Goal: Task Accomplishment & Management: Complete application form

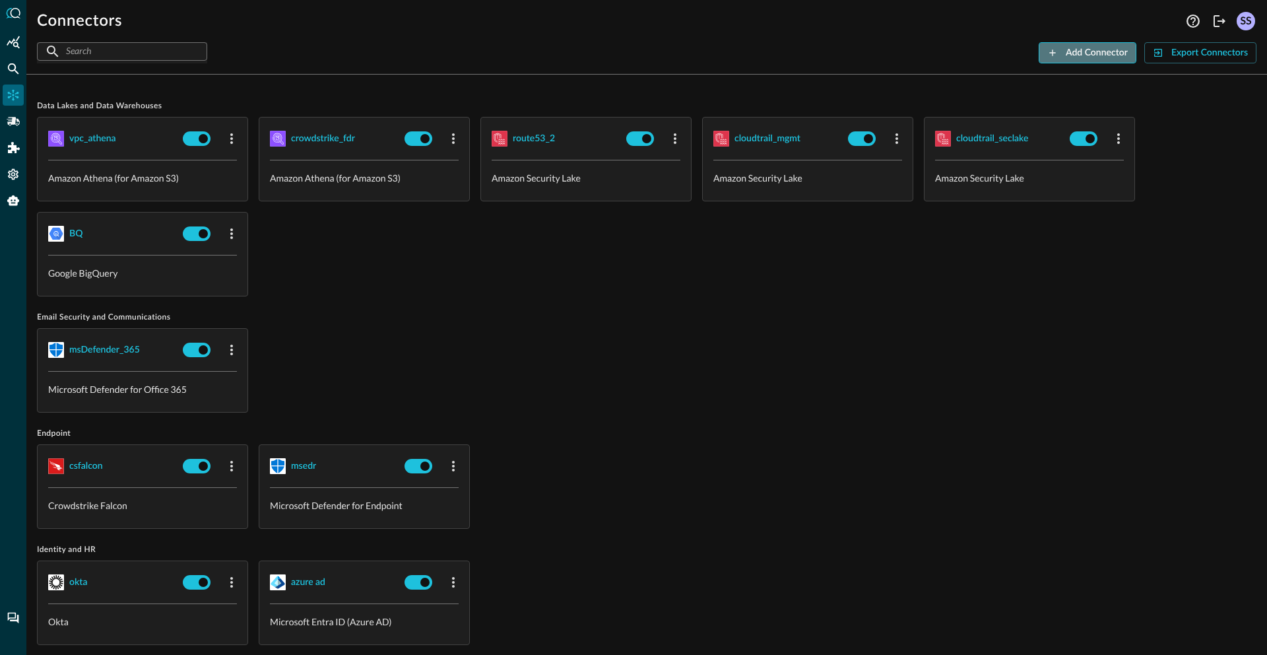
click at [1093, 56] on button "Add Connector" at bounding box center [1088, 52] width 98 height 21
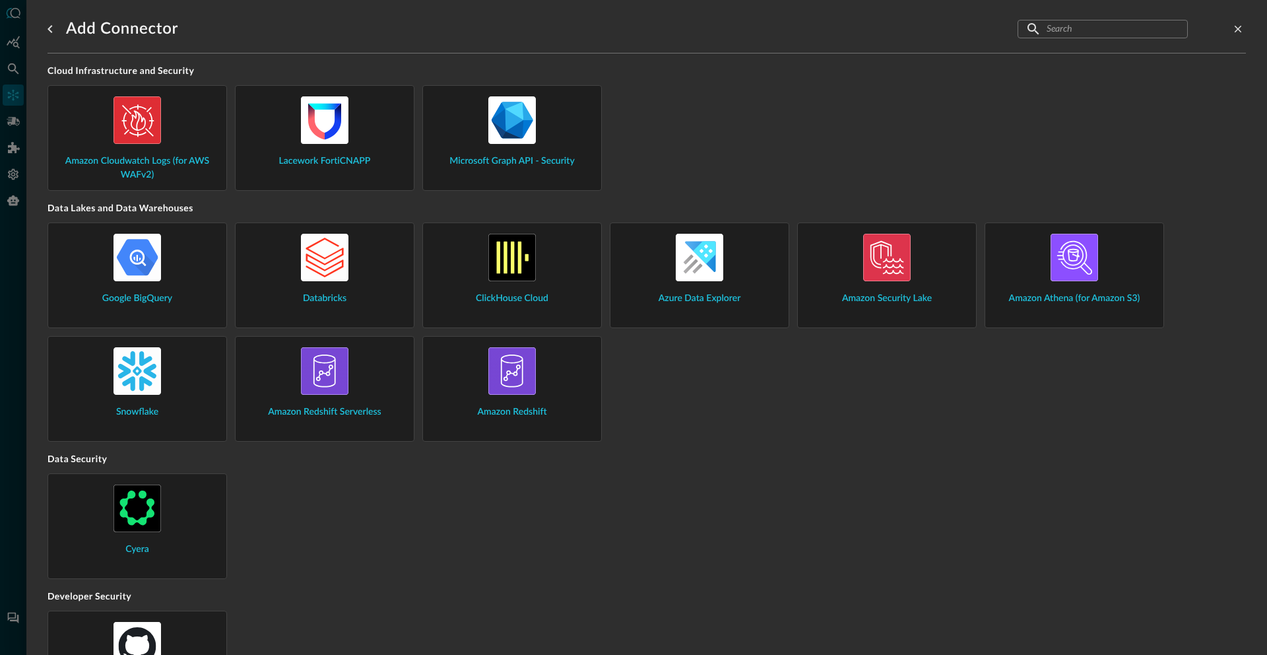
click at [1092, 292] on span "Amazon Athena (for Amazon S3)" at bounding box center [1074, 299] width 131 height 14
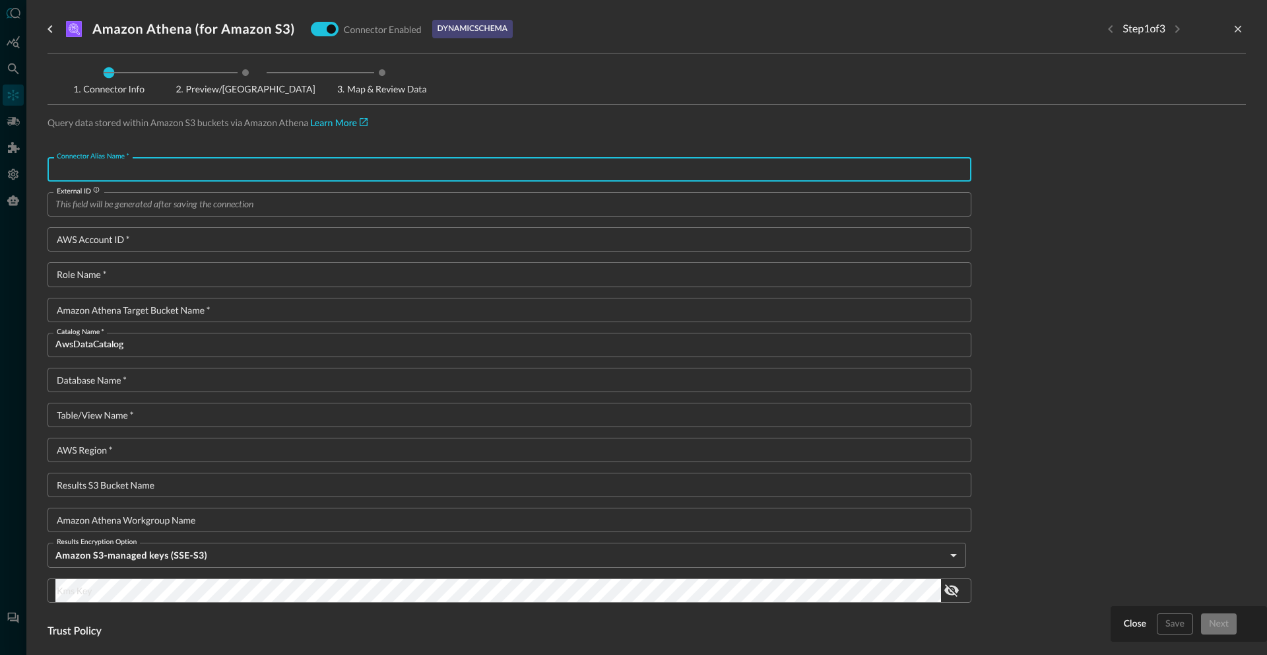
click at [171, 172] on input "Connector Alias Name   *" at bounding box center [513, 169] width 916 height 24
type input "synthetic_dhcp"
click at [159, 238] on input "AWS Account ID   *" at bounding box center [513, 239] width 916 height 24
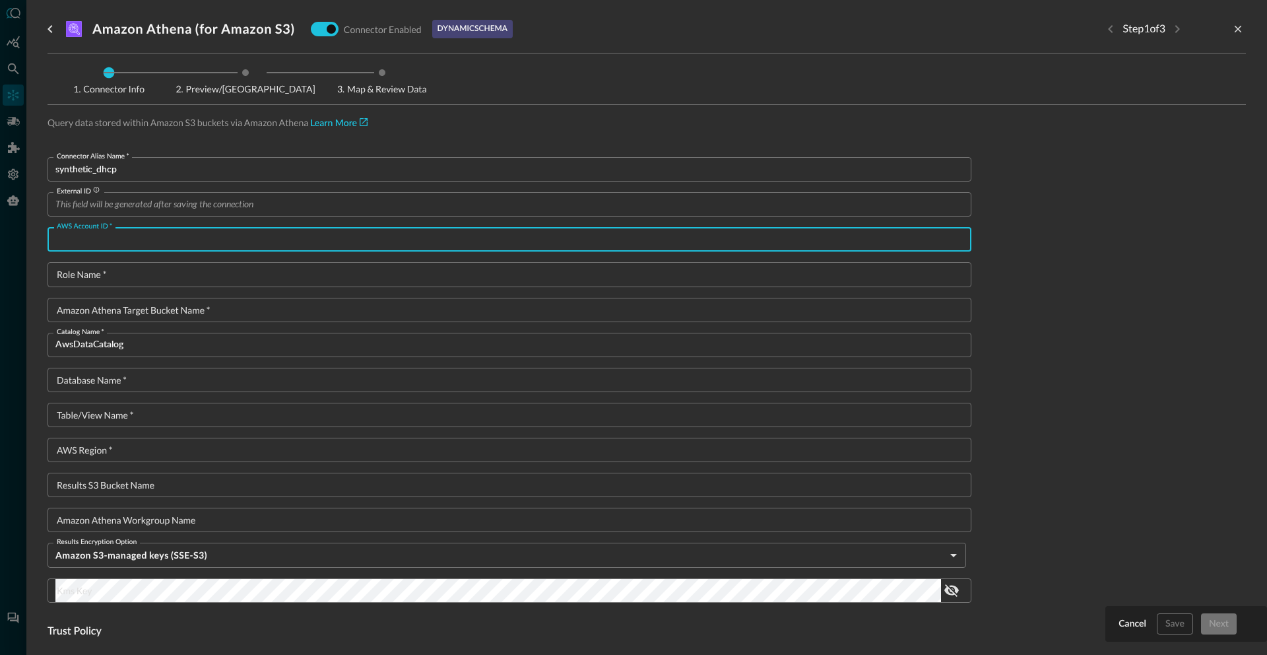
paste input "125343585094"
type input "125343585094"
type textarea "{ "Version": "[DATE]", "Statement": [ { "Sid": "athenaPermissions", "Effect": "…"
type input "125343585094"
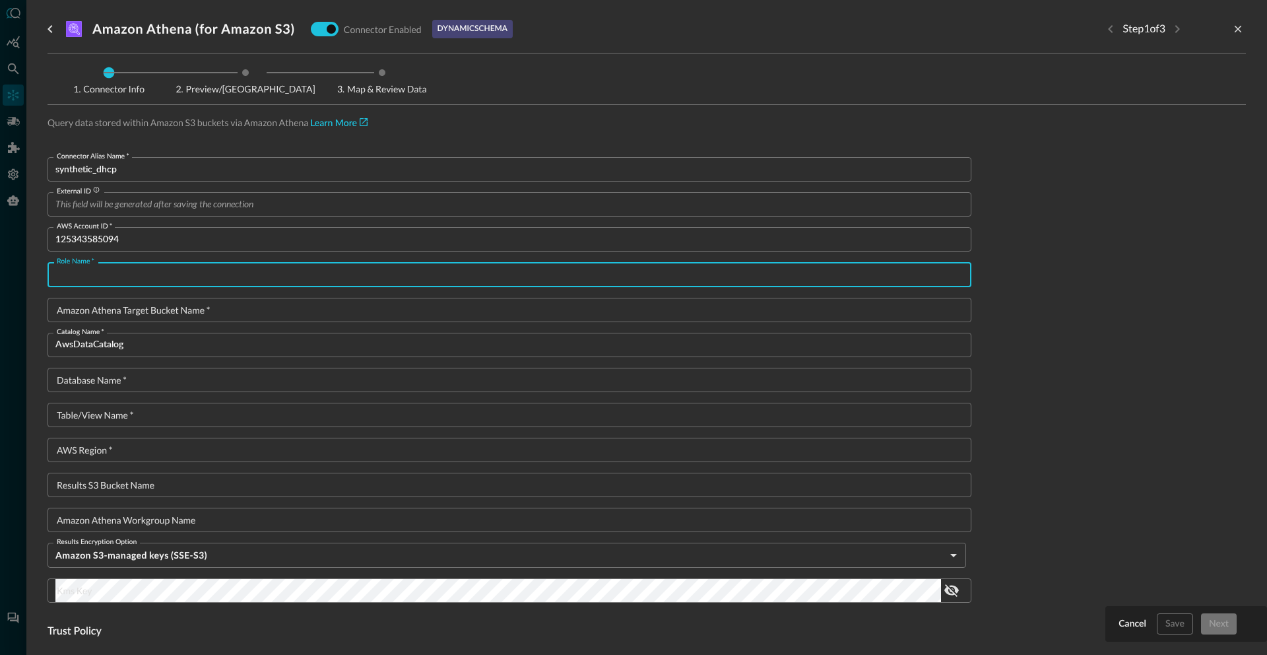
click at [100, 277] on input "Role Name   *" at bounding box center [513, 274] width 916 height 24
paste input "TestingPartitionFixQuery"
type input "TestingPartitionFixQuery"
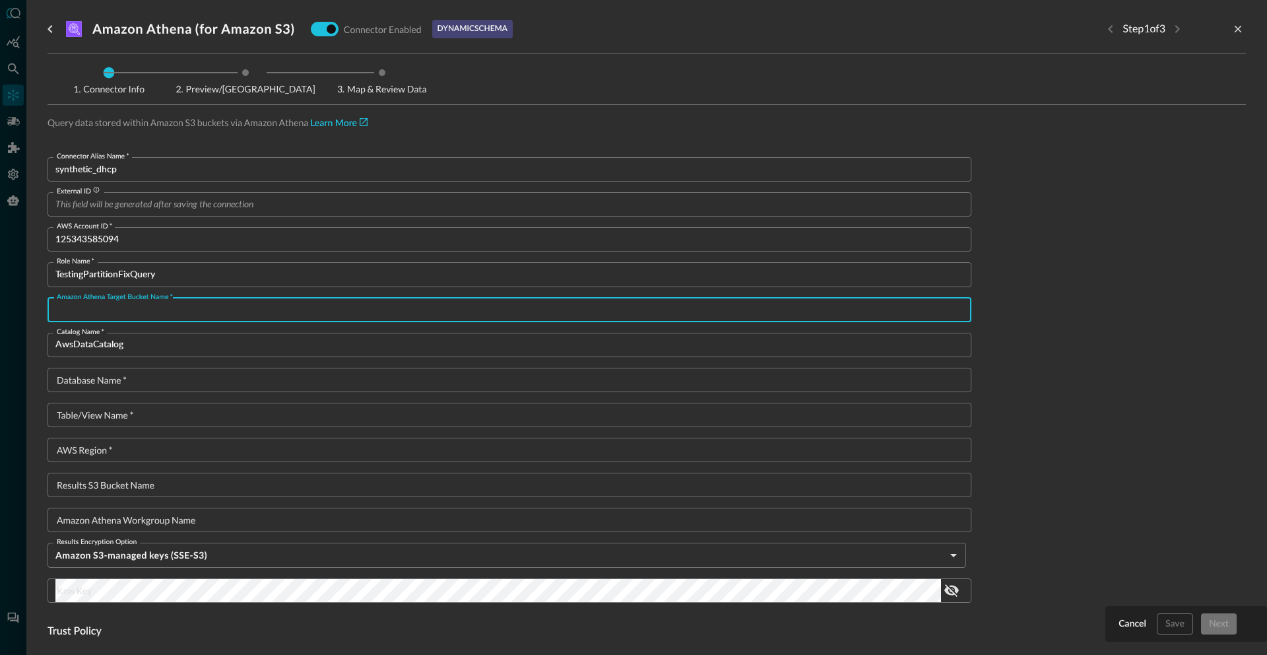
click at [188, 313] on input "Amazon Athena target bucket name   *" at bounding box center [513, 310] width 916 height 24
type input "abcd"
click at [164, 382] on input "Database Name   *" at bounding box center [513, 380] width 916 height 24
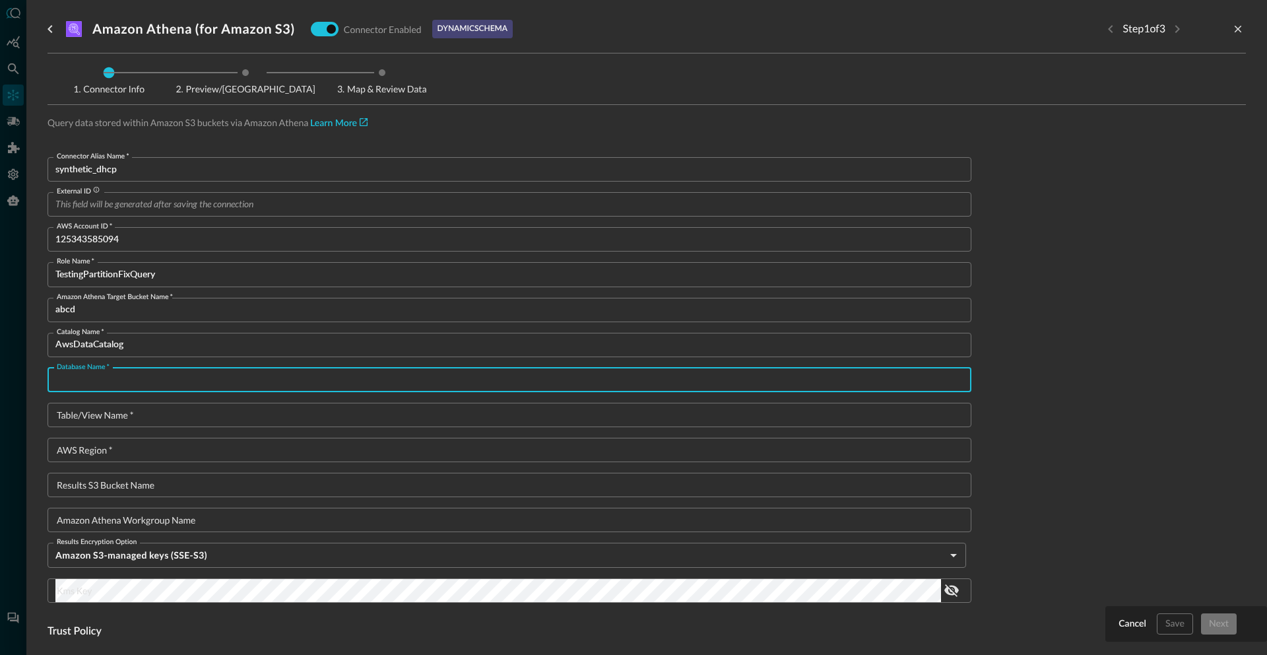
click at [121, 410] on input "Table/View Name   *" at bounding box center [513, 414] width 916 height 24
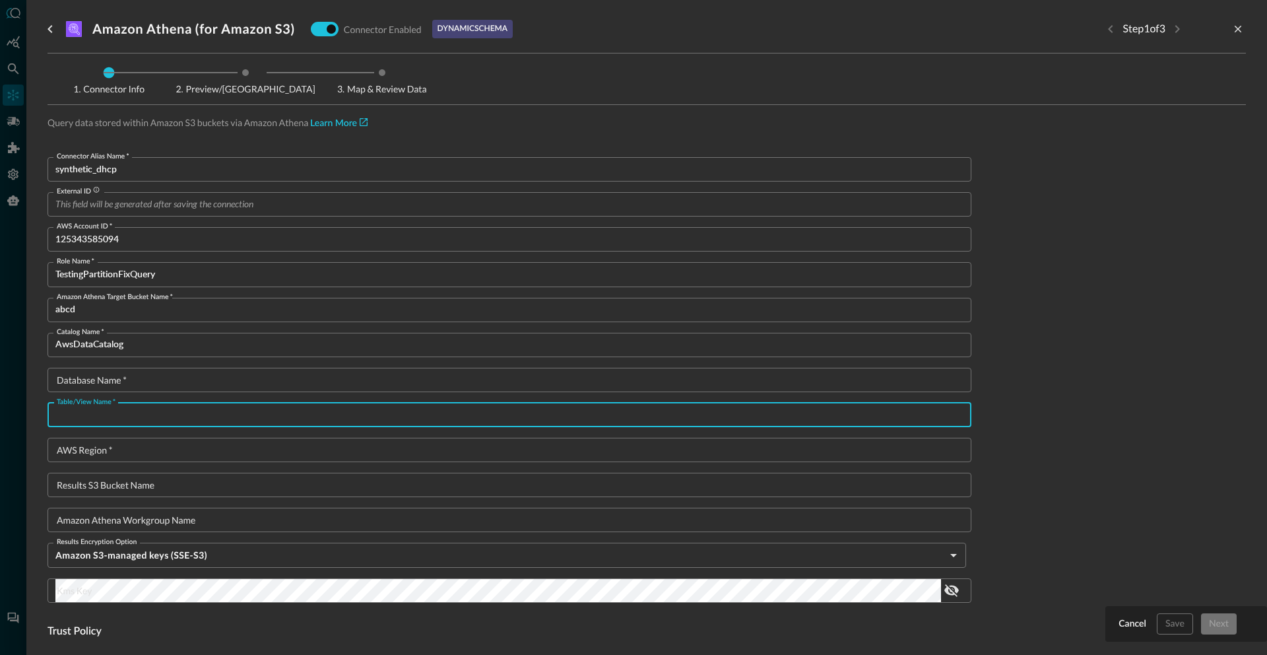
paste input "source_super_sass_synthetic_dhcp"
type input "source_super_sass_synthetic_dhcp"
click at [147, 381] on input "Database Name   *" at bounding box center [513, 380] width 916 height 24
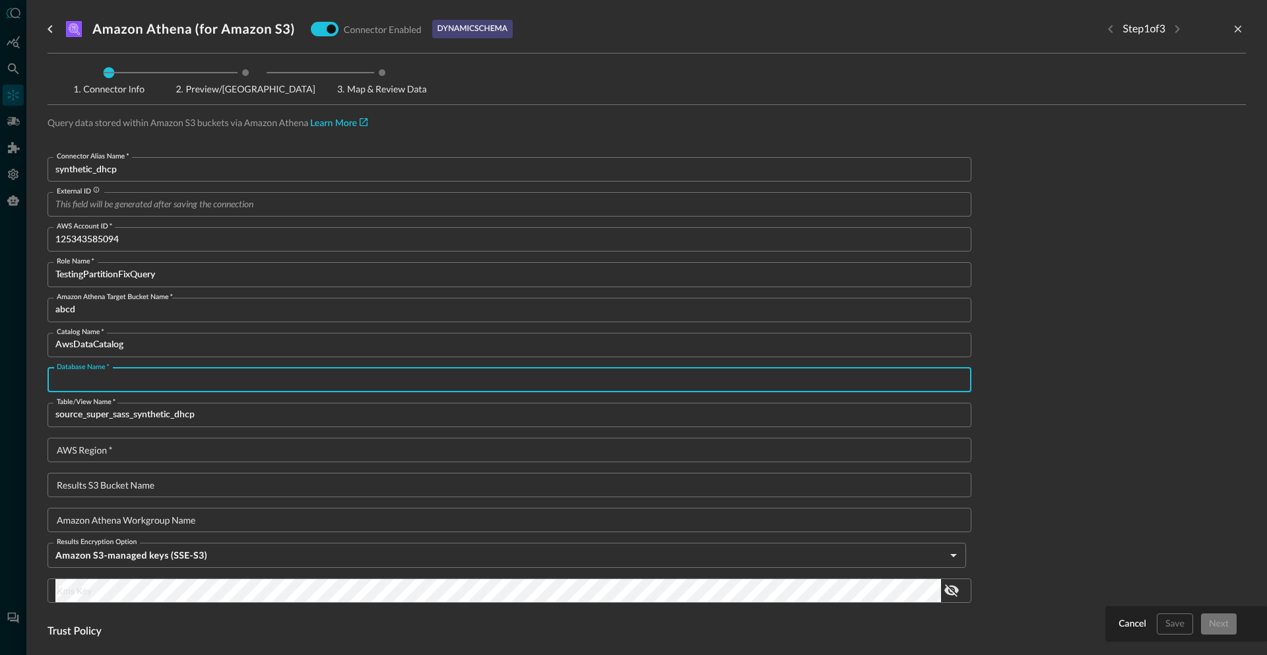
paste input "super_sass_data"
type input "super_sass_data"
click at [121, 450] on input "AWS Region   *" at bounding box center [513, 449] width 916 height 24
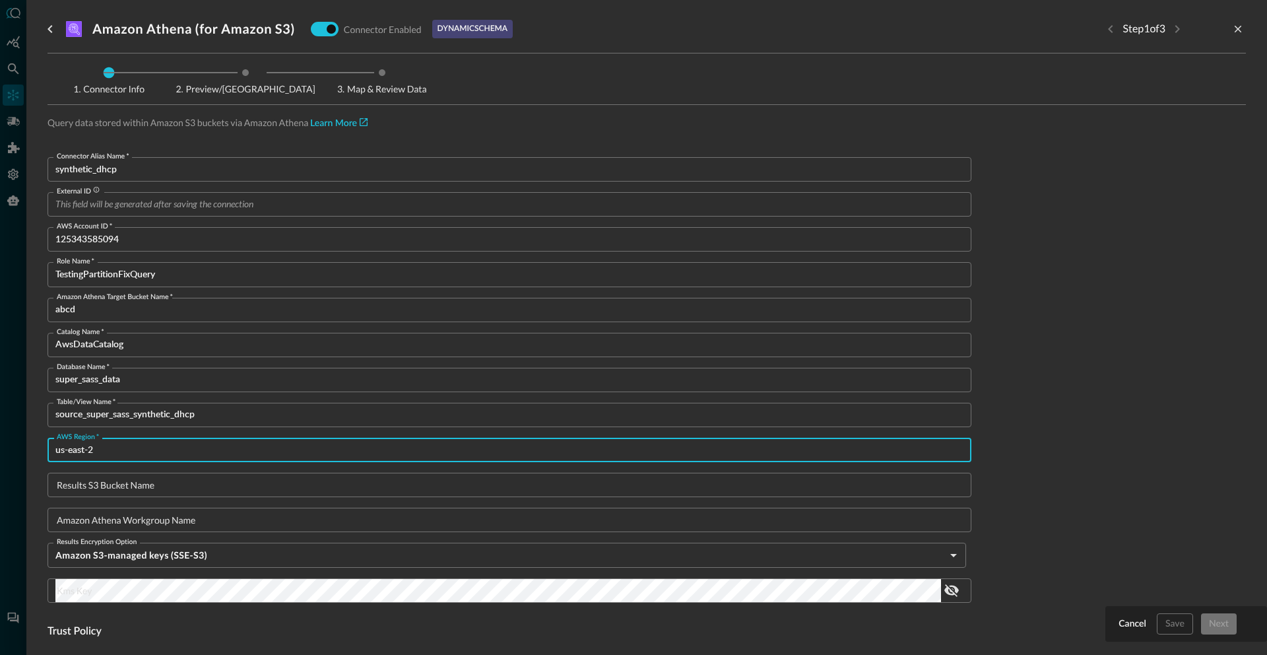
type input "us-east-2"
click at [139, 485] on input "Results S3 Bucket Name" at bounding box center [513, 484] width 916 height 24
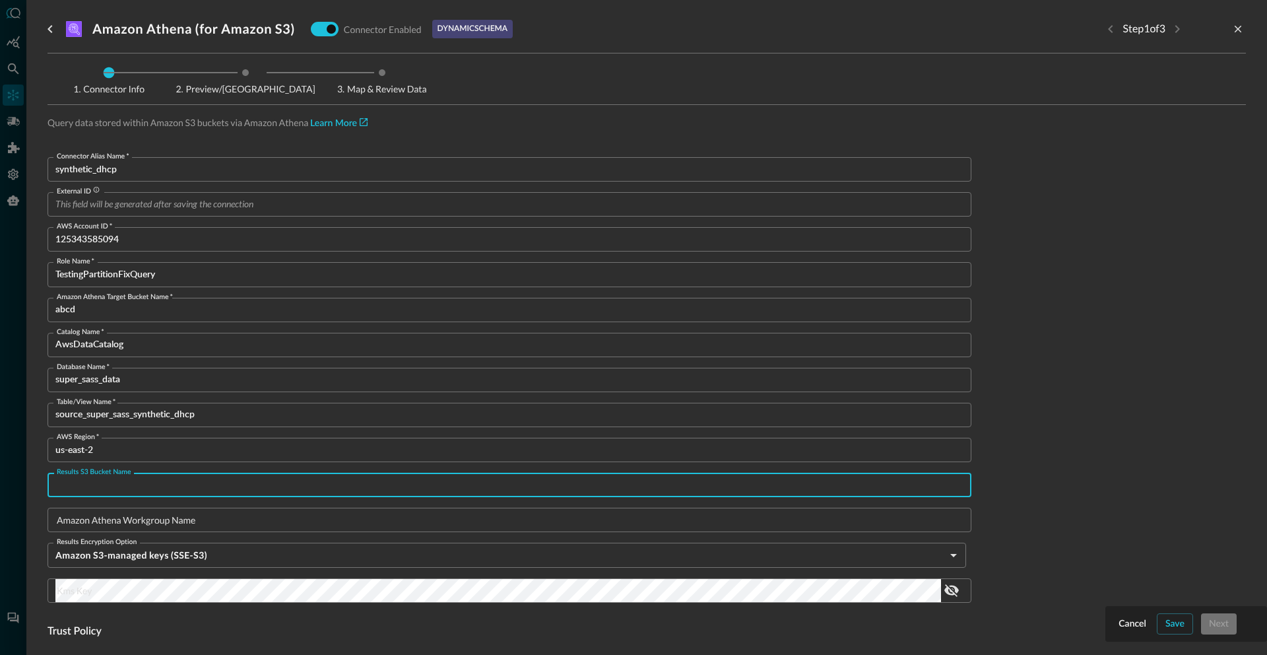
paste input "super-sass-v3-data-lake"
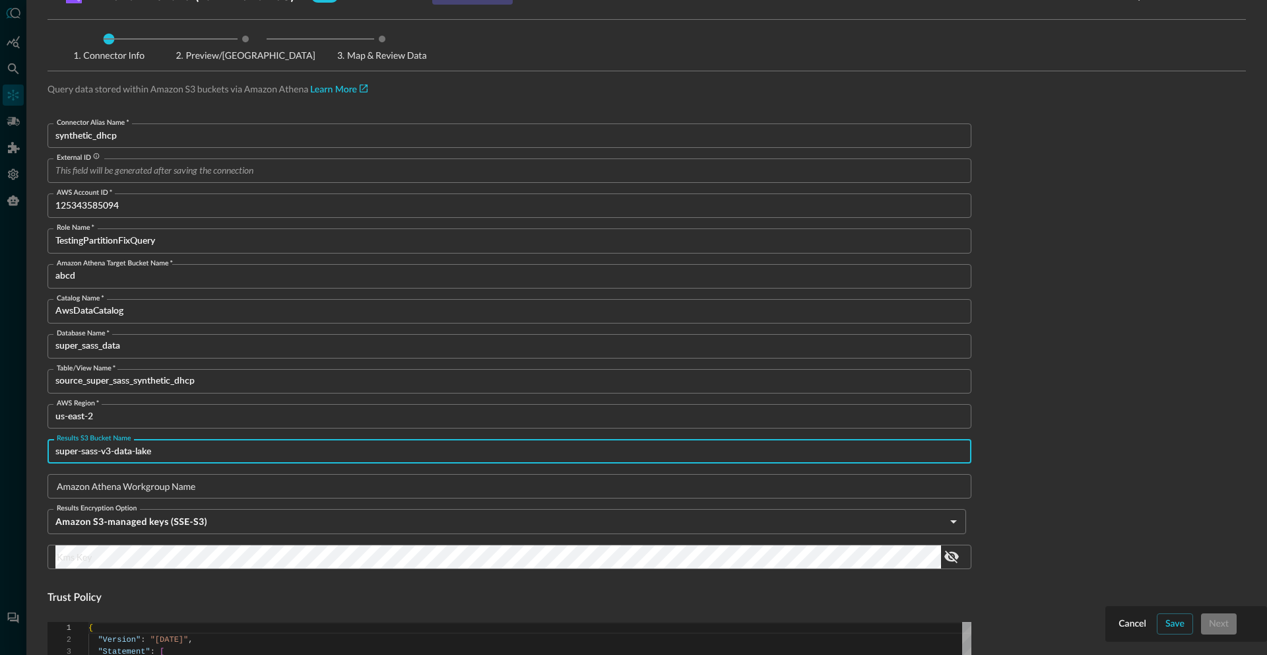
scroll to position [240, 0]
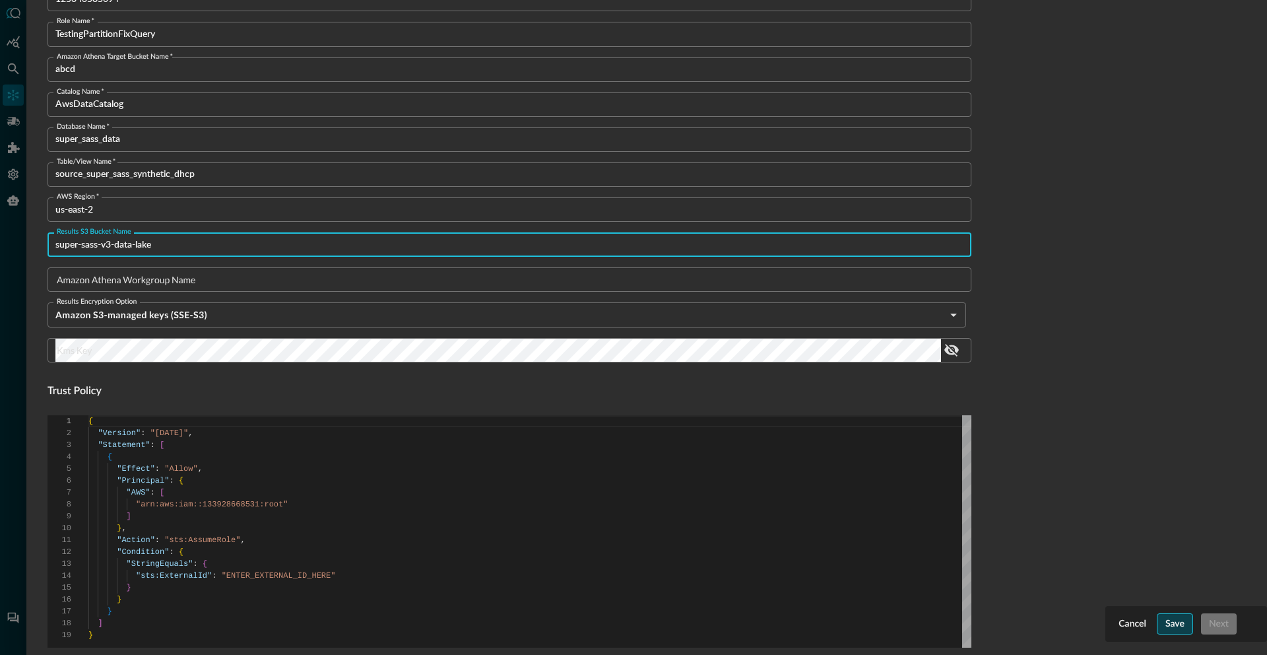
type input "super-sass-v3-data-lake"
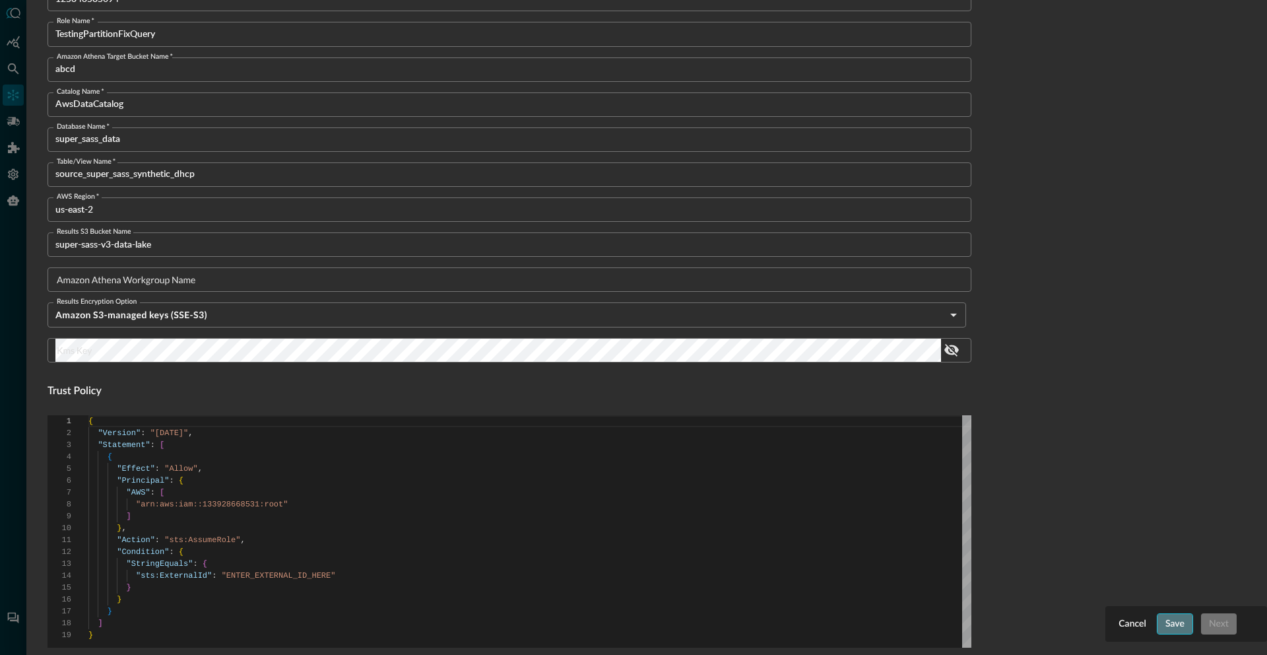
click at [1169, 626] on button "Save" at bounding box center [1175, 623] width 36 height 21
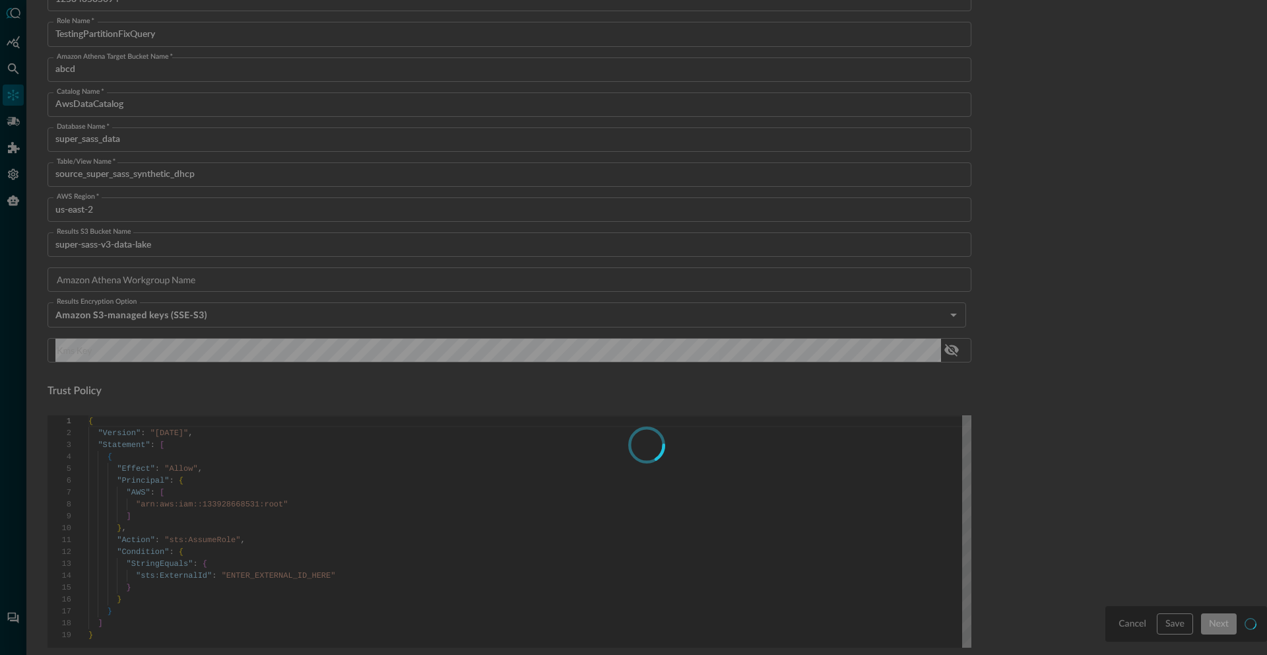
type input "AwsAthena"
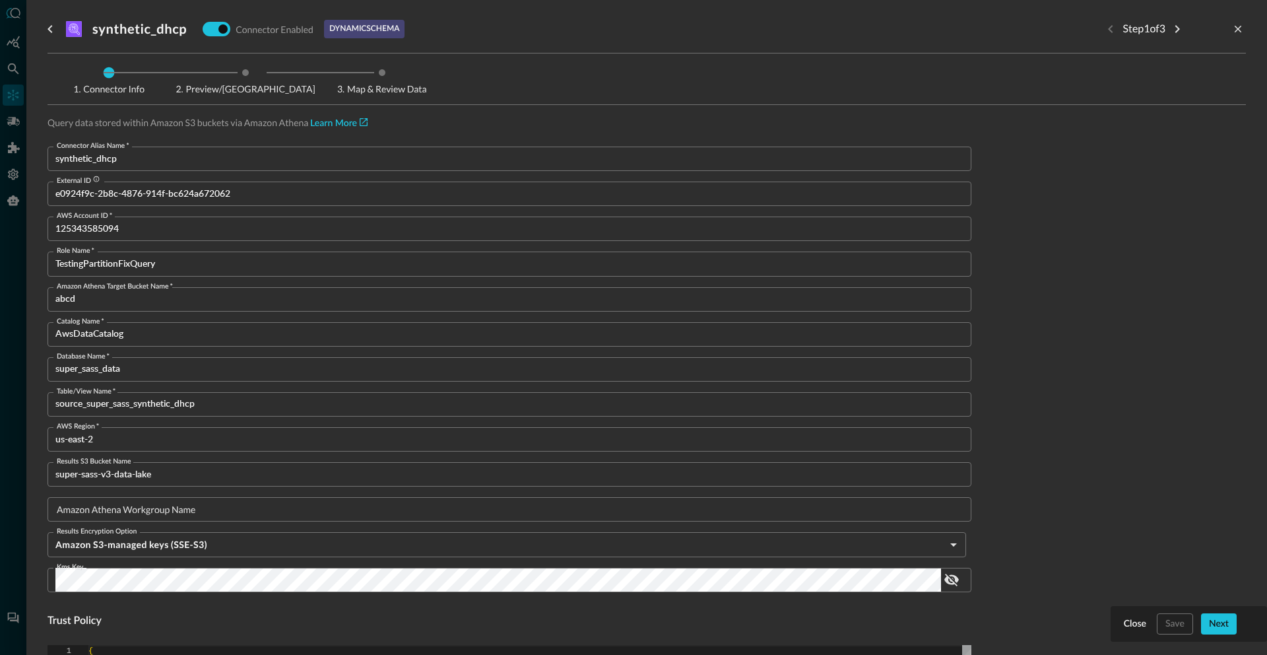
click at [135, 193] on input "e0924f9c-2b8c-4876-914f-bc624a672062" at bounding box center [513, 193] width 916 height 24
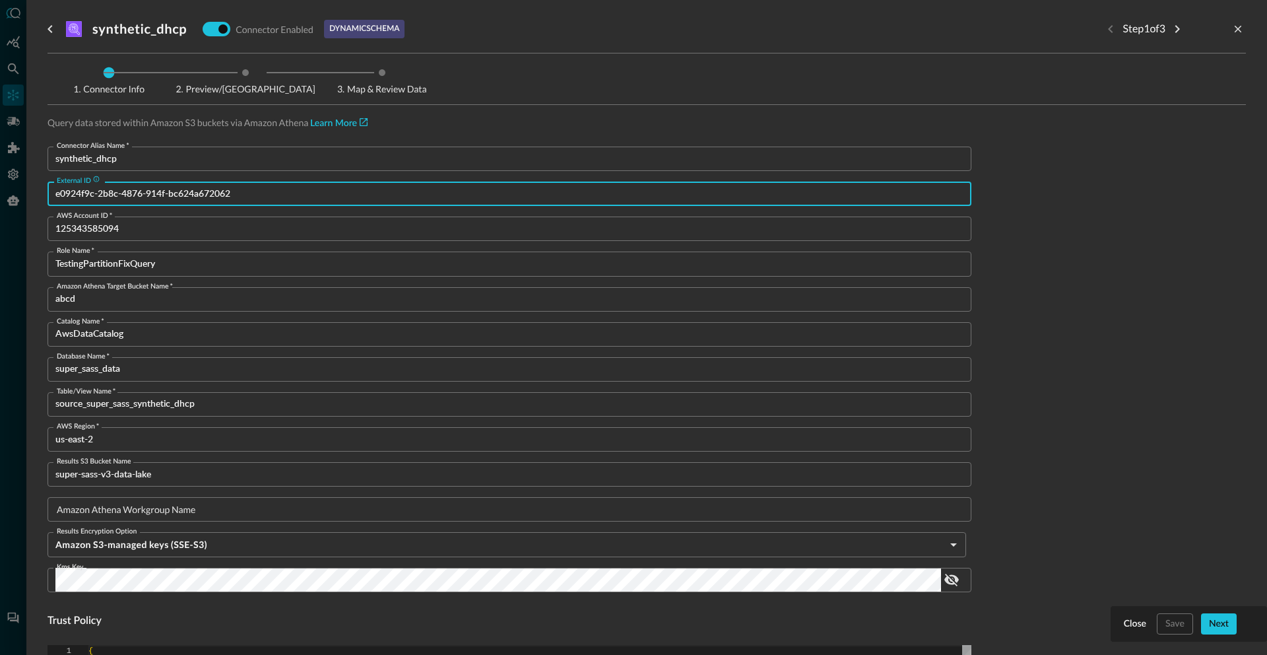
click at [135, 193] on input "e0924f9c-2b8c-4876-914f-bc624a672062" at bounding box center [513, 193] width 916 height 24
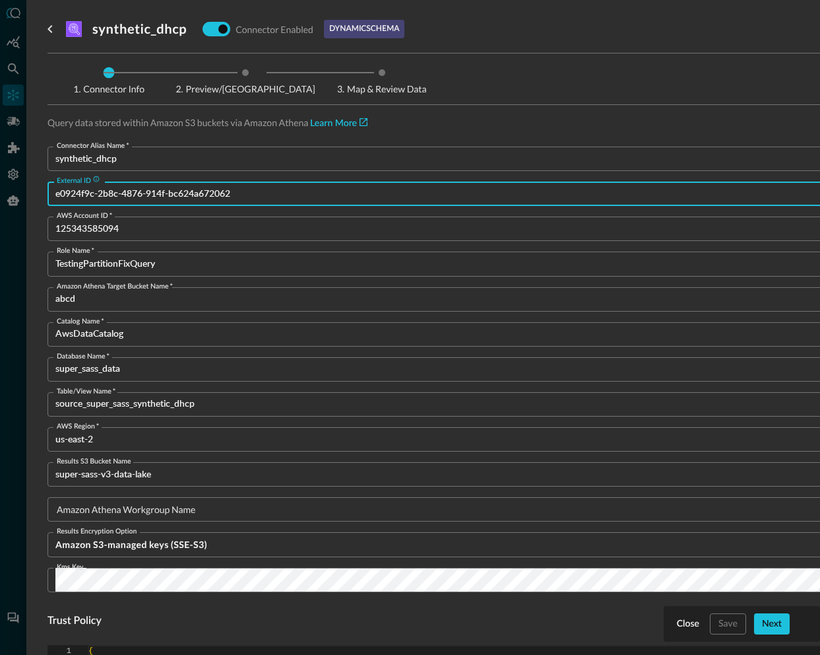
click at [137, 193] on input "e0924f9c-2b8c-4876-914f-bc624a672062" at bounding box center [513, 193] width 916 height 24
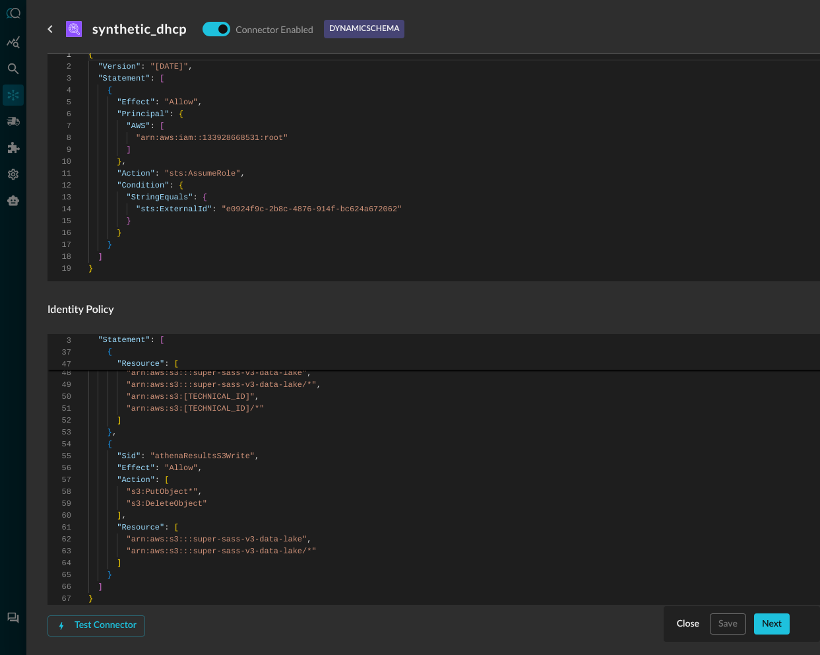
scroll to position [649, 0]
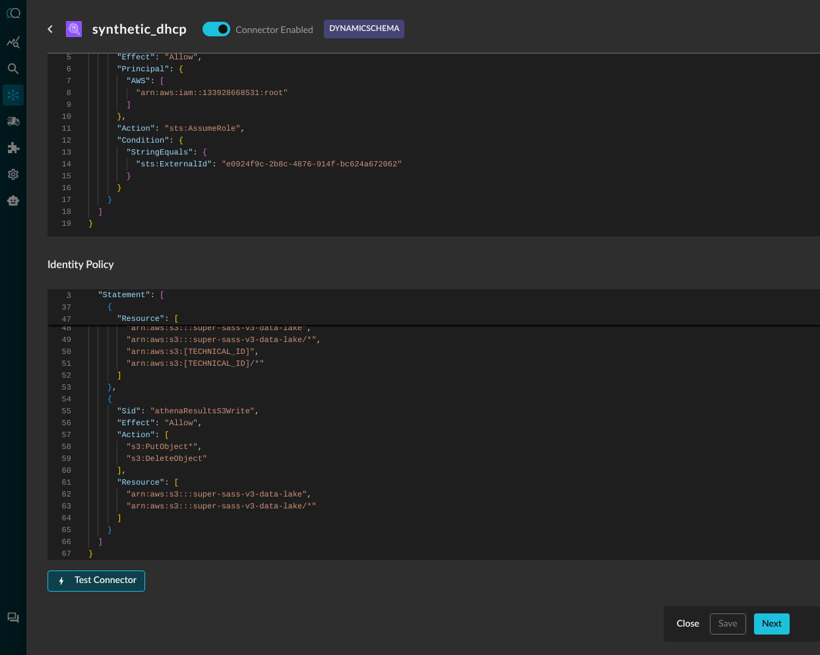
click at [60, 575] on icon "button" at bounding box center [61, 580] width 11 height 11
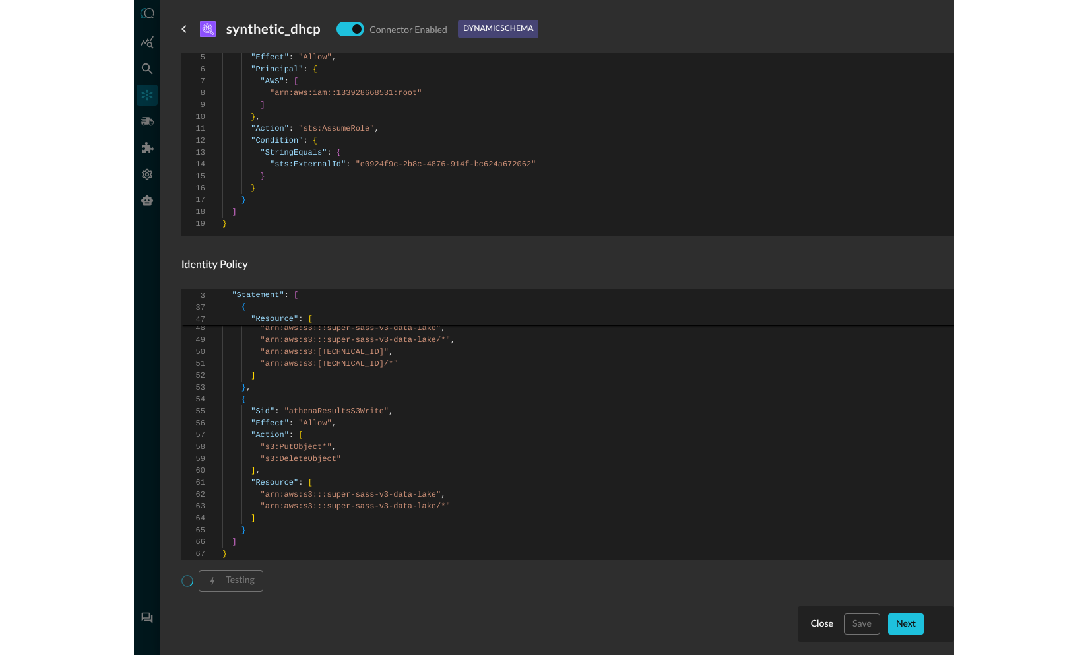
scroll to position [707, 0]
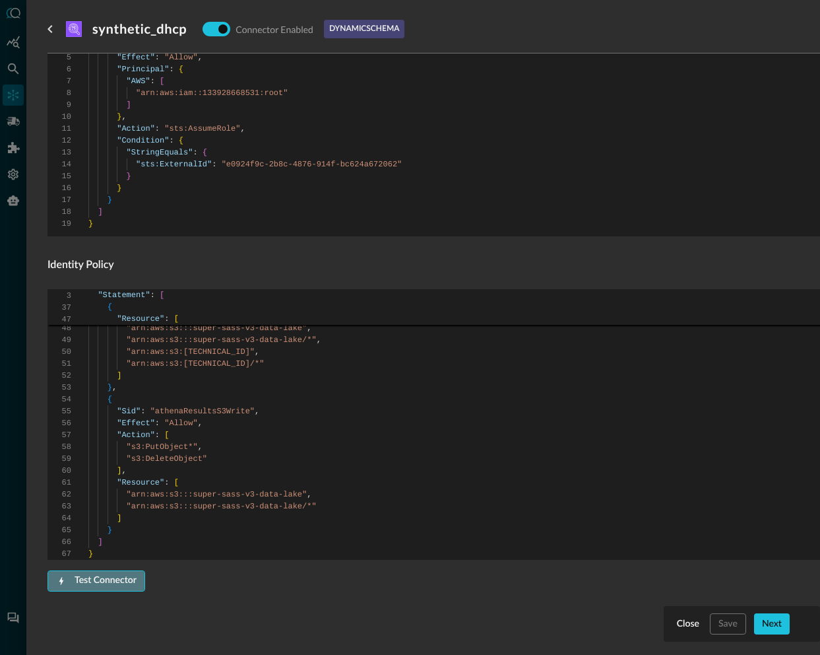
click at [129, 570] on button "Test Connector" at bounding box center [97, 580] width 98 height 21
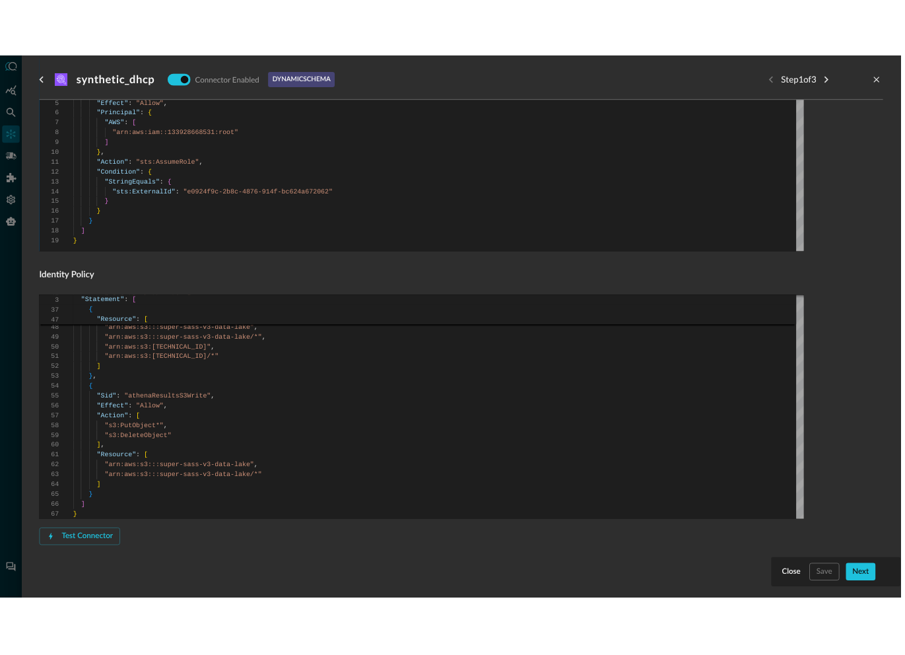
scroll to position [697, 0]
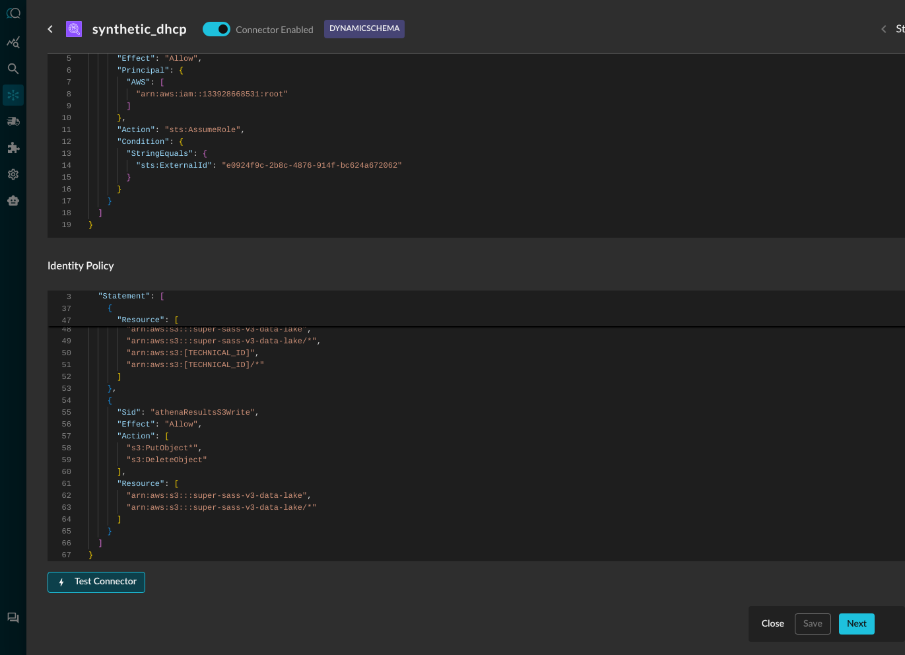
click at [115, 584] on button "Test Connector" at bounding box center [97, 581] width 98 height 21
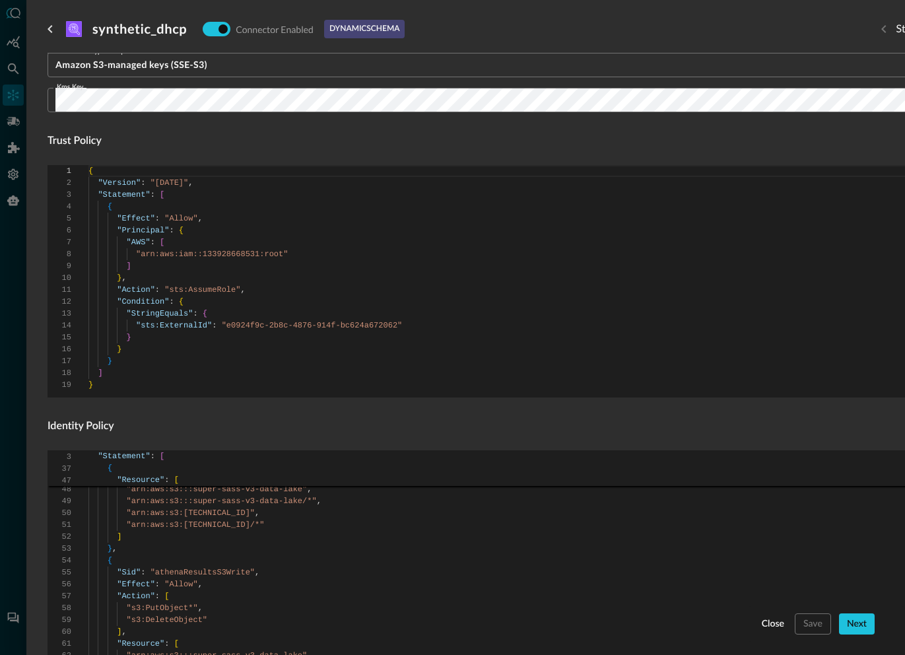
scroll to position [707, 0]
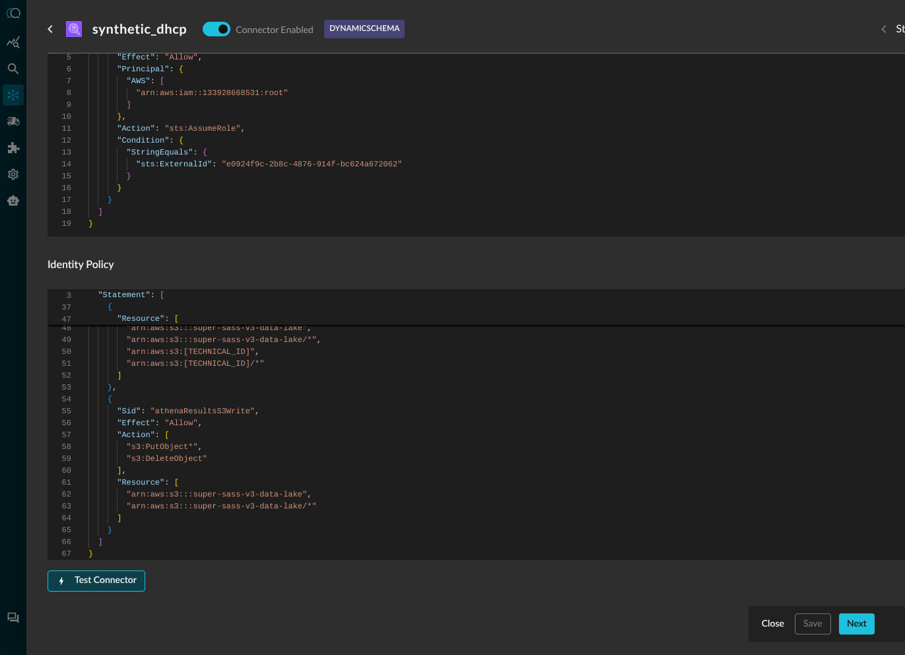
click at [129, 574] on button "Test Connector" at bounding box center [97, 580] width 98 height 21
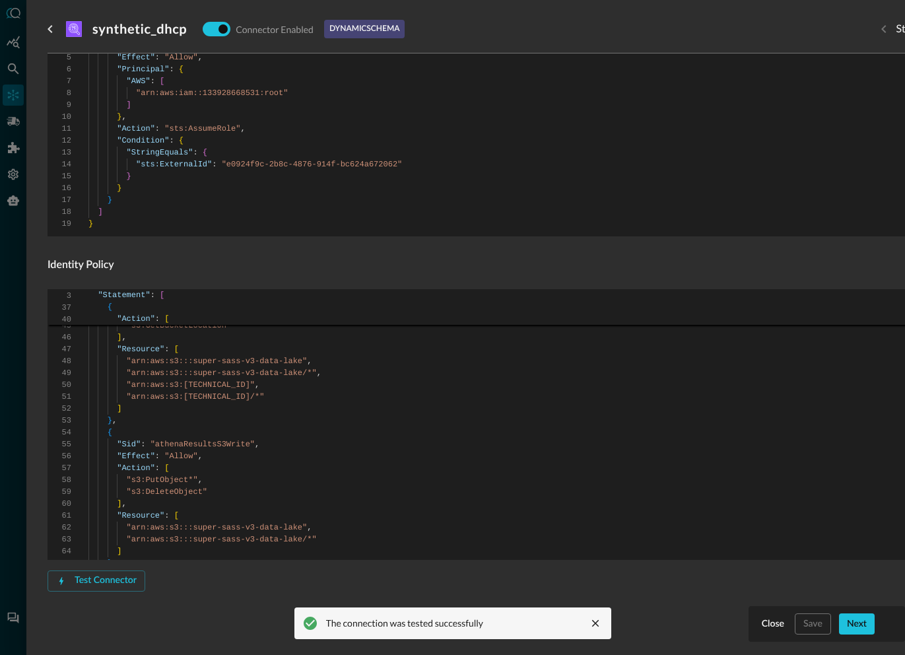
scroll to position [649, 0]
click at [848, 630] on button "Next" at bounding box center [857, 623] width 36 height 21
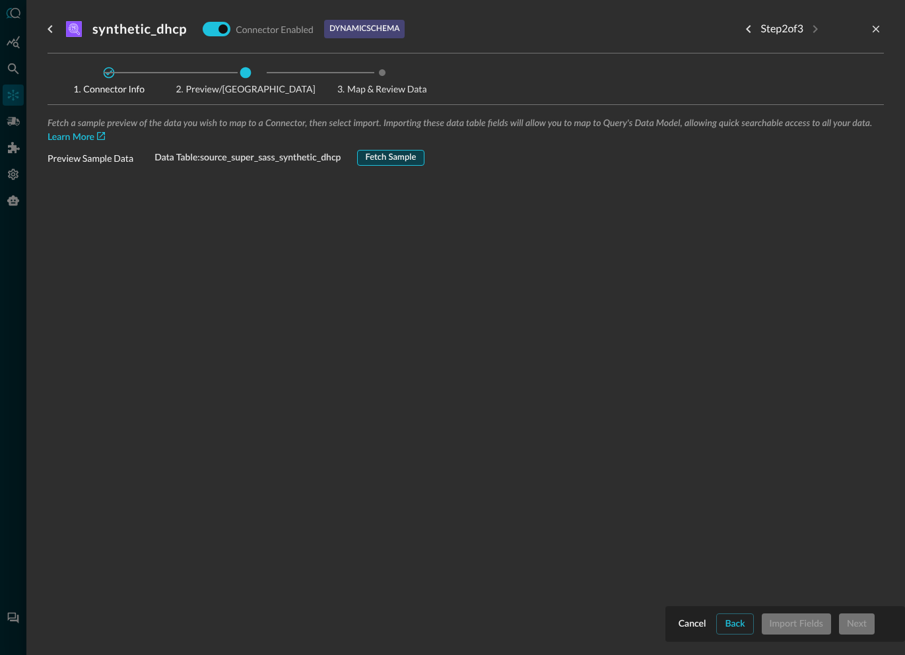
click at [387, 156] on button "Fetch Sample" at bounding box center [391, 158] width 68 height 16
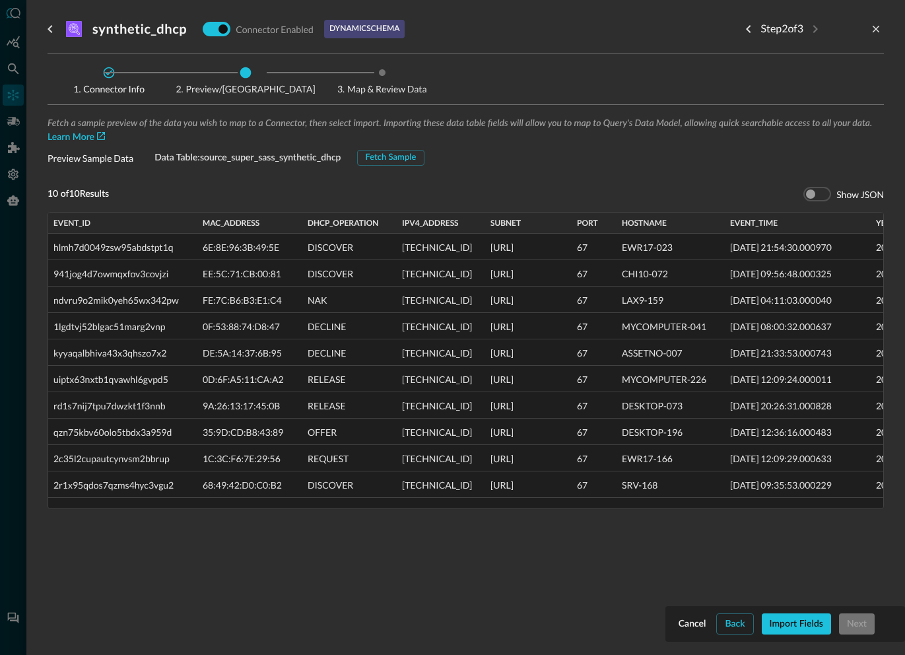
drag, startPoint x: 398, startPoint y: 501, endPoint x: 523, endPoint y: 500, distance: 124.7
click at [523, 500] on div "hlmh7d0049zsw95abdstpt1q 6E:8E:96:3B:49:5E DISCOVER [TECHNICAL_ID] [URL] 67 EWR…" at bounding box center [465, 371] width 835 height 274
drag, startPoint x: 827, startPoint y: 501, endPoint x: 901, endPoint y: 499, distance: 73.9
click at [901, 499] on div "Cancel Back Import Fields Next synthetic_dhcp Connector Enabled dynamic schema …" at bounding box center [465, 327] width 878 height 655
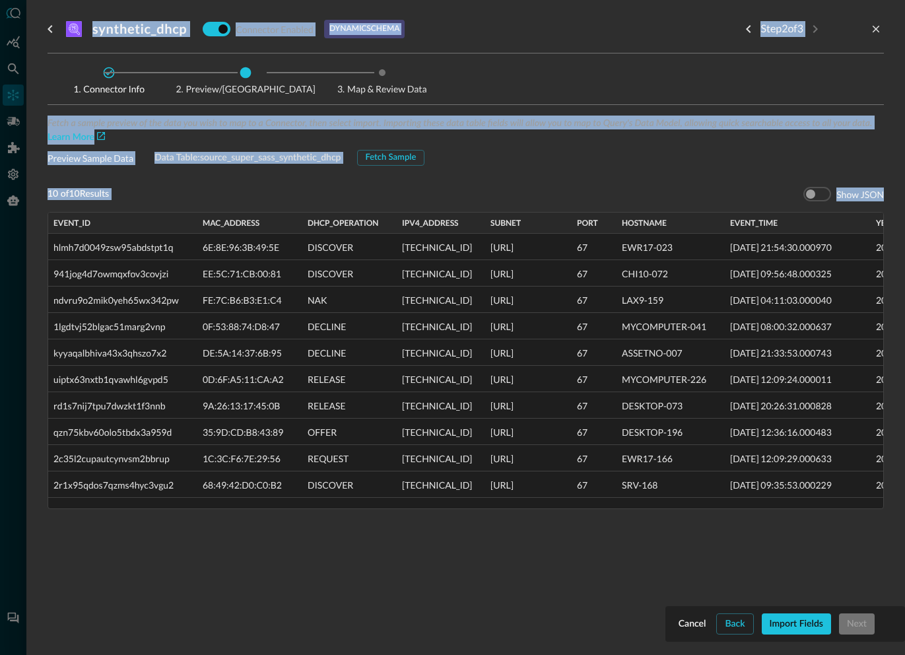
drag, startPoint x: 770, startPoint y: 380, endPoint x: 913, endPoint y: 381, distance: 142.5
click at [631, 173] on div "Fetch a sample preview of the data you wish to map to a Connector, then select …" at bounding box center [466, 340] width 836 height 451
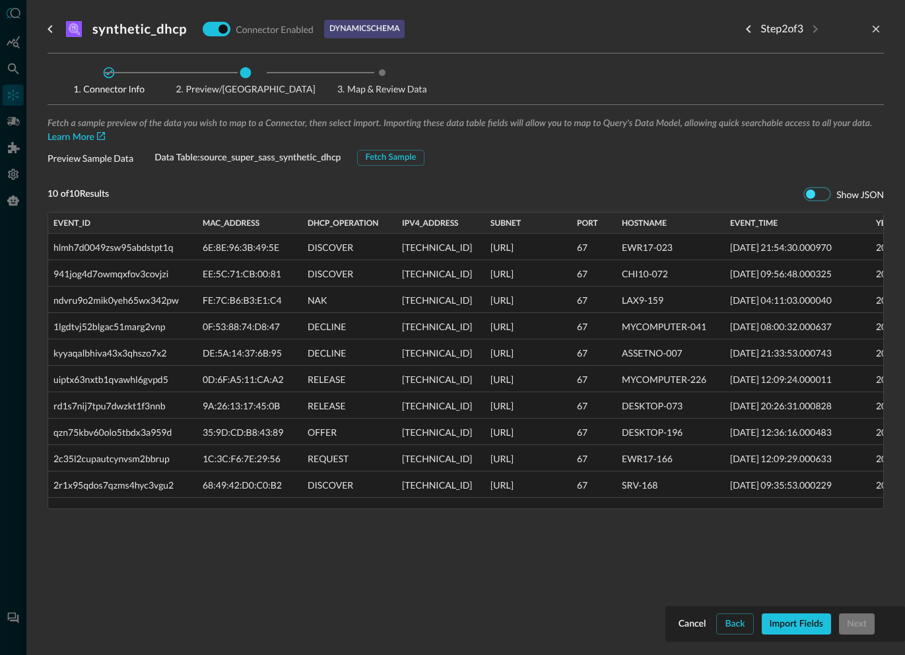
click at [822, 193] on input "checkbox" at bounding box center [809, 193] width 73 height 24
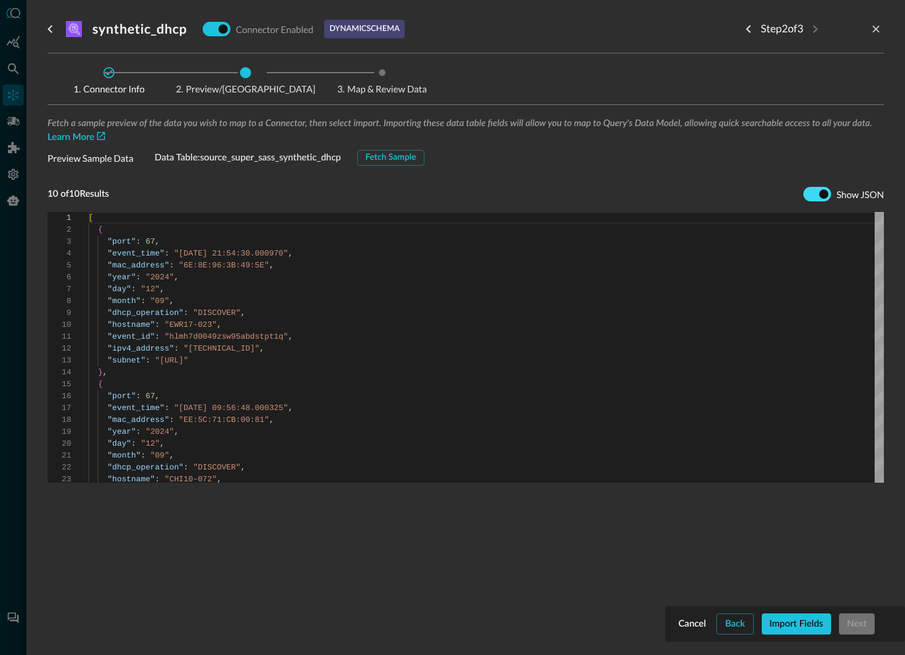
click at [811, 193] on input "checkbox" at bounding box center [822, 193] width 73 height 24
checkbox input "false"
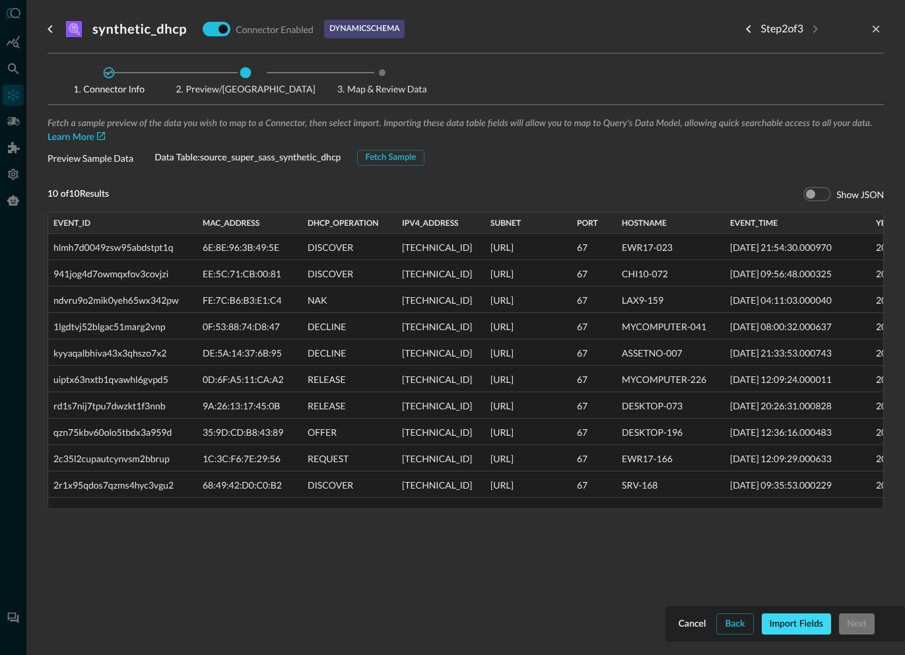
click at [806, 624] on button "Import Fields" at bounding box center [795, 623] width 69 height 21
click at [852, 622] on button "Next" at bounding box center [857, 623] width 36 height 21
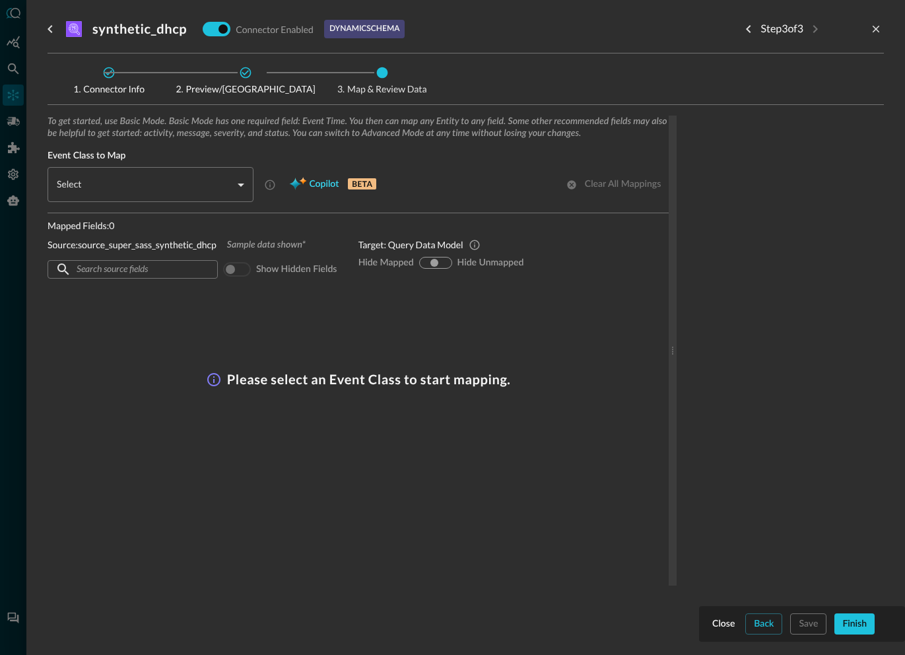
click at [326, 183] on span "Copilot" at bounding box center [324, 184] width 30 height 16
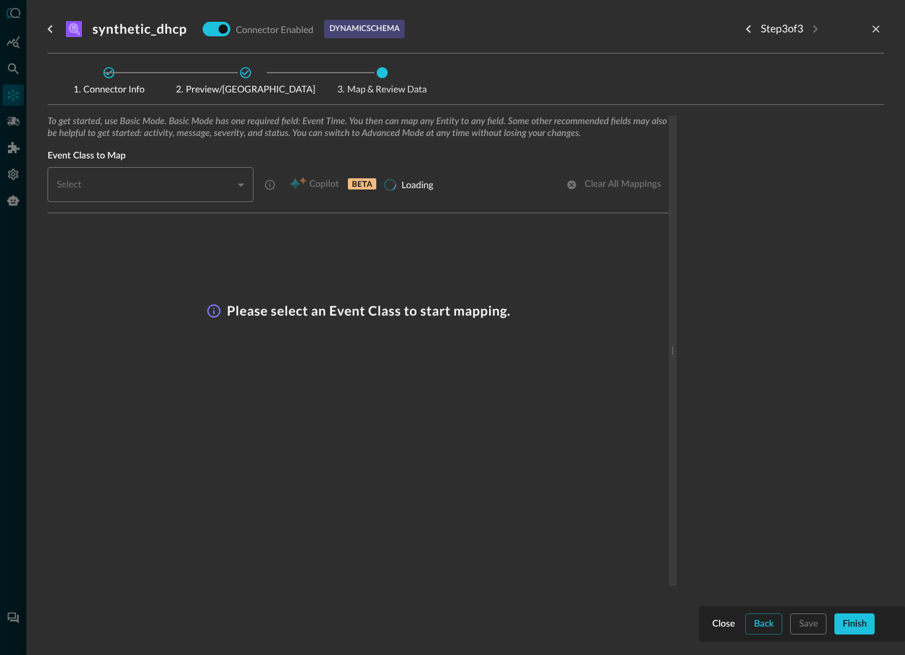
click at [240, 187] on div "​" at bounding box center [154, 184] width 198 height 35
type input "CLASS_DHCP_ACTIVITY"
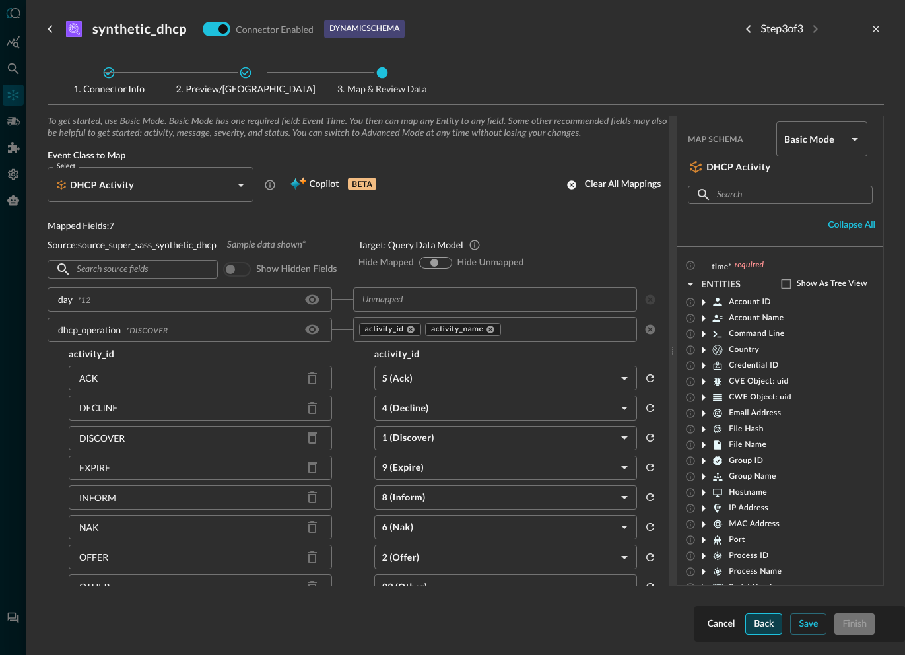
click at [767, 625] on button "Back" at bounding box center [763, 623] width 37 height 21
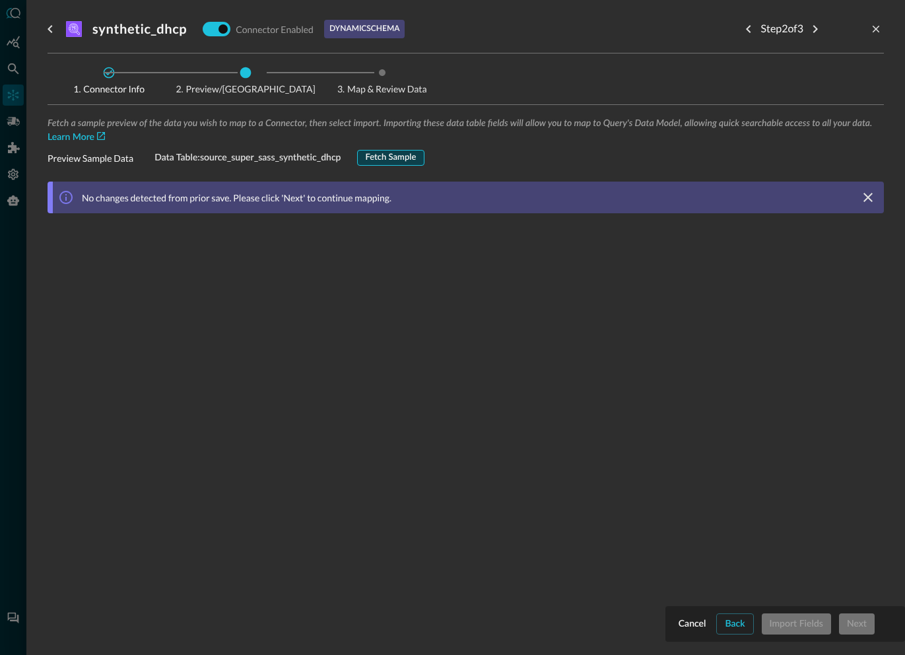
click at [396, 153] on button "Fetch Sample" at bounding box center [391, 158] width 68 height 16
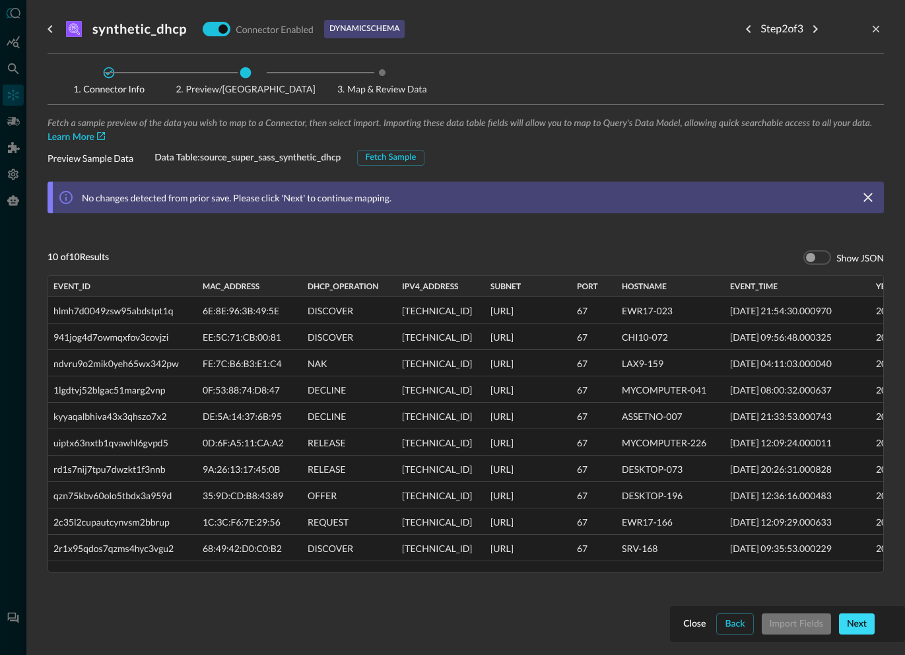
click at [864, 629] on button "Next" at bounding box center [857, 623] width 36 height 21
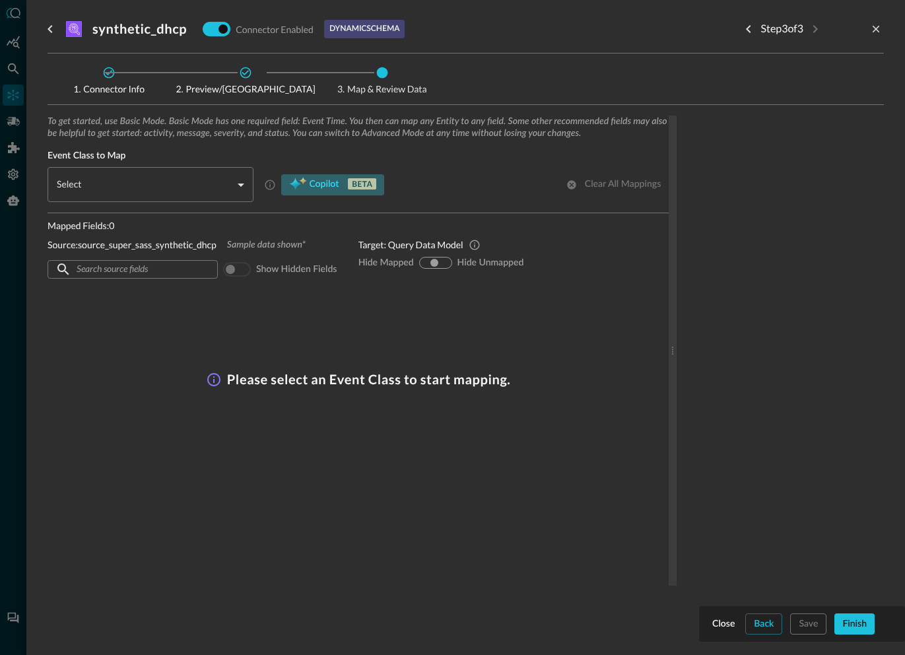
click at [318, 183] on span "Copilot" at bounding box center [324, 184] width 30 height 16
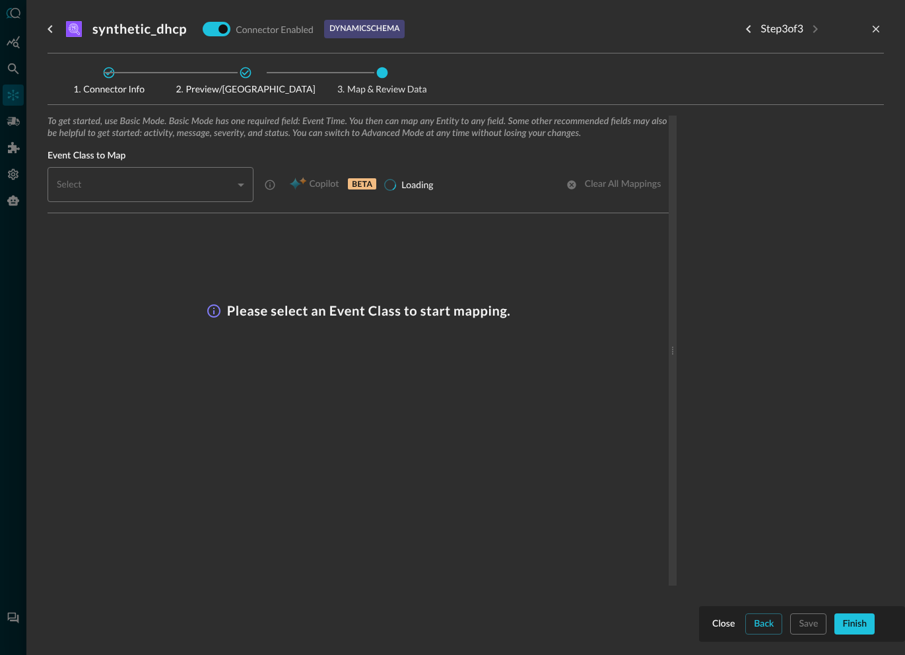
type input "CLASS_DHCP_ACTIVITY"
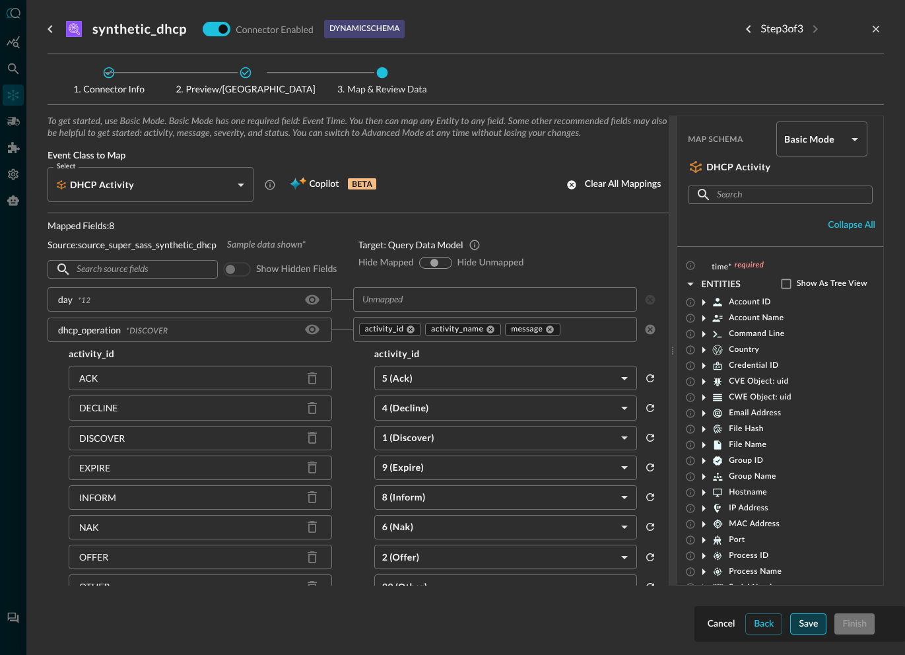
click at [802, 629] on button "Save" at bounding box center [808, 623] width 36 height 21
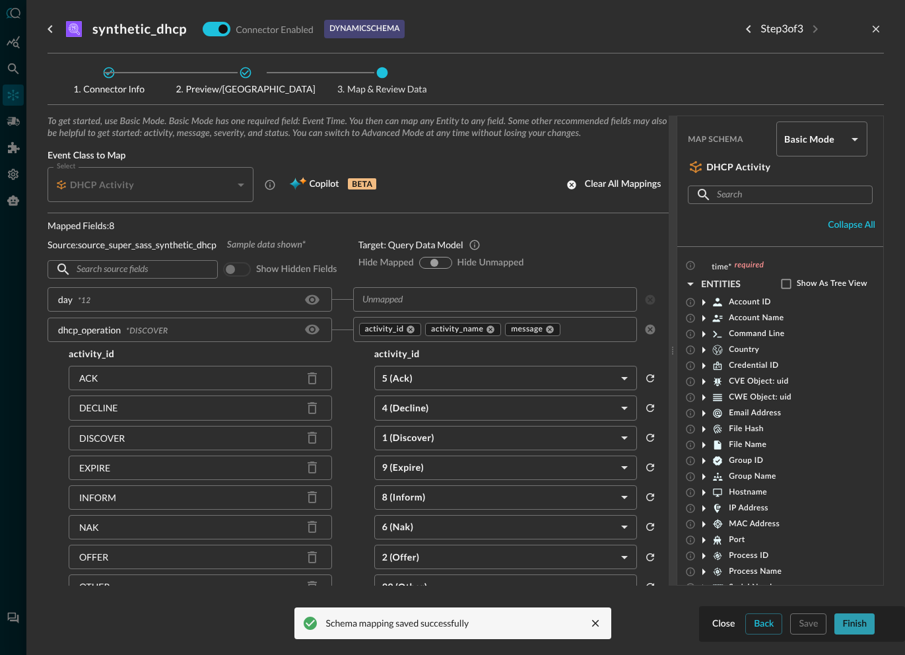
click at [853, 630] on button "Finish" at bounding box center [854, 623] width 40 height 21
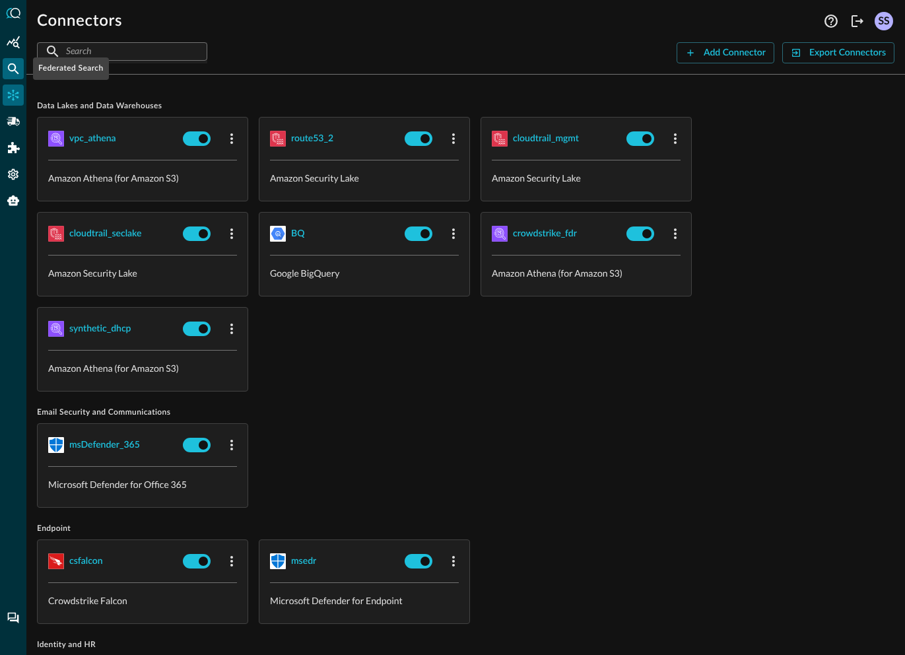
click at [13, 72] on icon "Federated Search" at bounding box center [13, 68] width 13 height 13
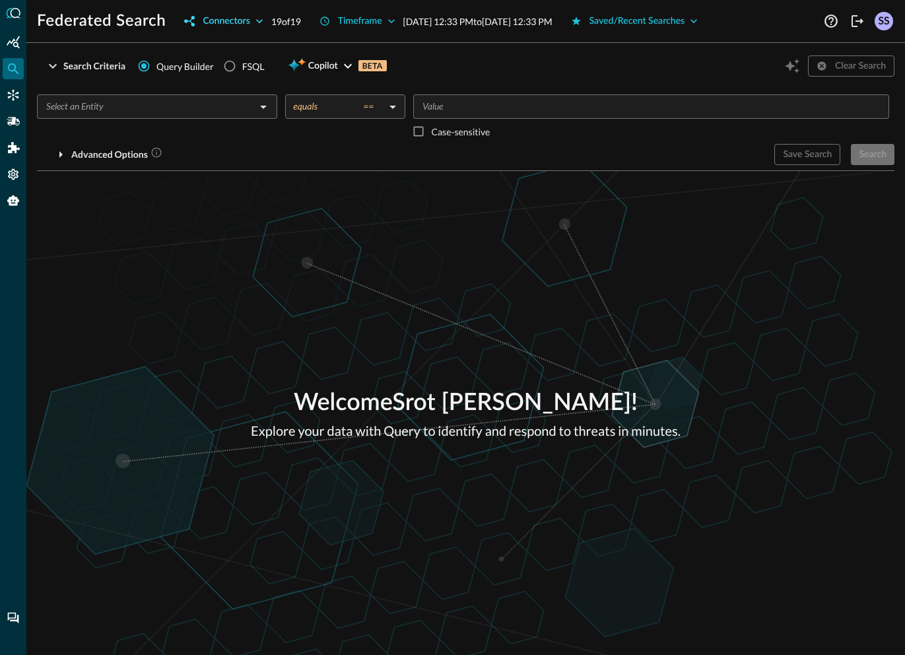
click at [224, 26] on button "Connectors" at bounding box center [223, 21] width 94 height 21
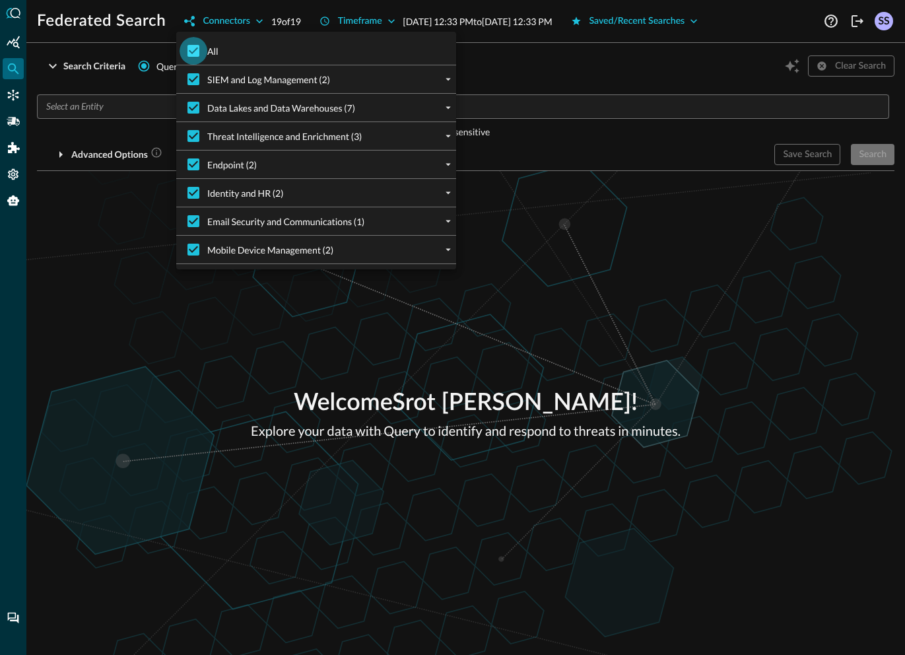
click at [191, 40] on input "All" at bounding box center [193, 51] width 28 height 28
checkbox input "false"
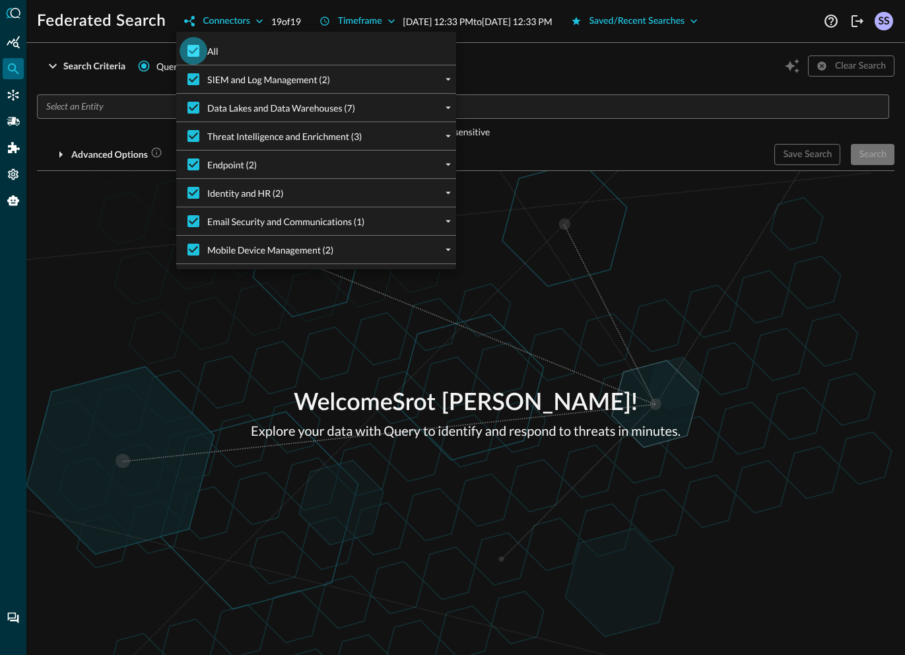
checkbox input "false"
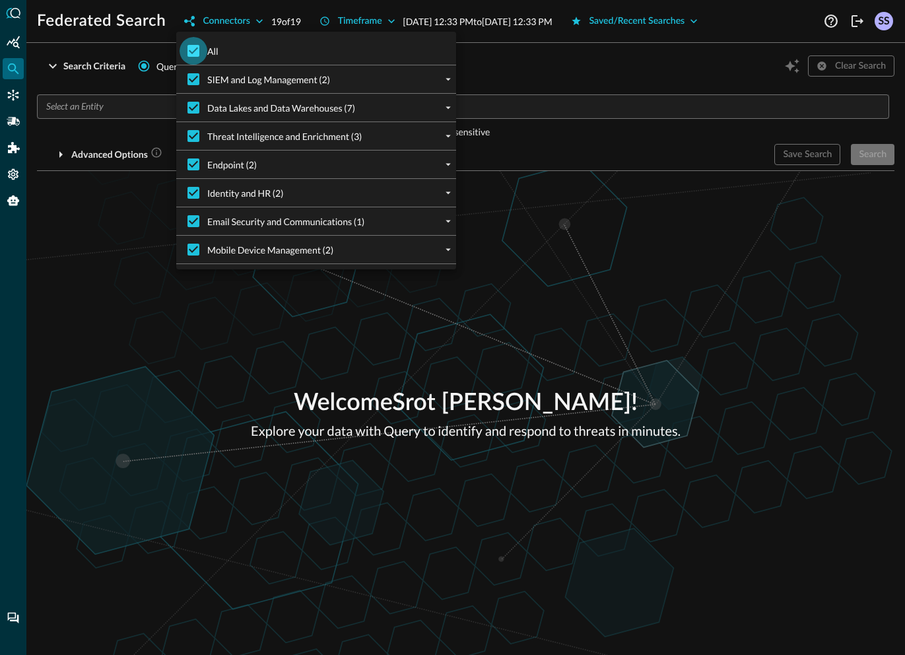
checkbox input "false"
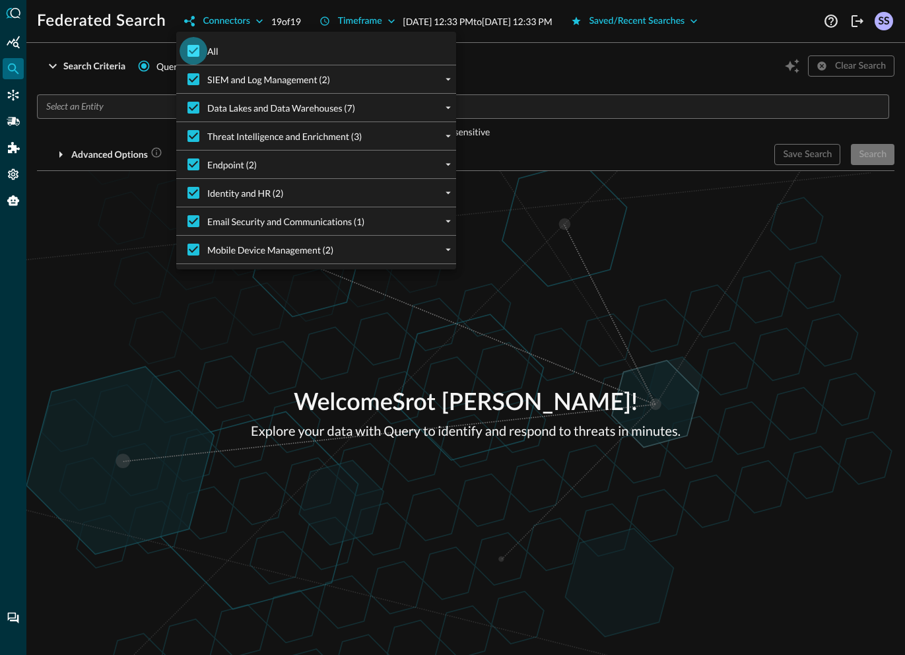
checkbox input "false"
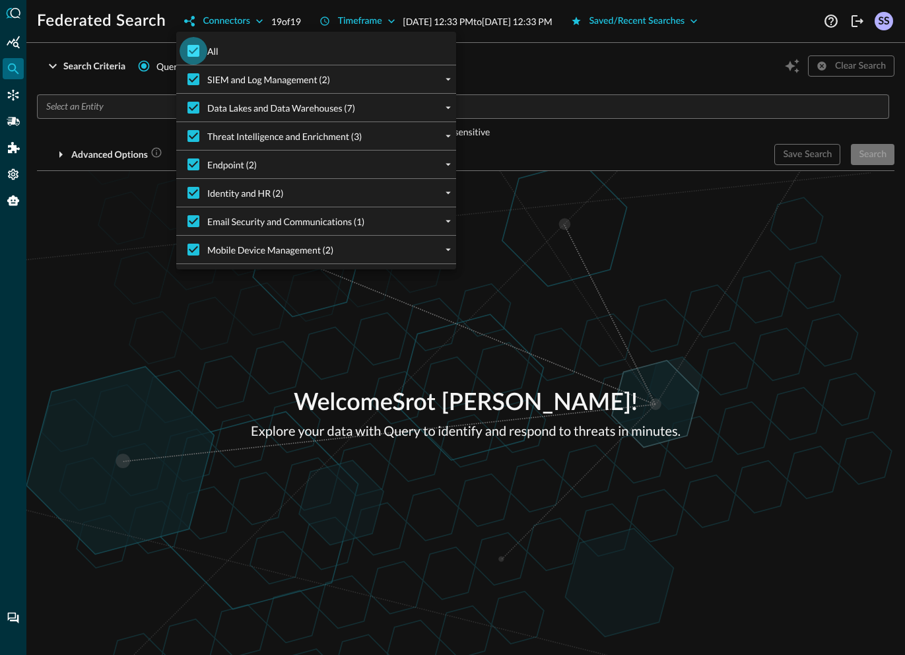
checkbox input "false"
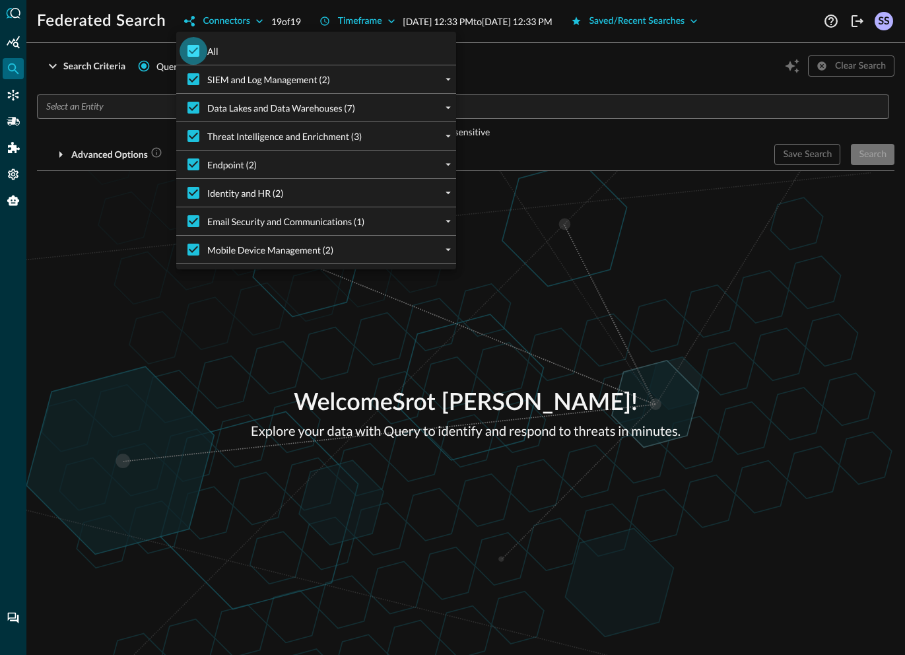
checkbox input "false"
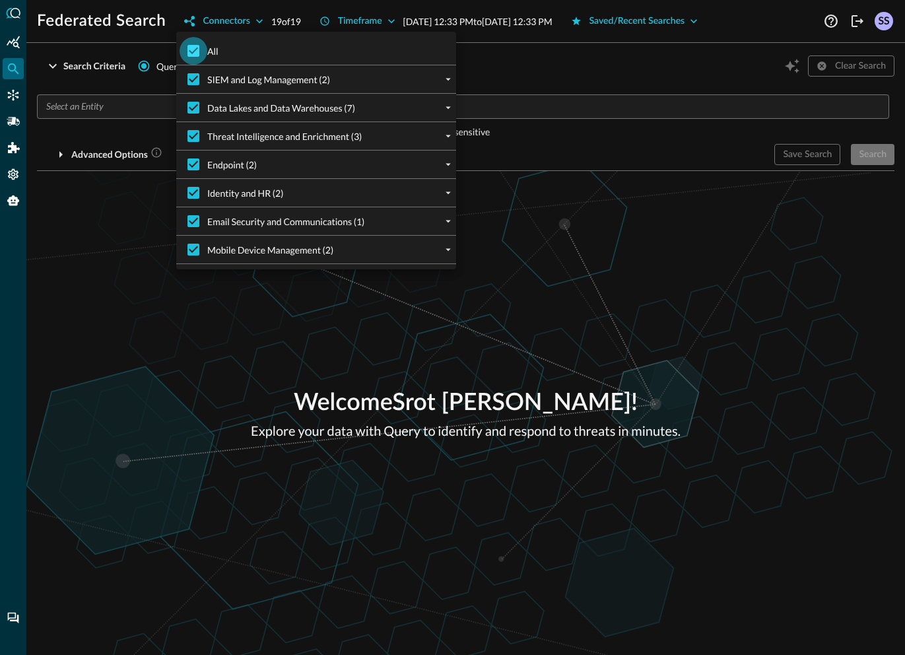
checkbox input "false"
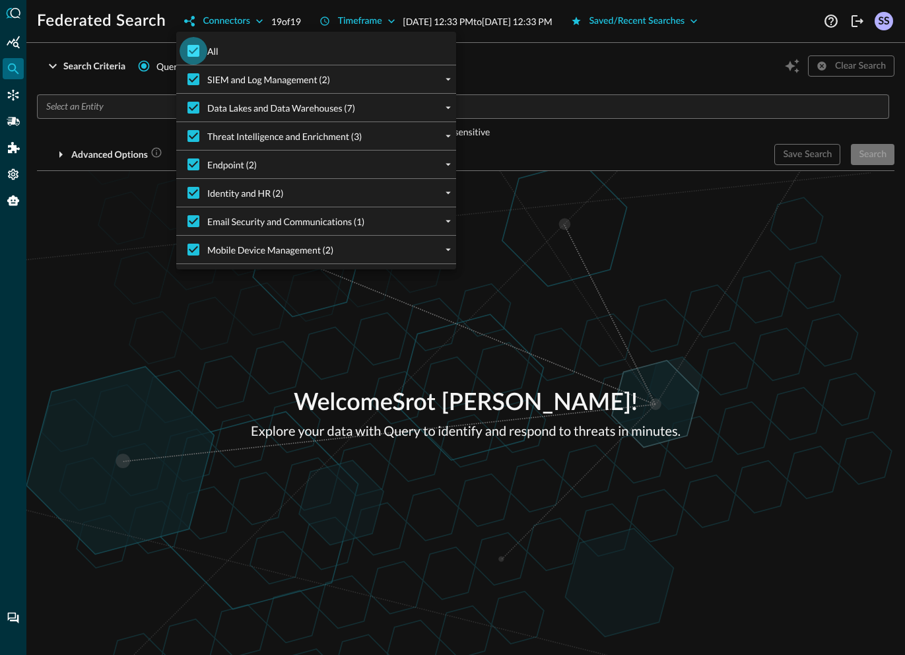
checkbox input "false"
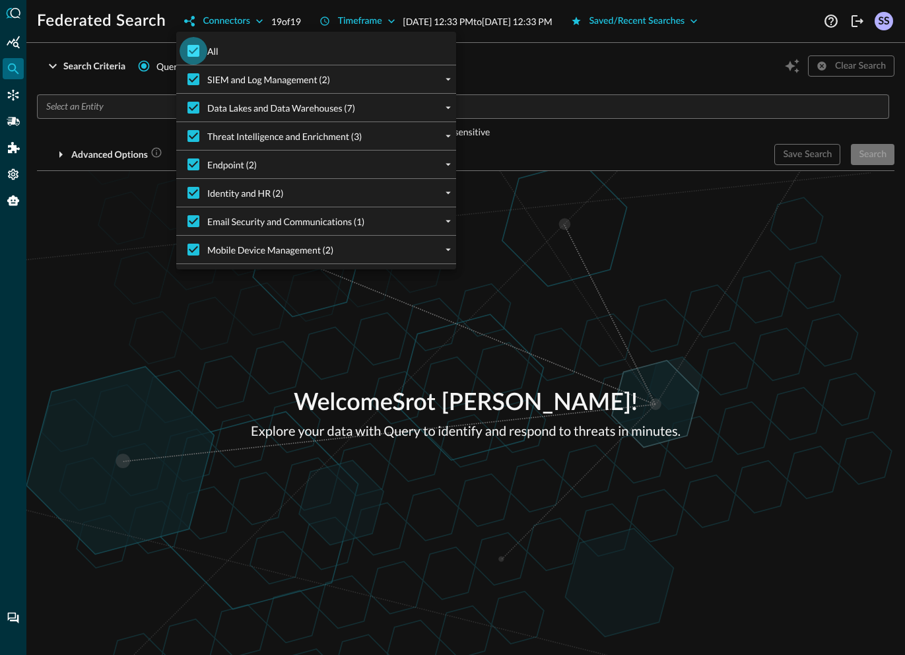
checkbox input "false"
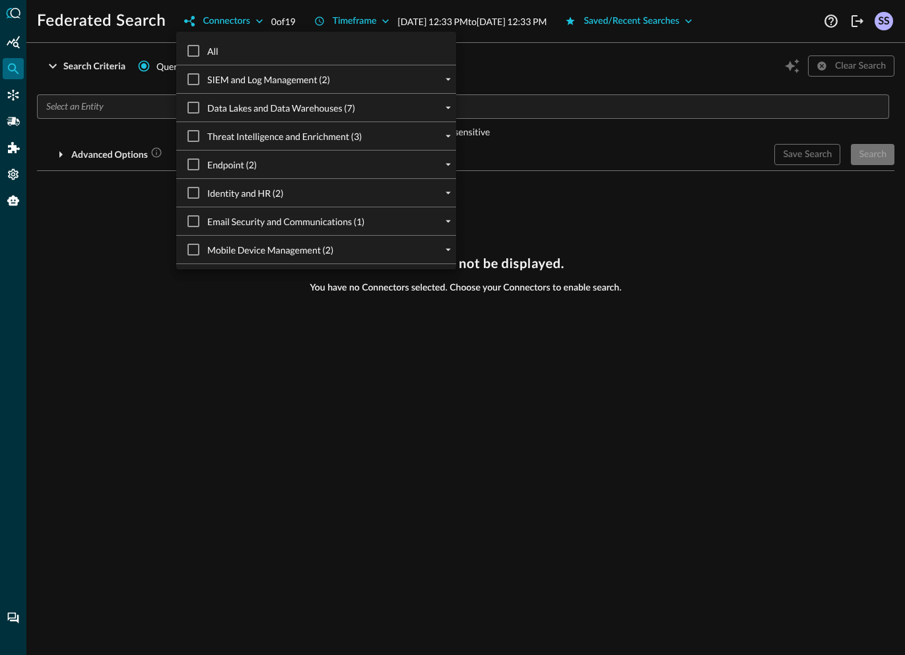
click at [427, 108] on div "Data Lakes and Data Warehouses (7)" at bounding box center [321, 108] width 269 height 28
click at [442, 108] on icon "expand" at bounding box center [448, 108] width 12 height 12
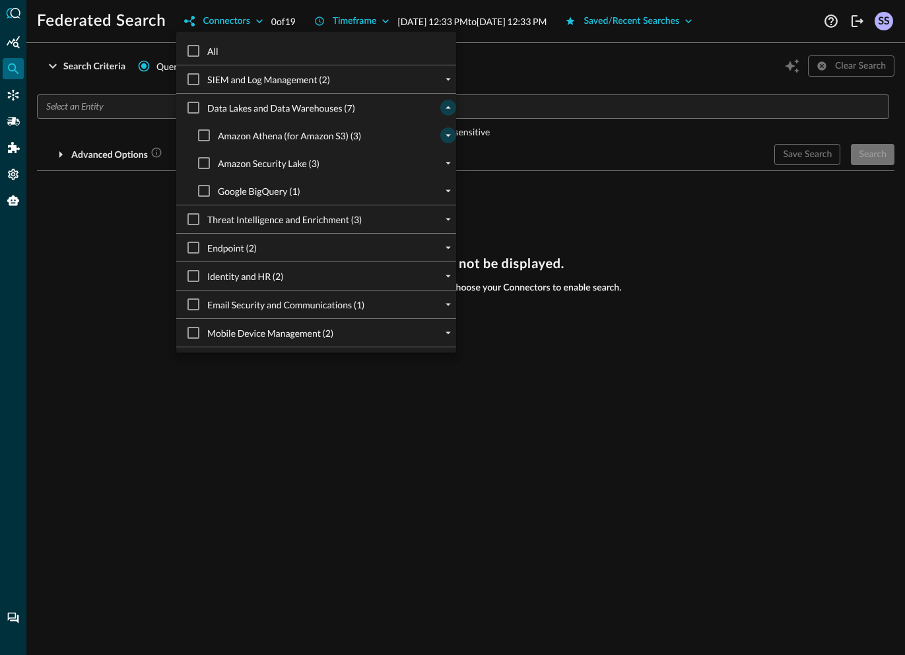
click at [442, 139] on icon "expand" at bounding box center [448, 135] width 12 height 12
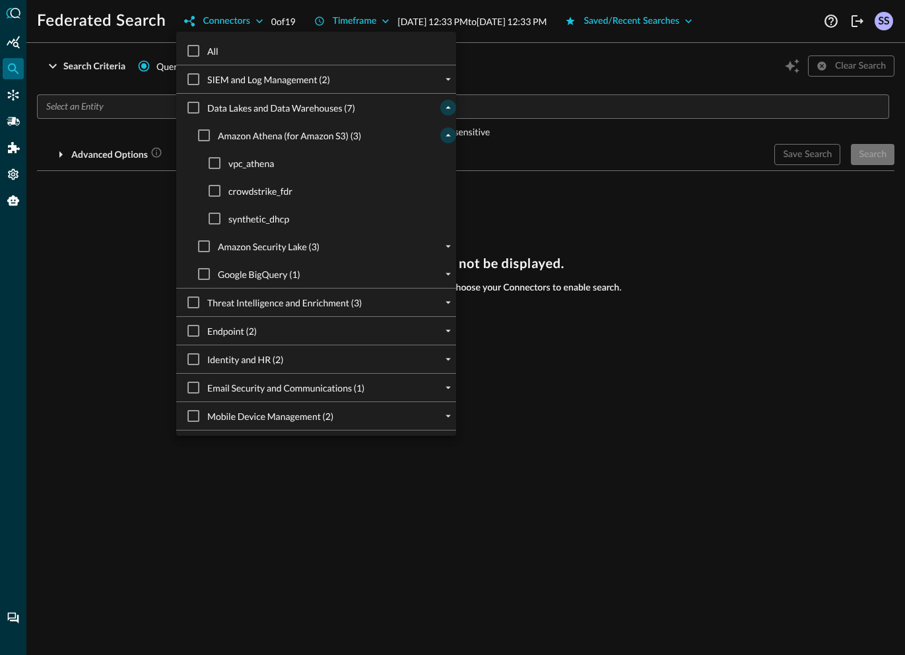
click at [260, 216] on span "synthetic_dhcp" at bounding box center [258, 219] width 61 height 14
click at [228, 216] on input "synthetic_dhcp" at bounding box center [215, 219] width 28 height 28
checkbox input "true"
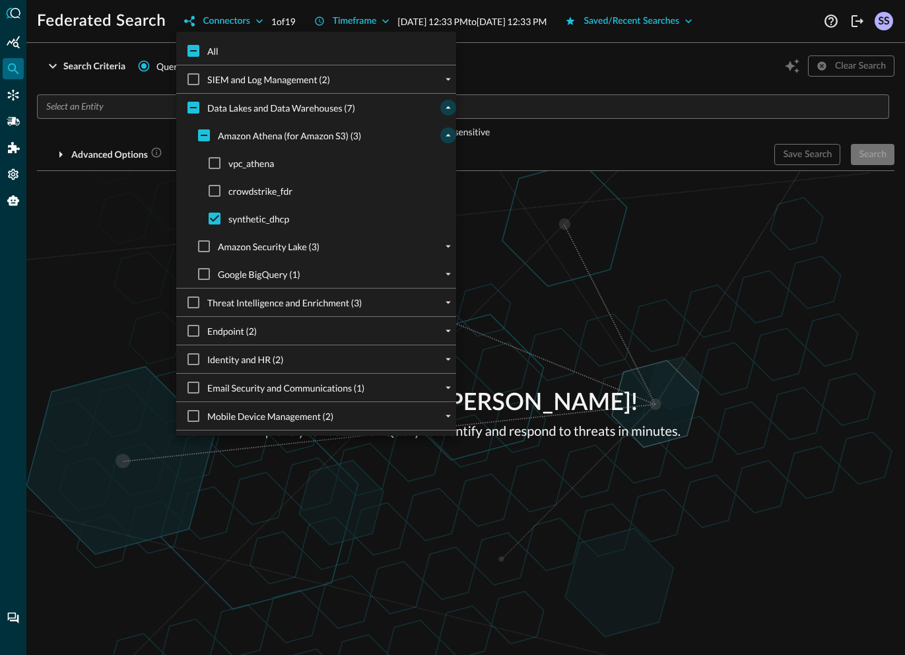
click at [593, 261] on div at bounding box center [452, 327] width 905 height 655
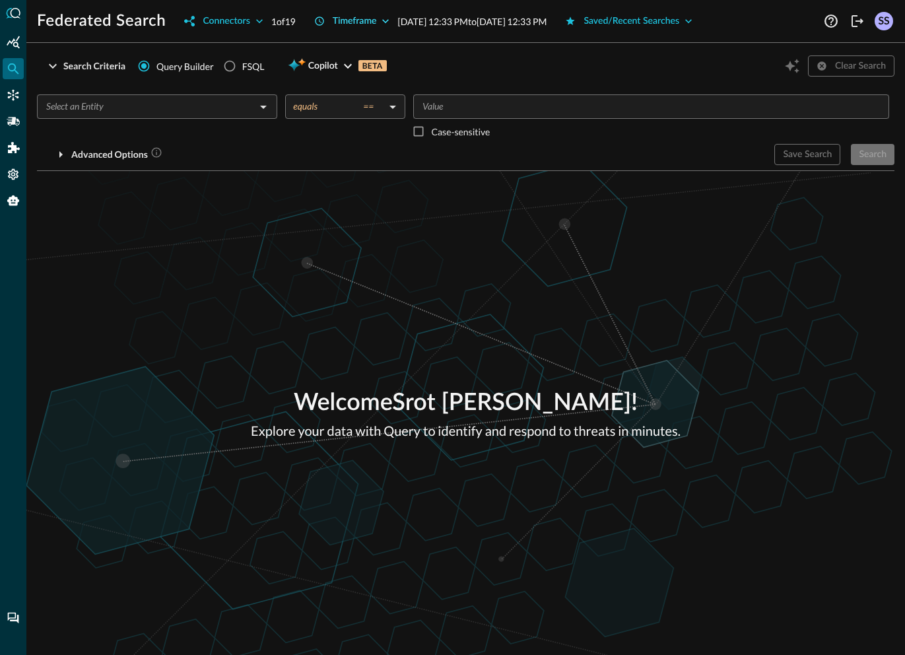
click at [361, 22] on button "Timeframe" at bounding box center [352, 21] width 92 height 21
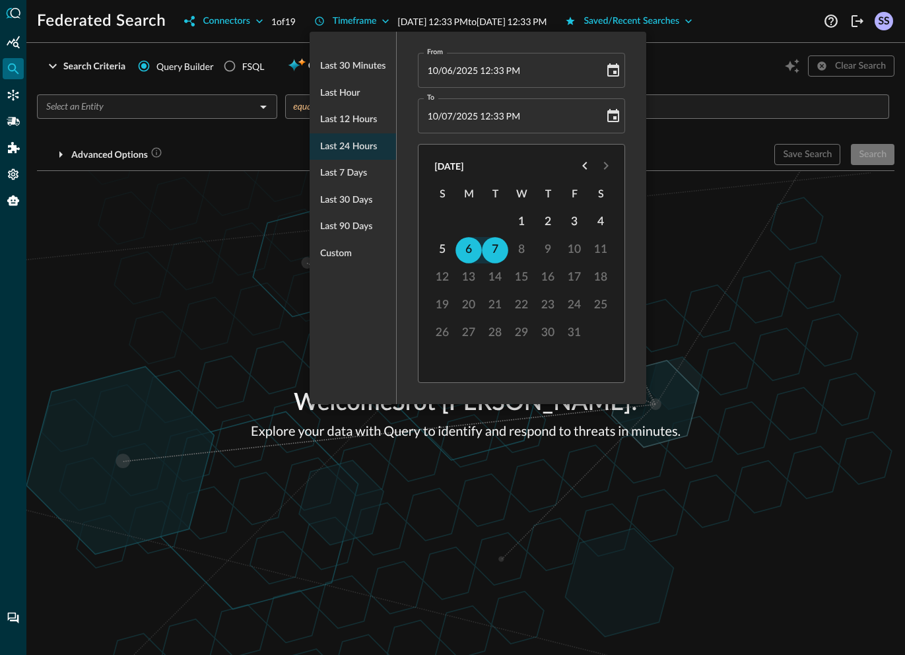
click at [358, 150] on ul "Last 30 minutes Last hour Last 12 hours Last 24 hours Last 7 days Last 30 days …" at bounding box center [352, 160] width 86 height 224
click at [339, 148] on ul "Last 30 minutes Last hour Last 12 hours Last 24 hours Last 7 days Last 30 days …" at bounding box center [352, 160] width 86 height 224
click at [244, 245] on div at bounding box center [452, 327] width 905 height 655
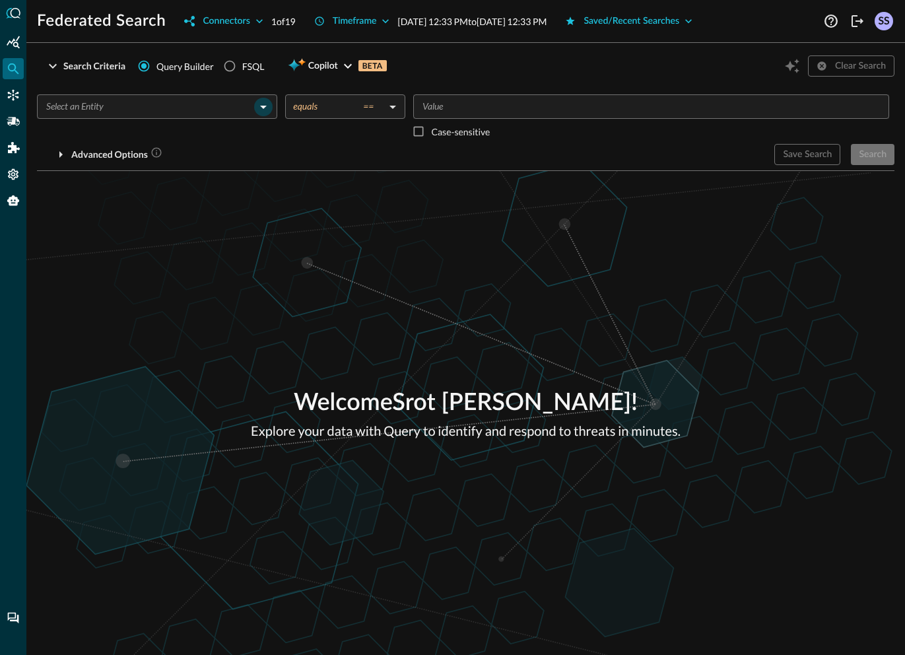
click at [260, 105] on icon "Open" at bounding box center [263, 107] width 16 height 16
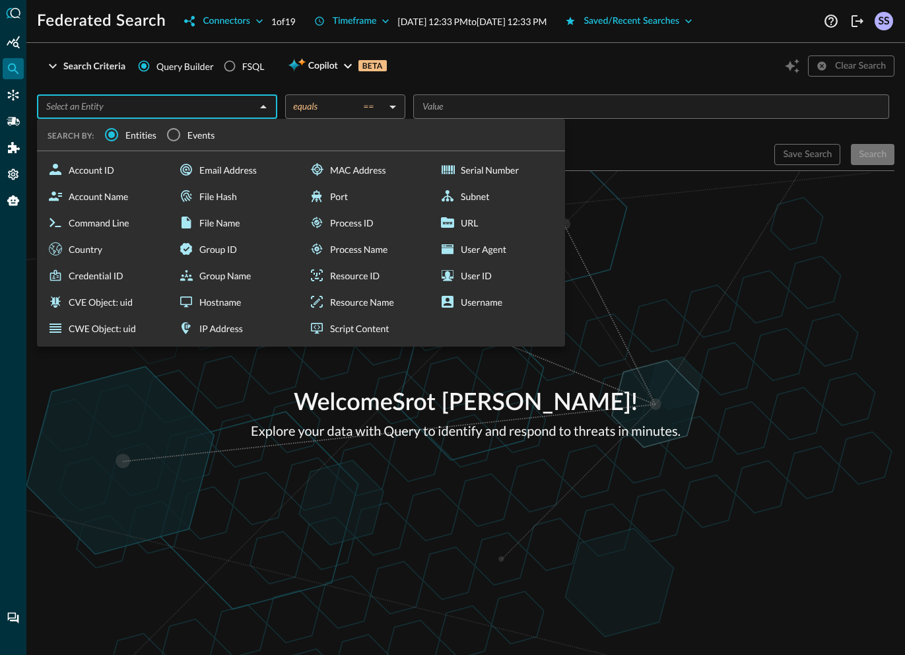
click at [199, 132] on span "Events" at bounding box center [201, 135] width 28 height 14
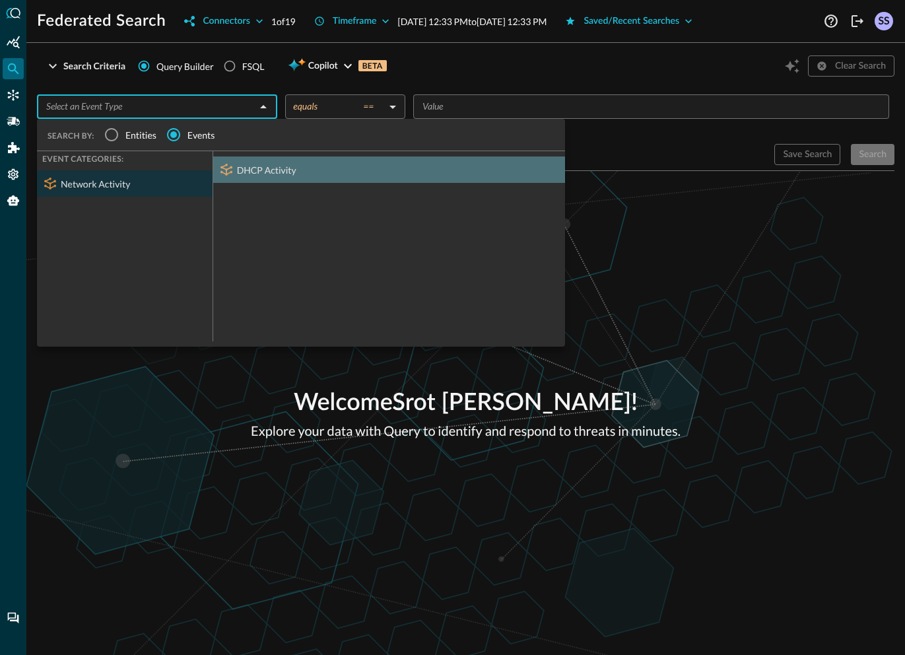
click at [222, 162] on icon at bounding box center [226, 170] width 16 height 16
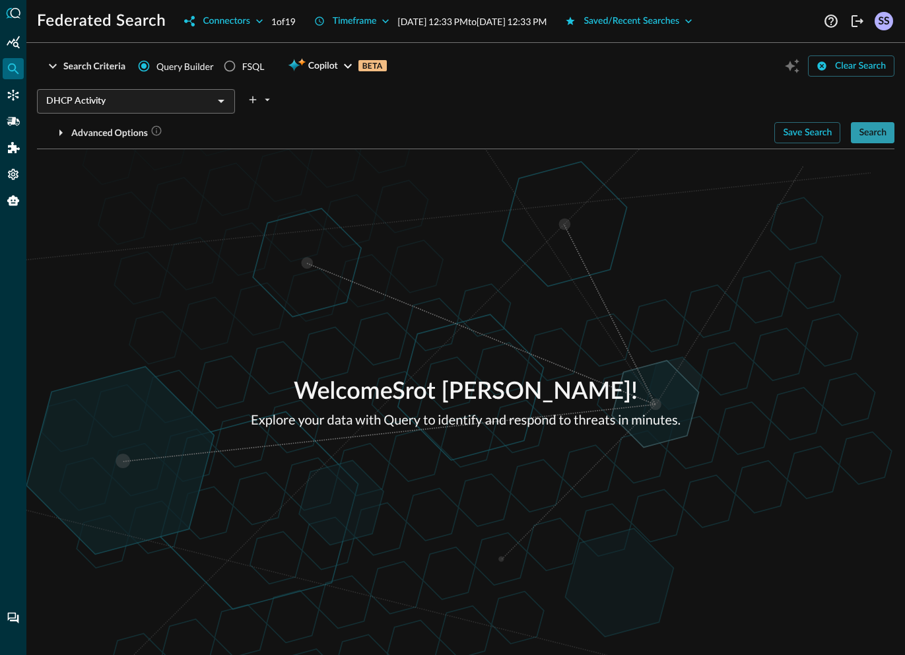
click at [871, 132] on button "Search" at bounding box center [872, 132] width 44 height 21
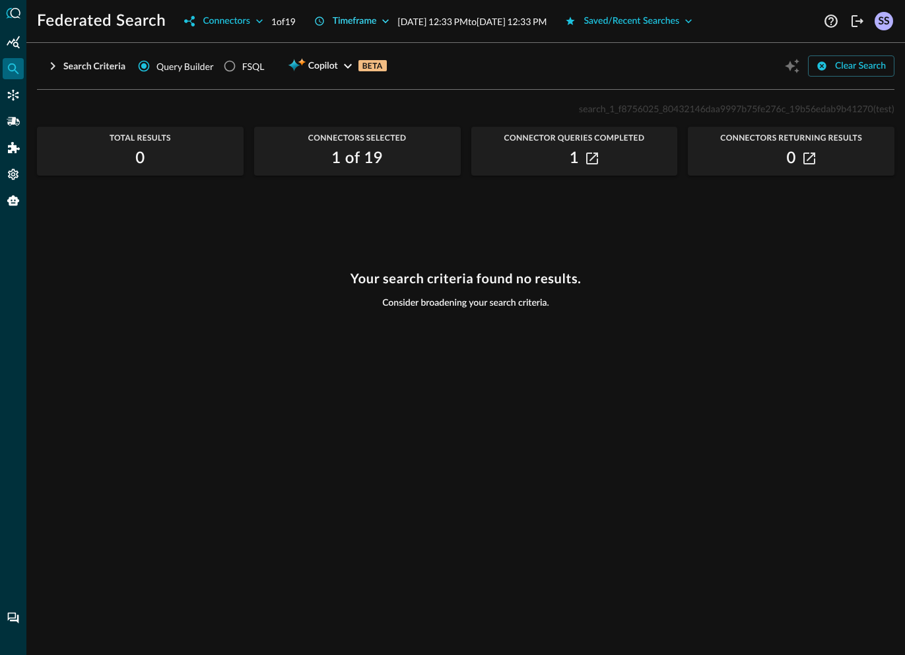
click at [359, 20] on button "Timeframe" at bounding box center [352, 21] width 92 height 21
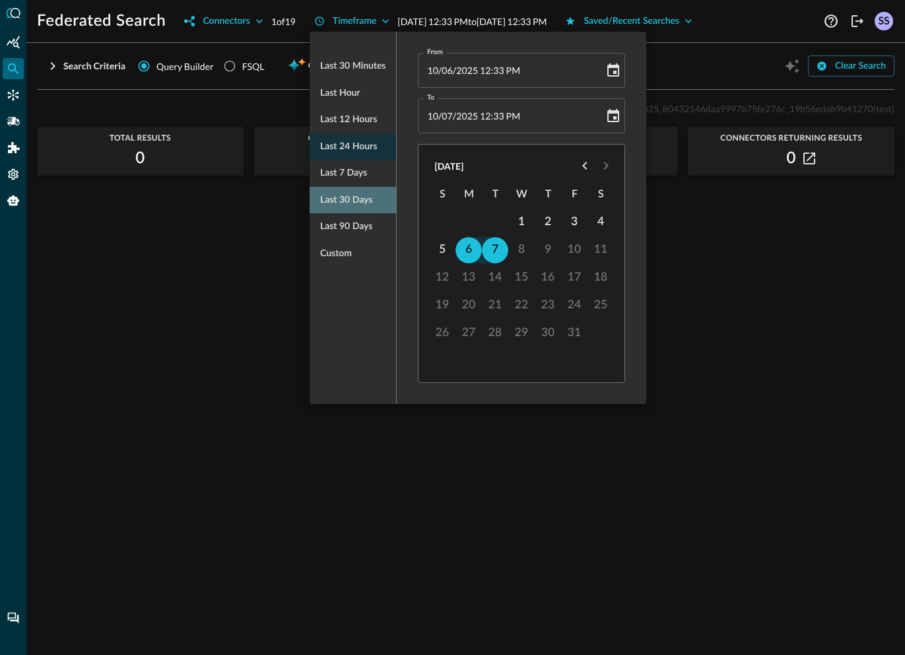
click at [353, 198] on span "Last 30 days" at bounding box center [346, 200] width 52 height 16
type input "[DATE] 12:34 PM"
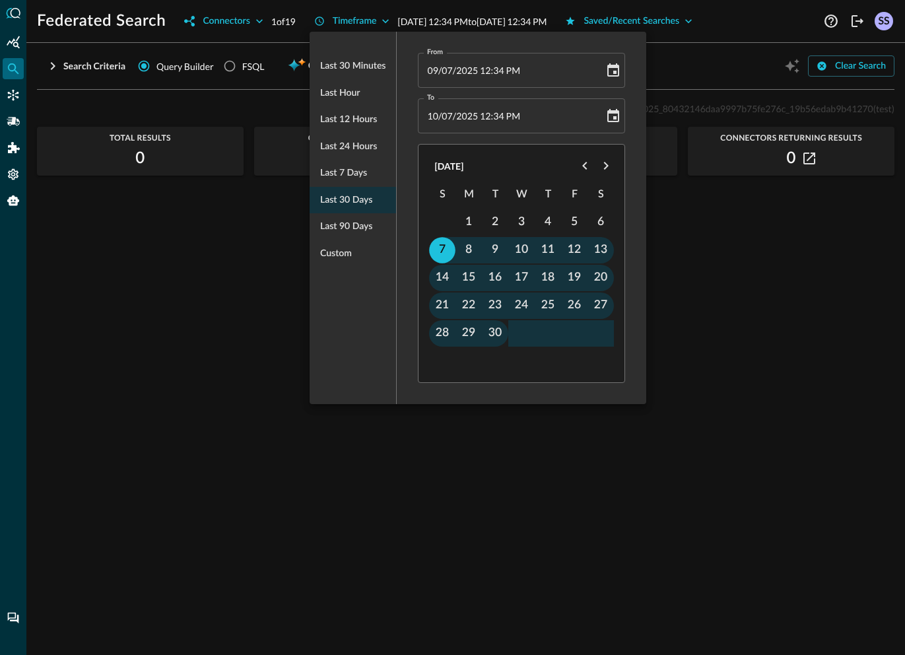
click at [787, 230] on div at bounding box center [452, 327] width 905 height 655
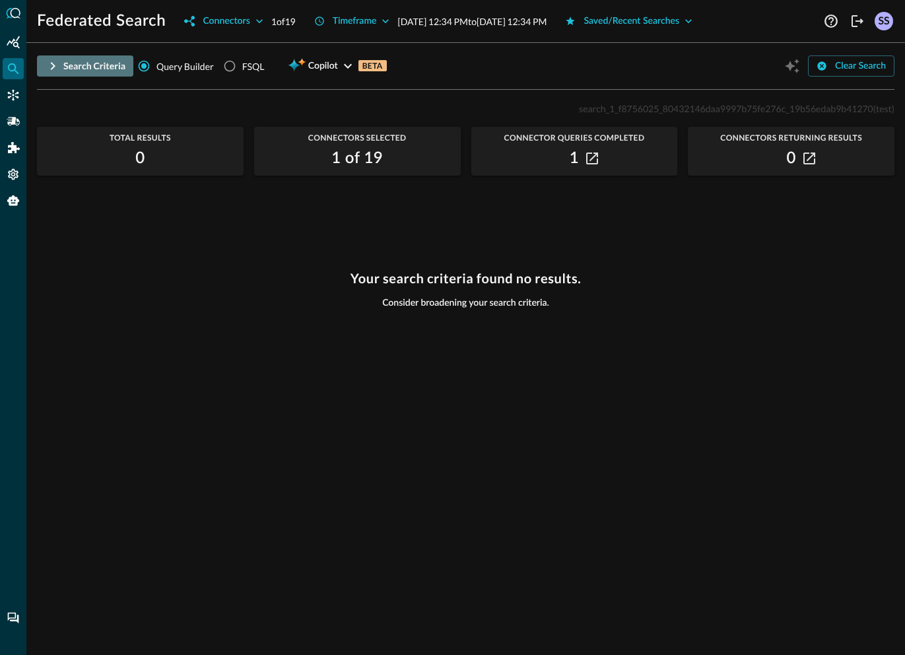
click at [70, 69] on button "Search Criteria" at bounding box center [85, 65] width 96 height 21
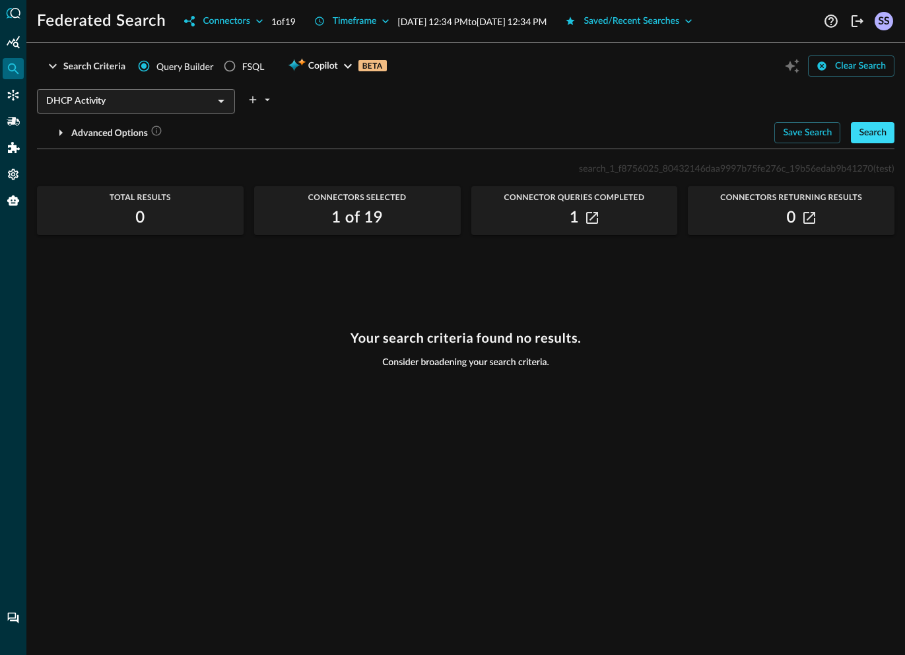
click at [870, 138] on button "Search" at bounding box center [872, 132] width 44 height 21
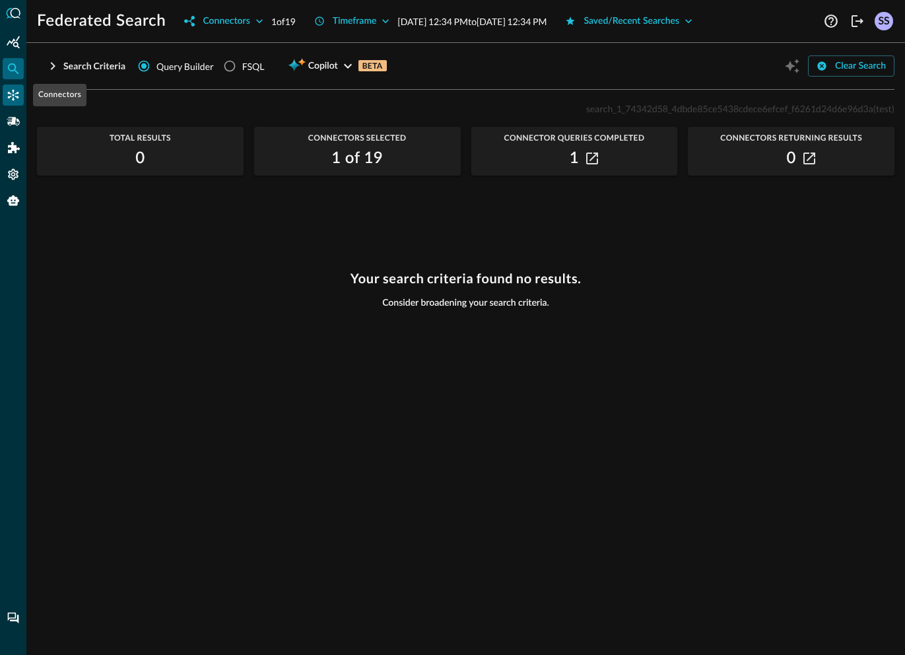
click at [3, 100] on div "Connectors" at bounding box center [13, 94] width 21 height 21
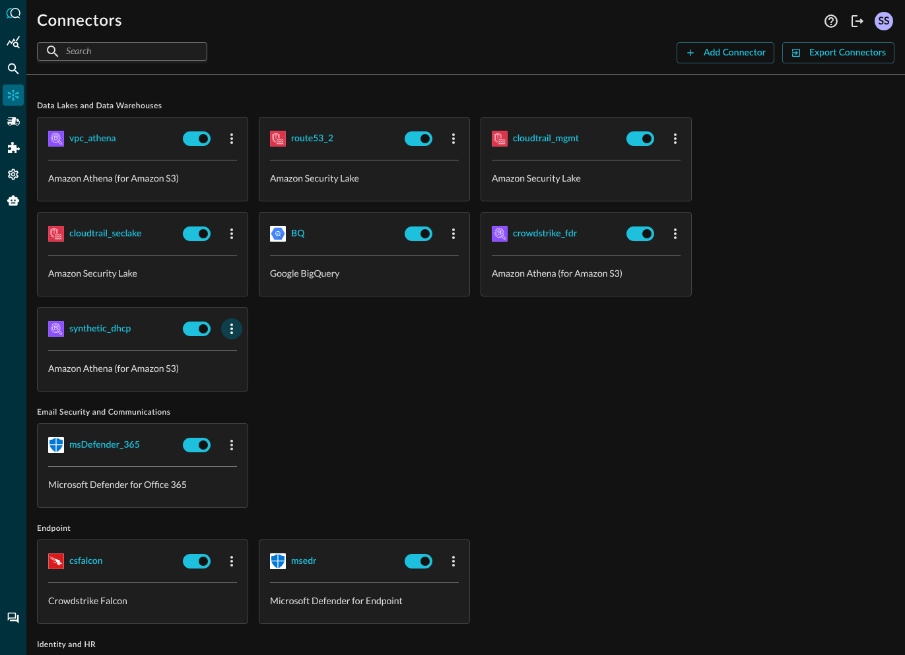
click at [231, 329] on icon "button" at bounding box center [231, 328] width 3 height 11
click at [244, 360] on div "Edit" at bounding box center [249, 358] width 34 height 16
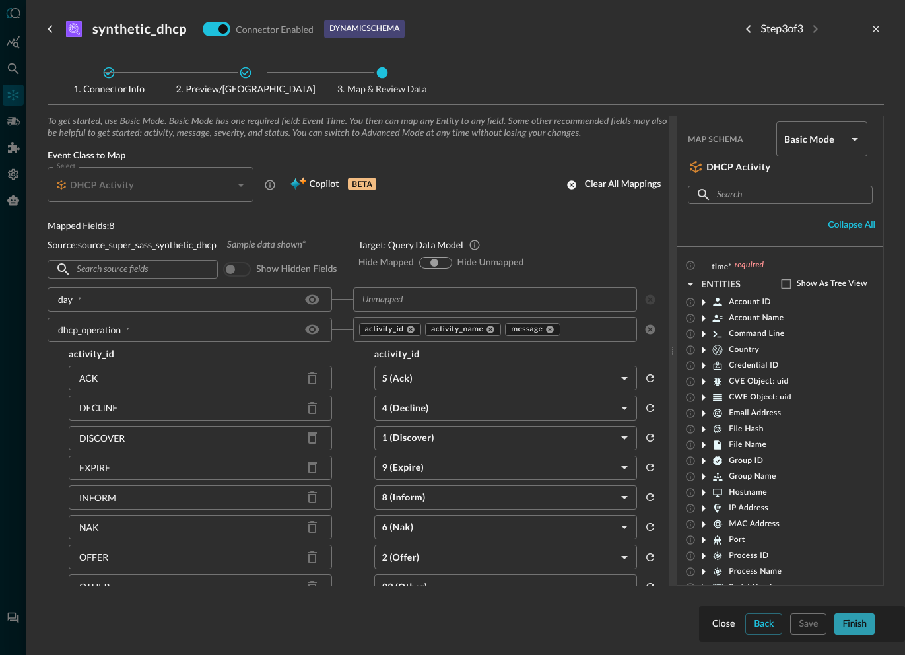
click at [862, 631] on button "Finish" at bounding box center [854, 623] width 40 height 21
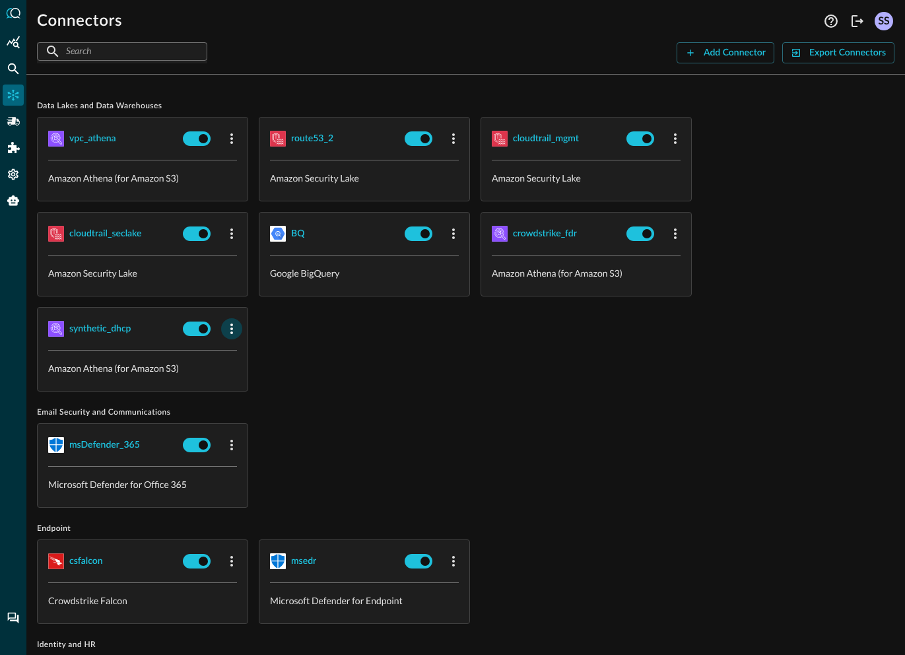
click at [227, 327] on icon "button" at bounding box center [232, 329] width 16 height 16
click at [234, 346] on li "Edit" at bounding box center [254, 357] width 67 height 26
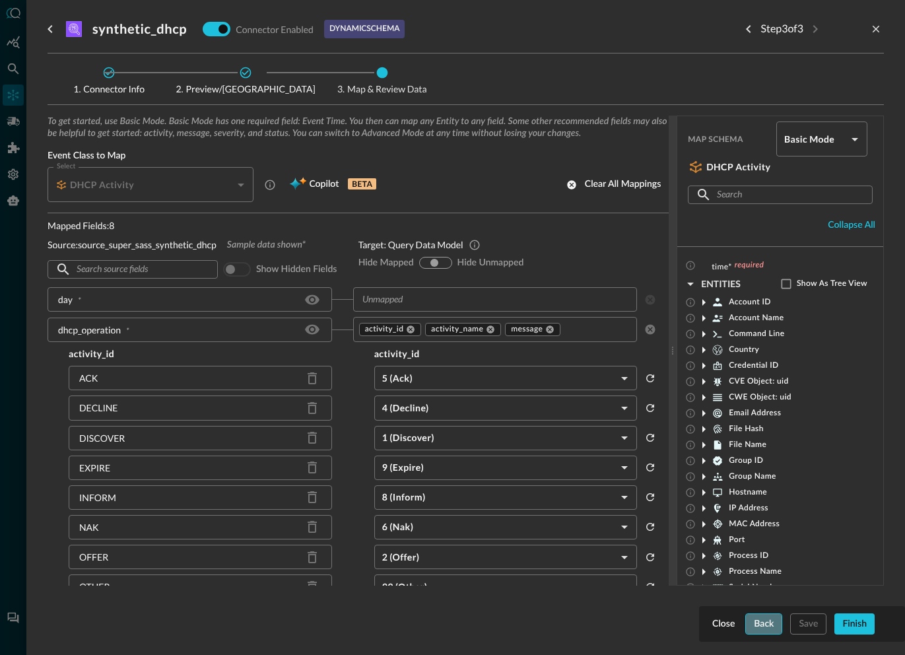
click at [759, 628] on button "Back" at bounding box center [763, 623] width 37 height 21
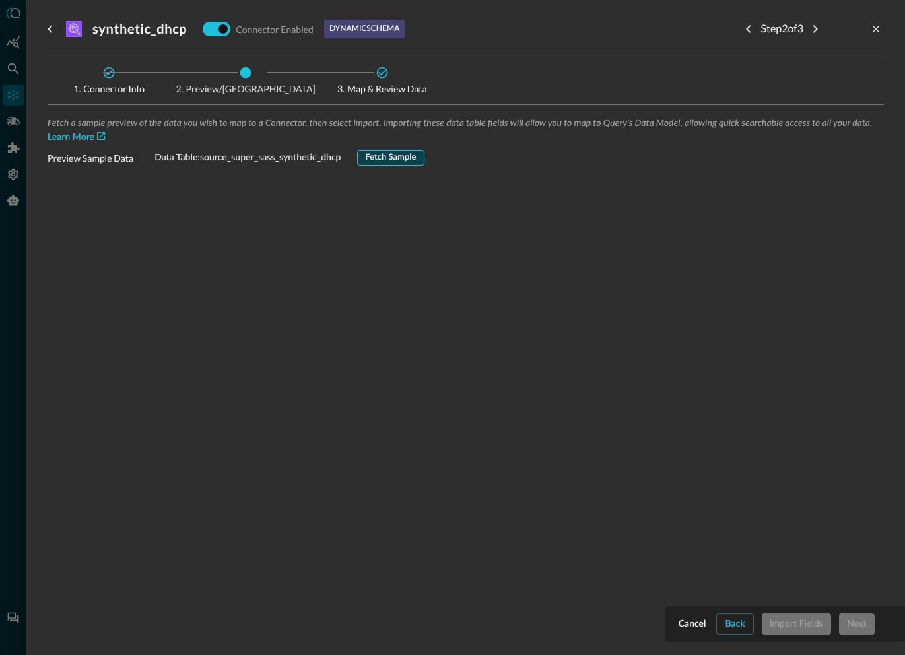
click at [397, 154] on button "Fetch Sample" at bounding box center [391, 158] width 68 height 16
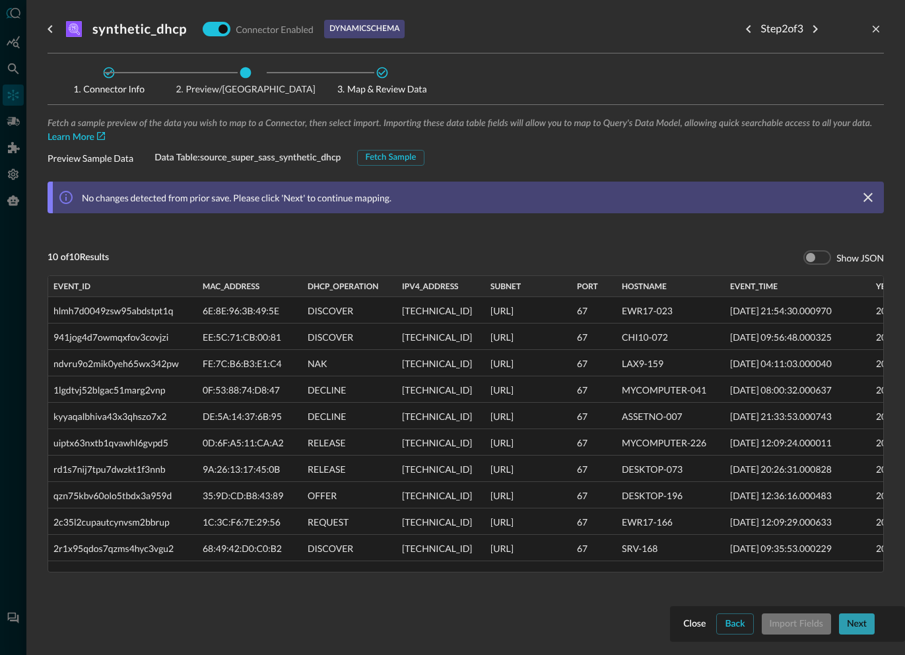
click at [854, 629] on button "Next" at bounding box center [857, 623] width 36 height 21
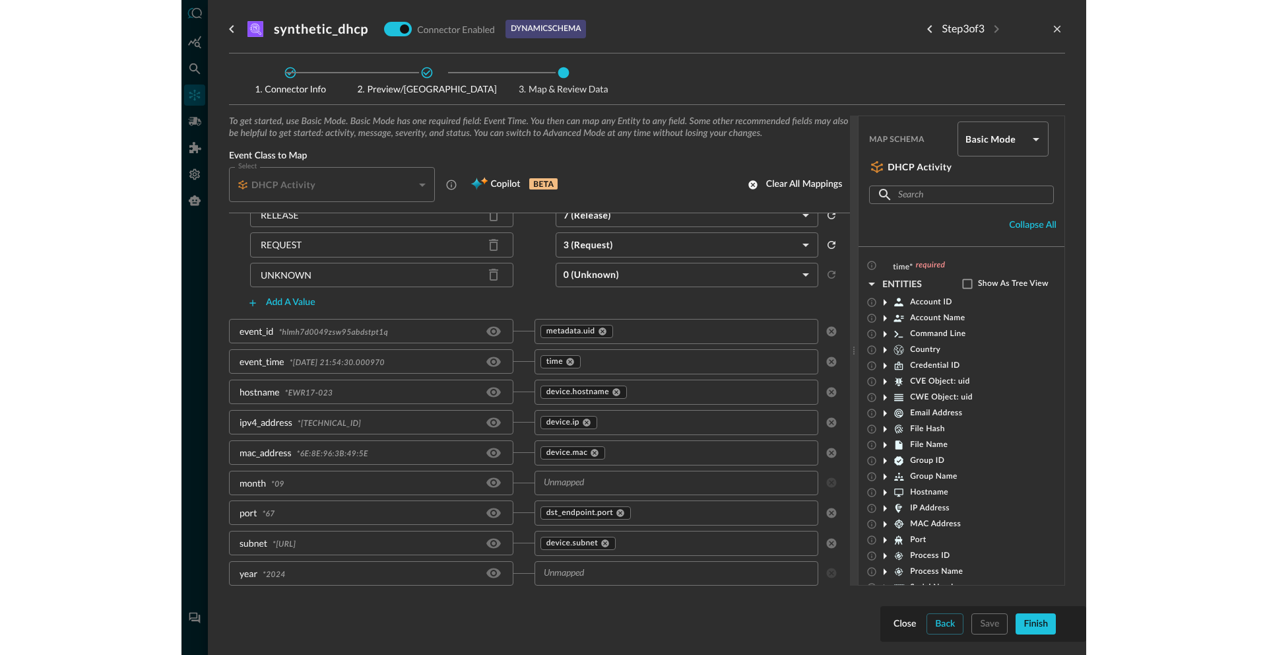
scroll to position [420, 0]
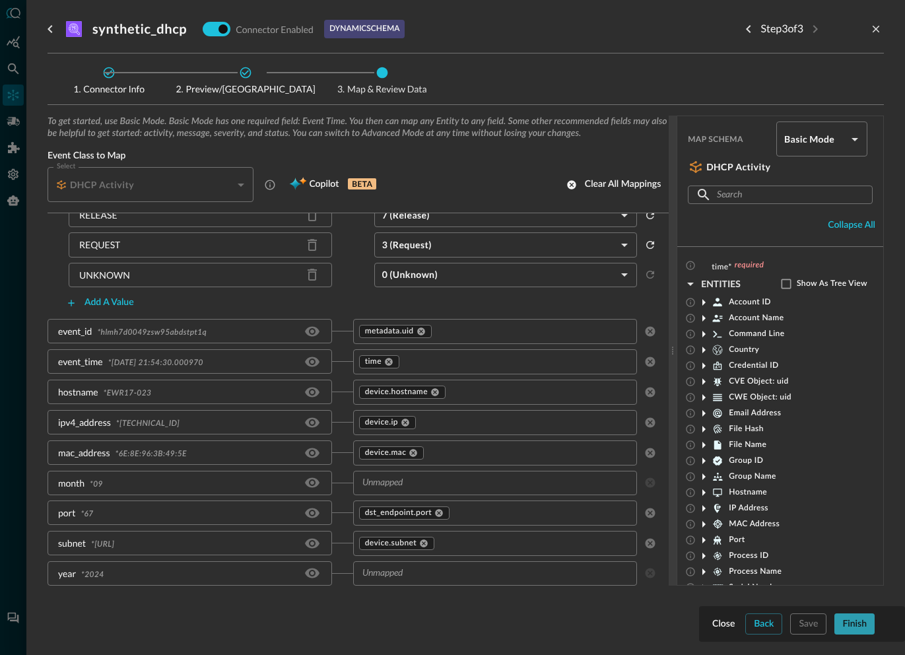
click at [847, 620] on button "Finish" at bounding box center [854, 623] width 40 height 21
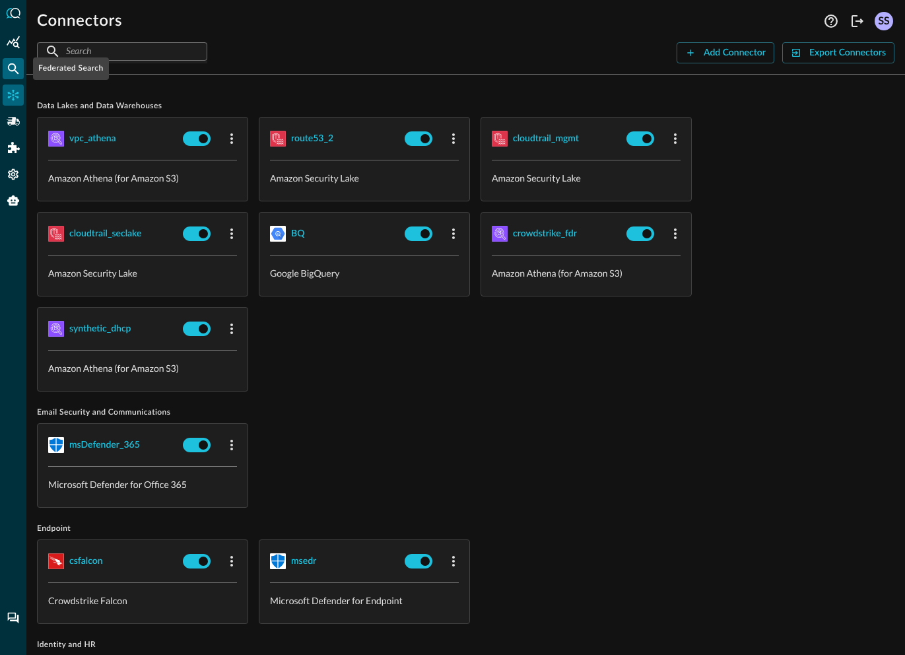
click at [4, 65] on div "Federated Search" at bounding box center [13, 68] width 21 height 21
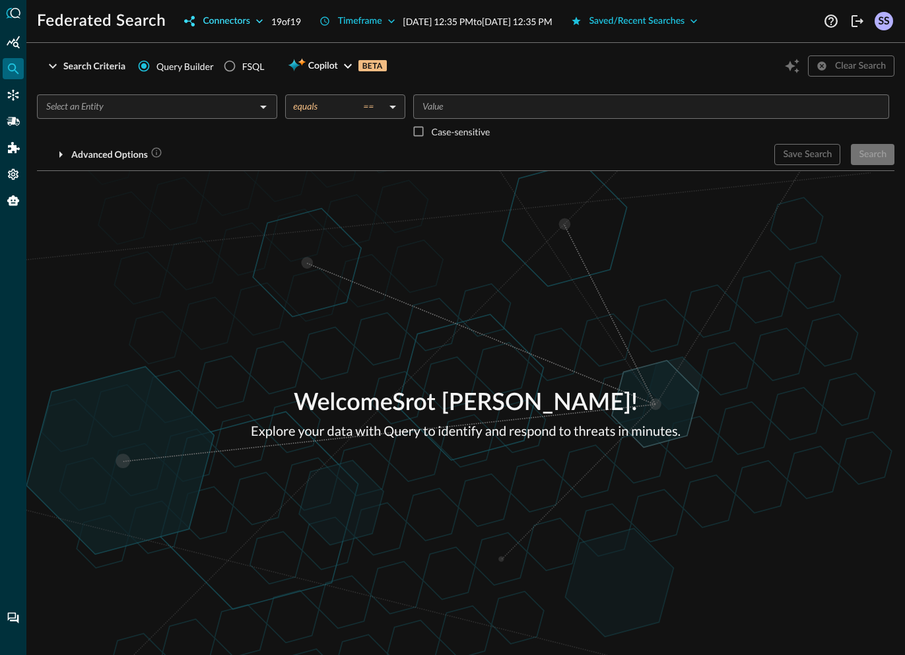
click at [222, 20] on button "Connectors" at bounding box center [223, 21] width 94 height 21
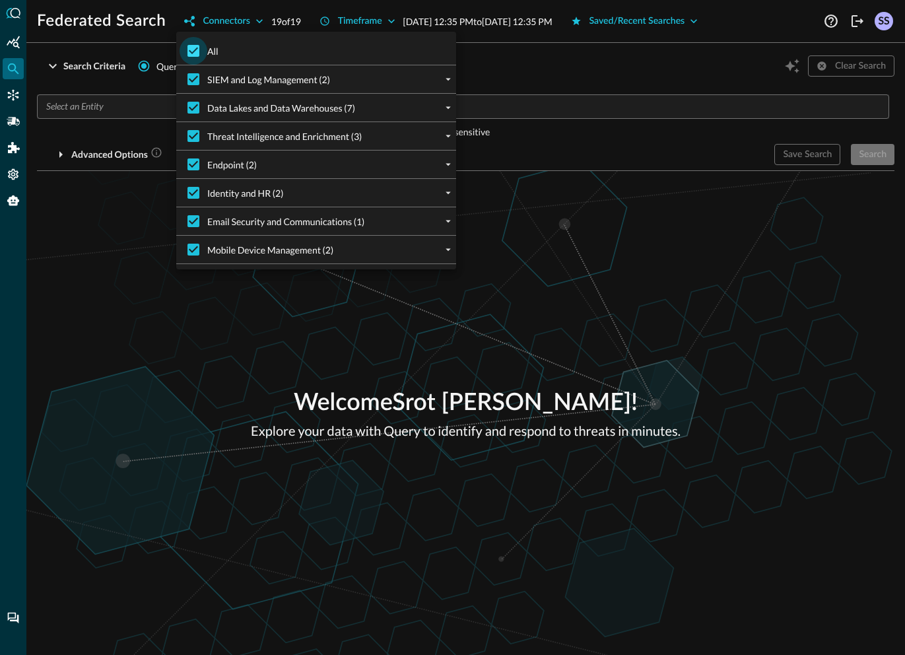
click at [194, 51] on input "All" at bounding box center [193, 51] width 28 height 28
checkbox input "false"
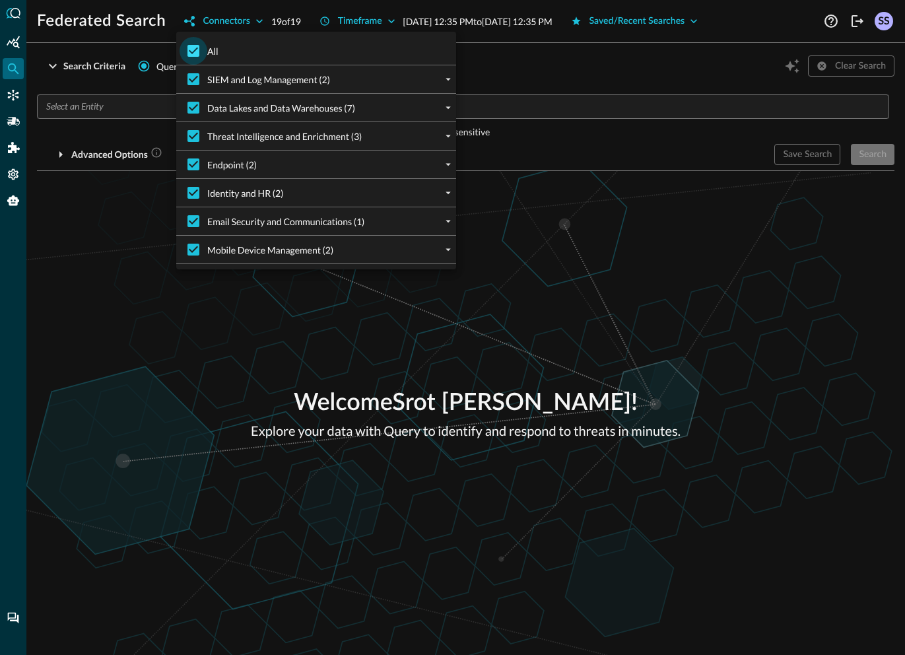
checkbox input "false"
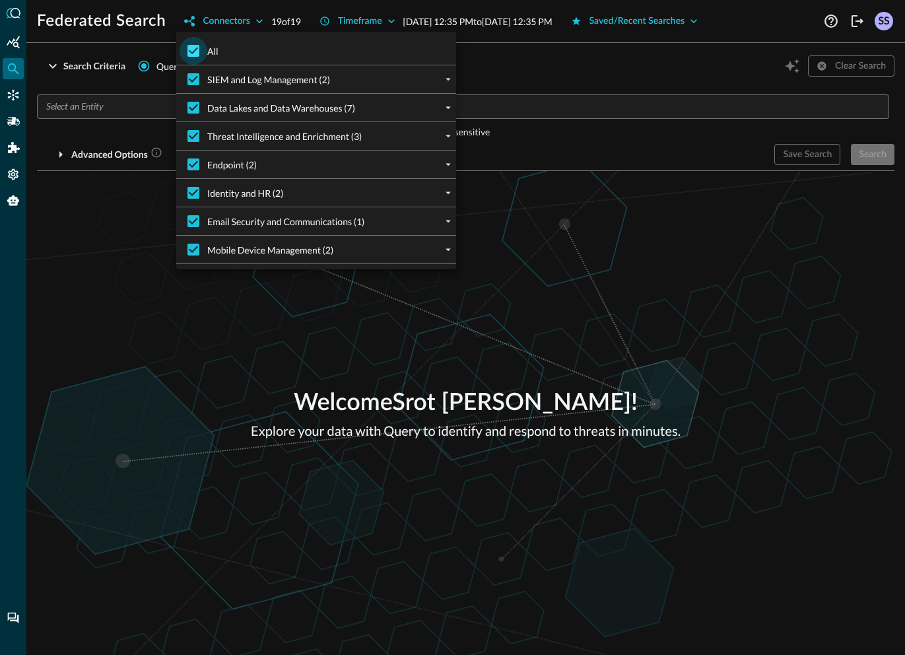
checkbox input "false"
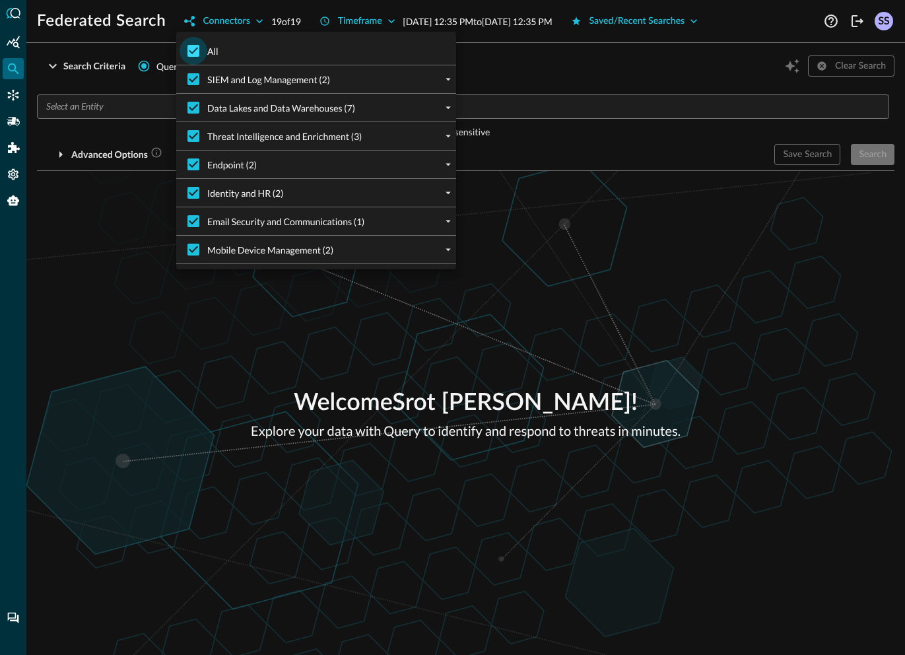
checkbox input "false"
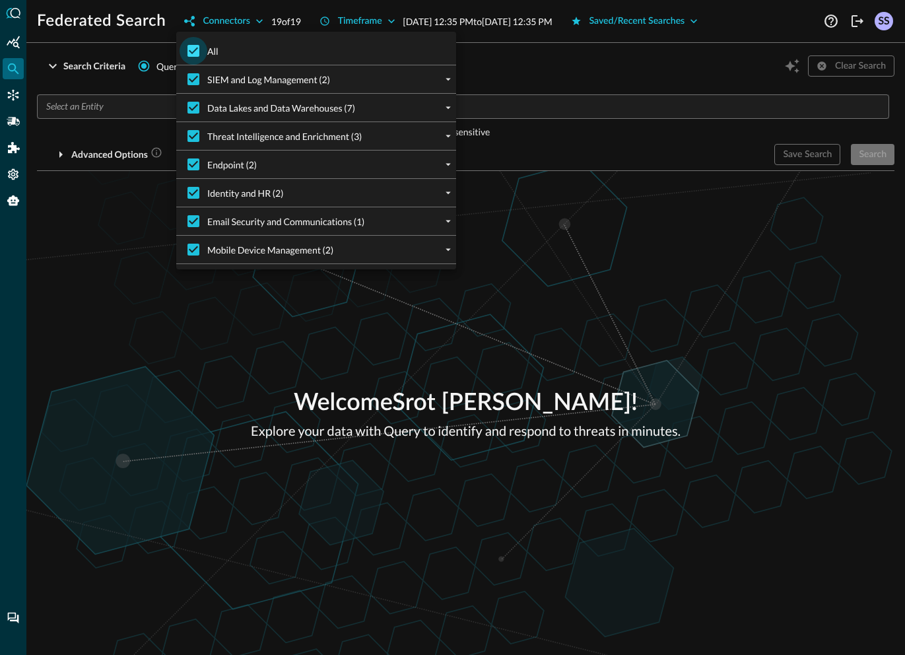
checkbox input "false"
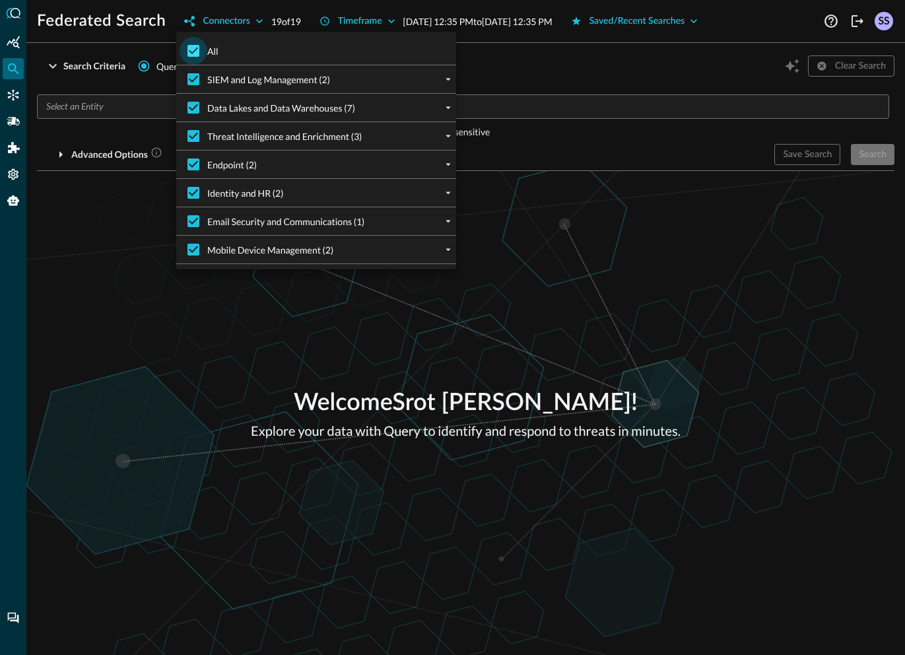
checkbox input "false"
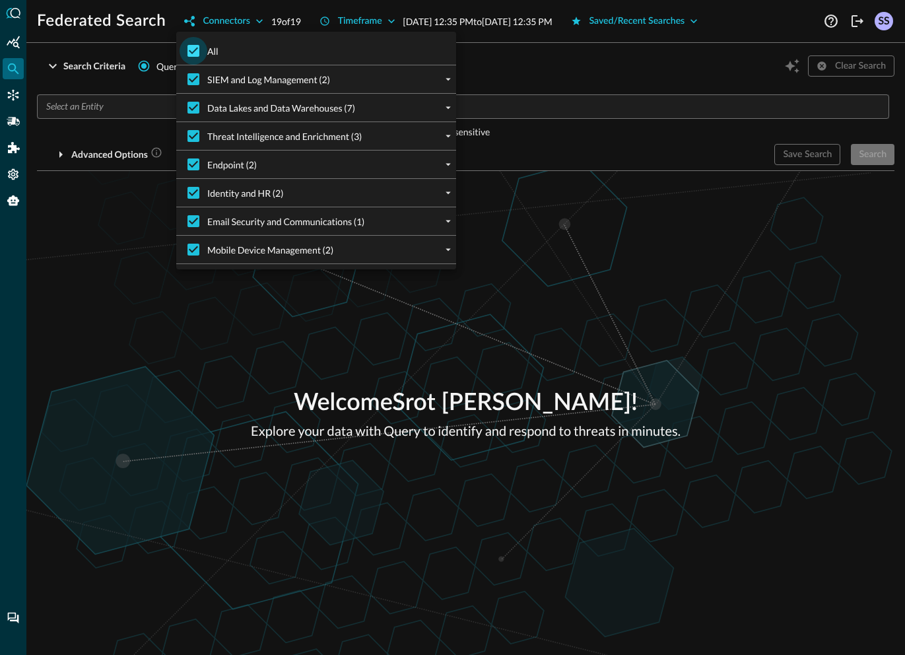
checkbox input "false"
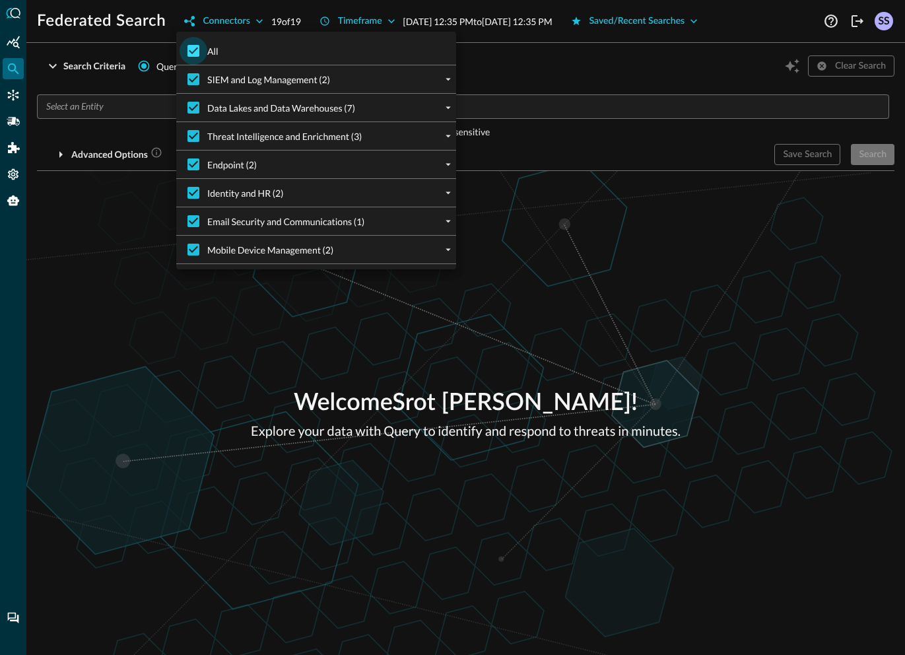
checkbox input "false"
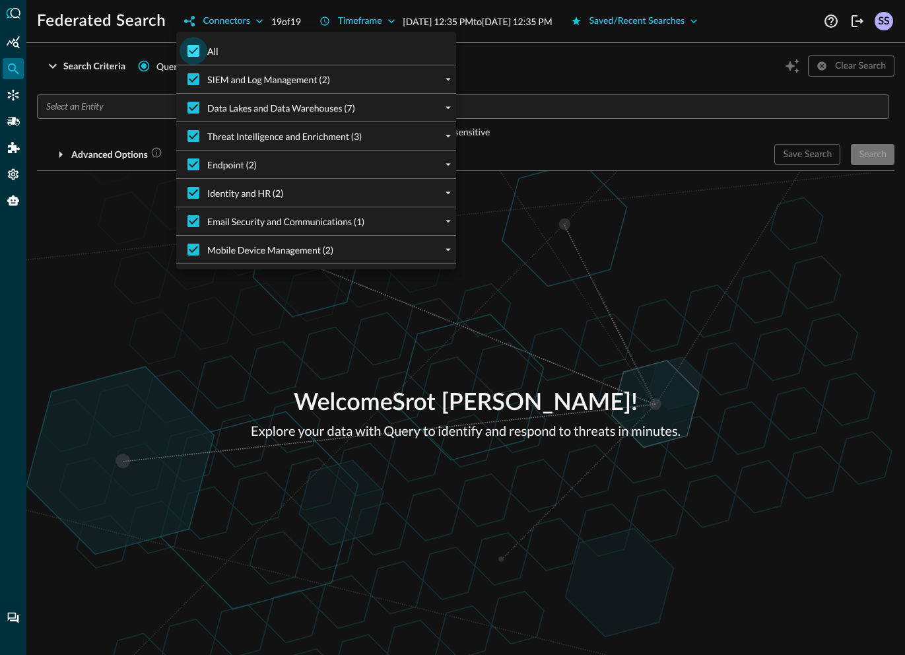
checkbox input "false"
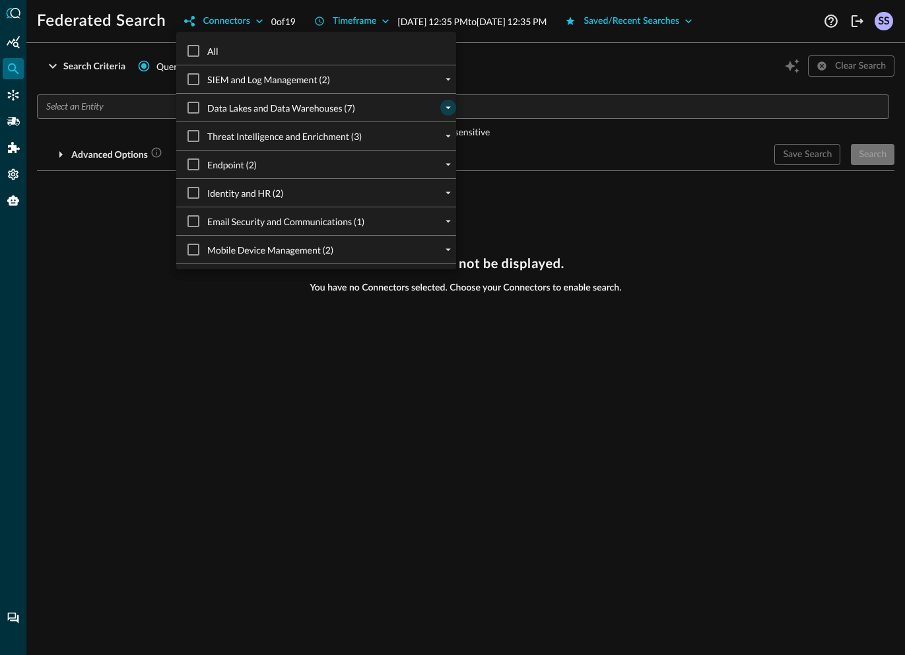
click at [444, 107] on button "expand" at bounding box center [448, 108] width 16 height 16
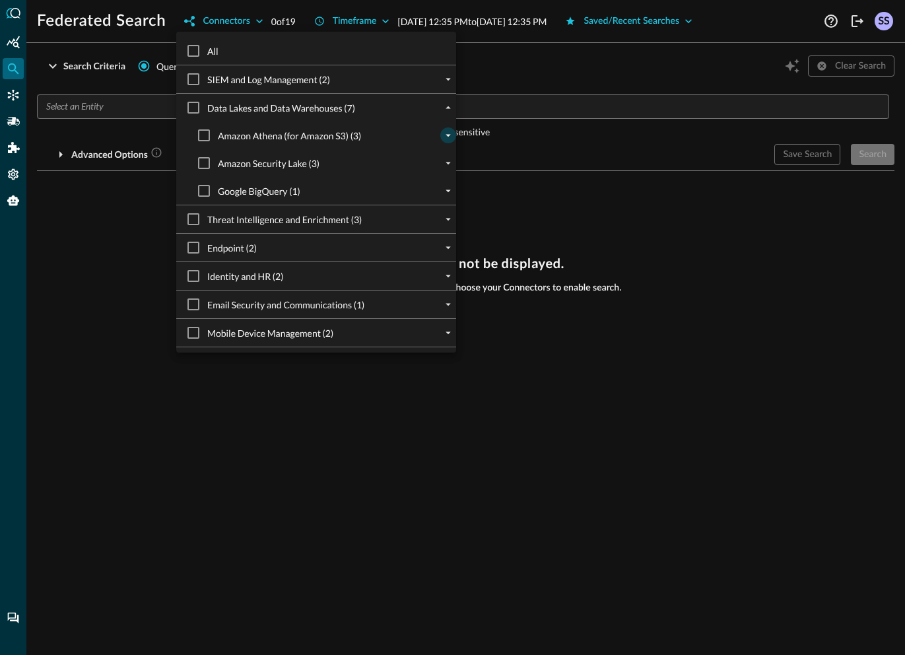
click at [442, 135] on icon "expand" at bounding box center [448, 135] width 12 height 12
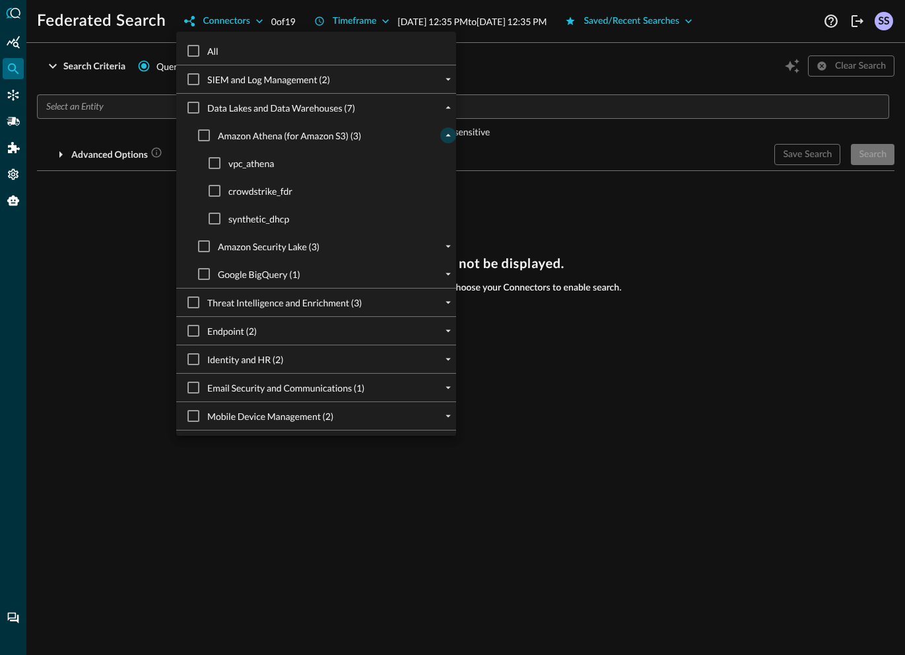
click at [259, 220] on span "synthetic_dhcp" at bounding box center [258, 219] width 61 height 14
click at [228, 220] on input "synthetic_dhcp" at bounding box center [215, 219] width 28 height 28
checkbox input "true"
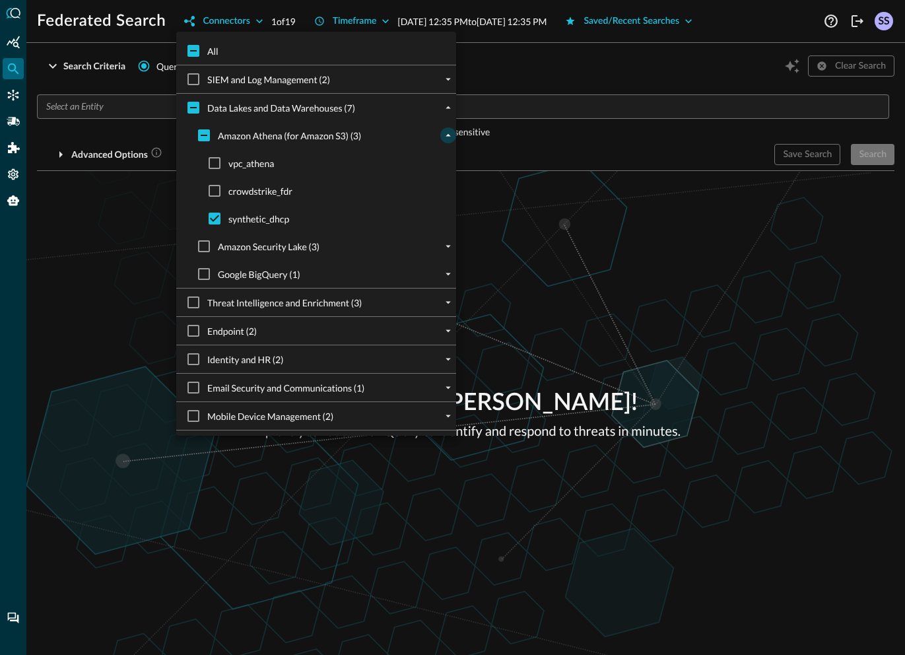
click at [618, 187] on div at bounding box center [452, 327] width 905 height 655
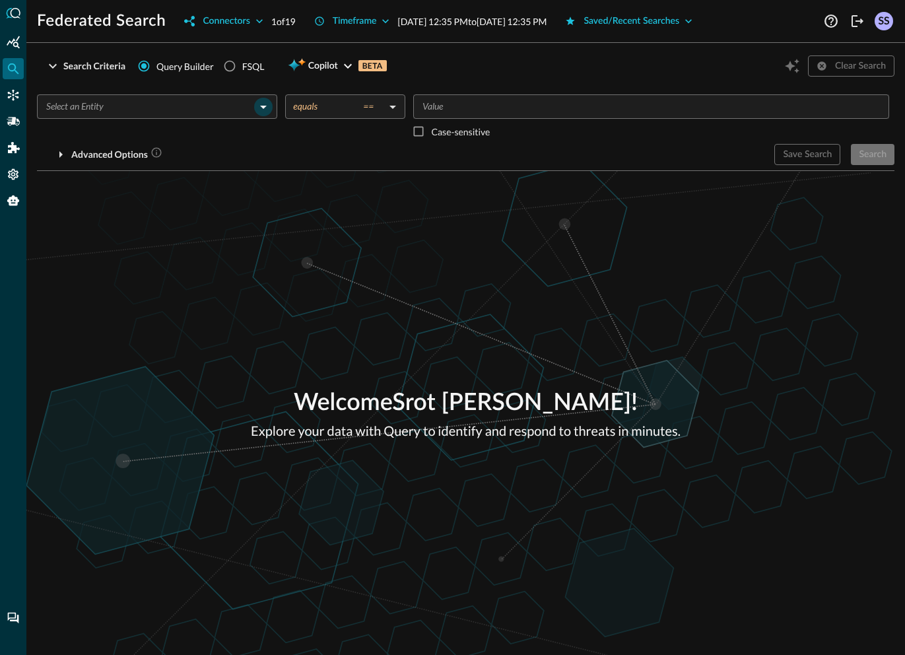
click at [257, 109] on icon "Open" at bounding box center [263, 107] width 16 height 16
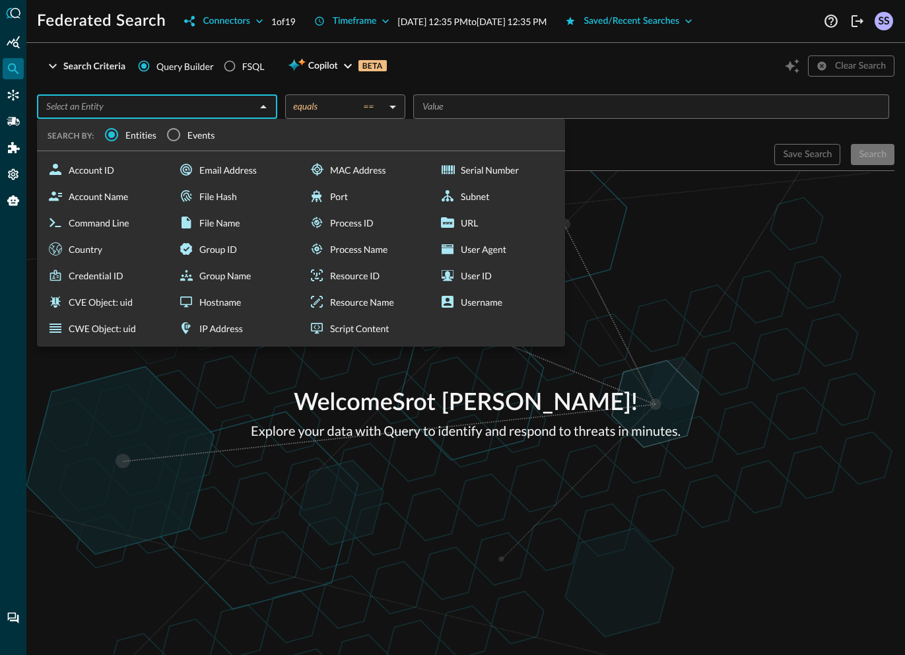
click at [193, 135] on span "Events" at bounding box center [201, 135] width 28 height 14
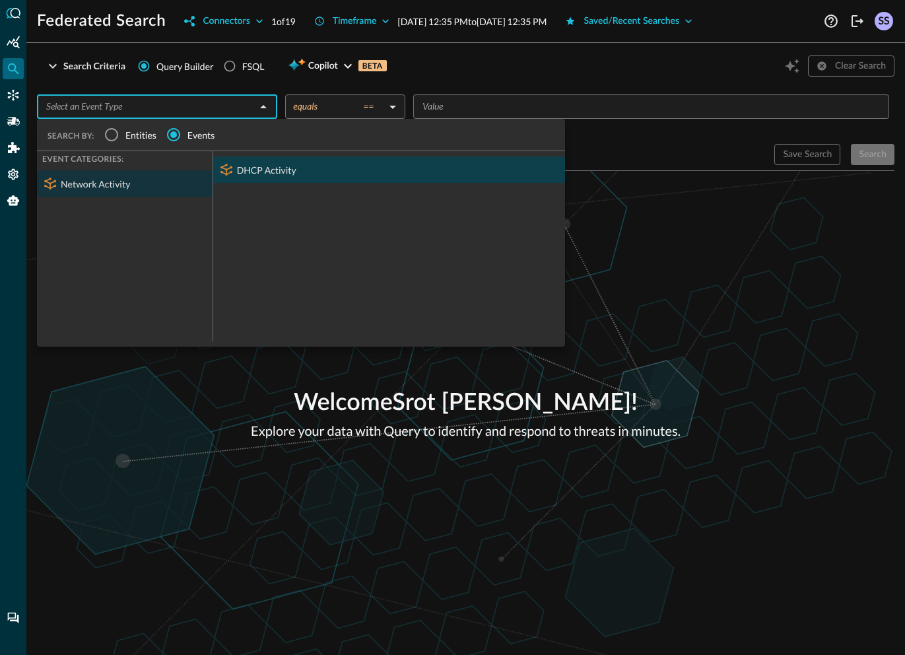
click at [258, 173] on div "DHCP Activity" at bounding box center [389, 169] width 352 height 26
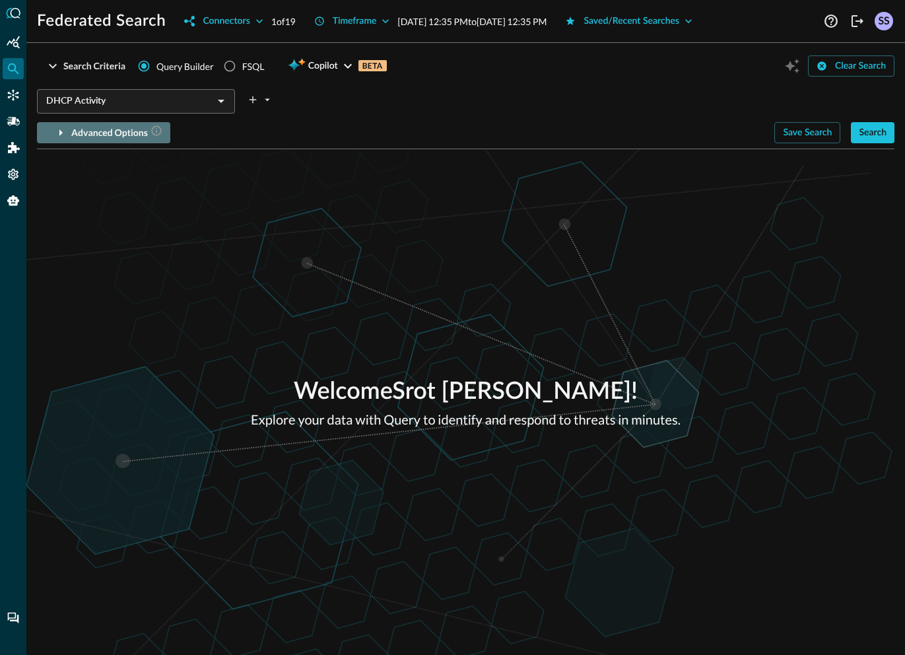
click at [117, 132] on div "Advanced Options" at bounding box center [116, 133] width 91 height 16
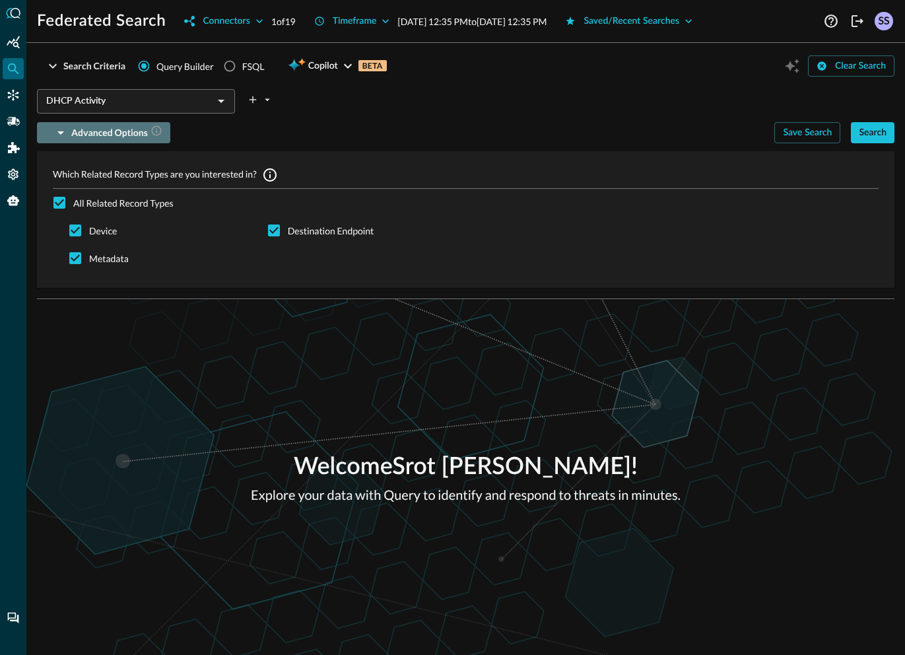
click at [117, 132] on div "Advanced Options" at bounding box center [116, 133] width 91 height 16
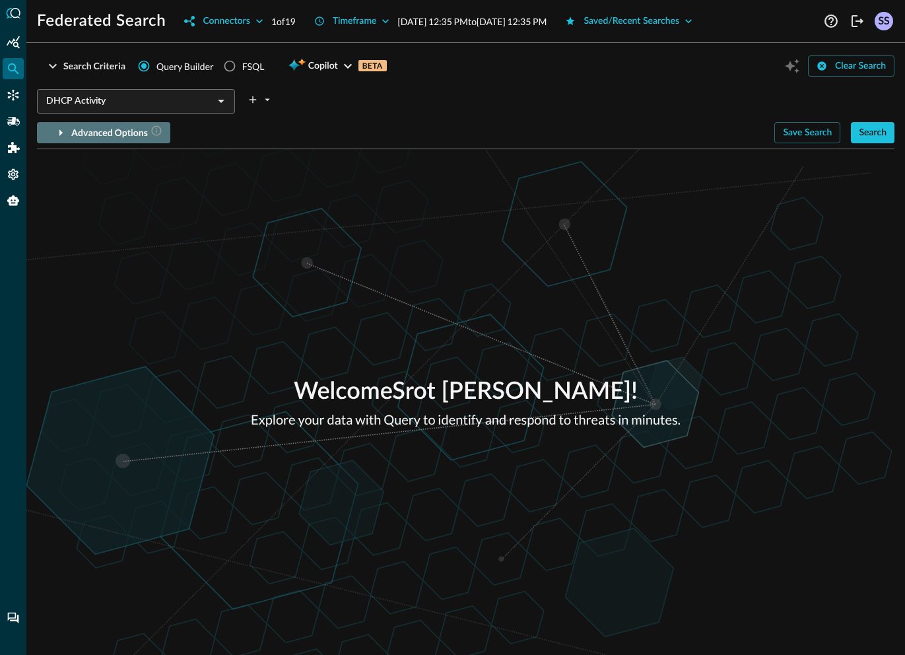
click at [81, 139] on div "Advanced Options" at bounding box center [116, 133] width 91 height 16
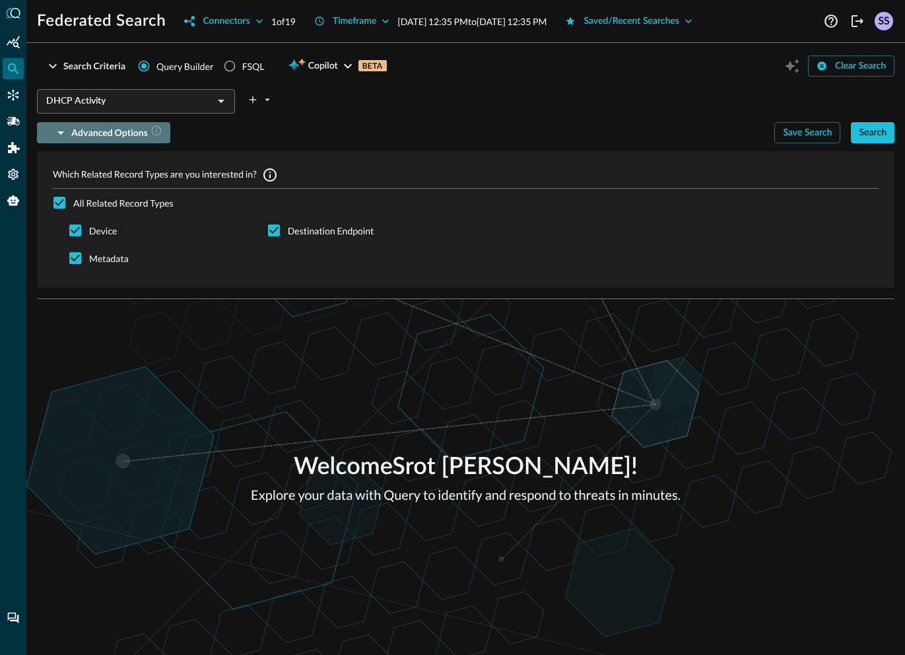
click at [81, 139] on div "Advanced Options" at bounding box center [116, 133] width 91 height 16
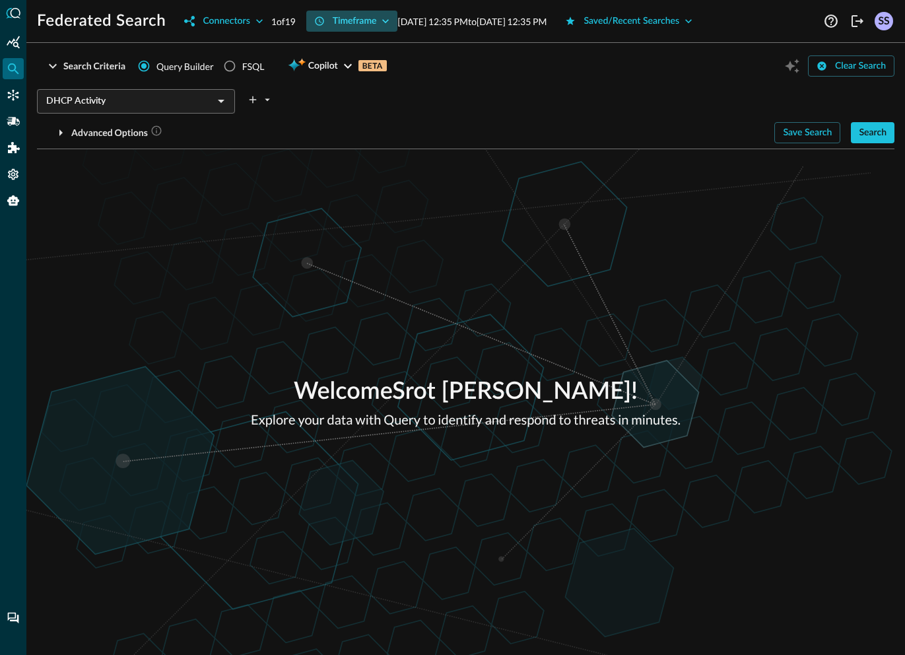
click at [379, 22] on button "Timeframe" at bounding box center [352, 21] width 92 height 21
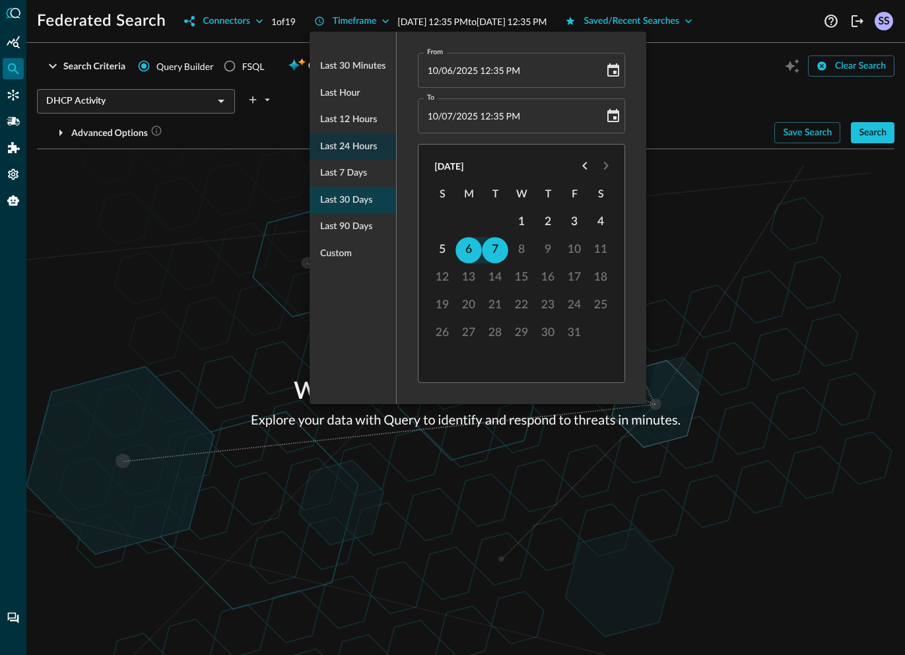
click at [355, 192] on span "Last 30 days" at bounding box center [346, 200] width 52 height 16
type input "[DATE] 12:35 PM"
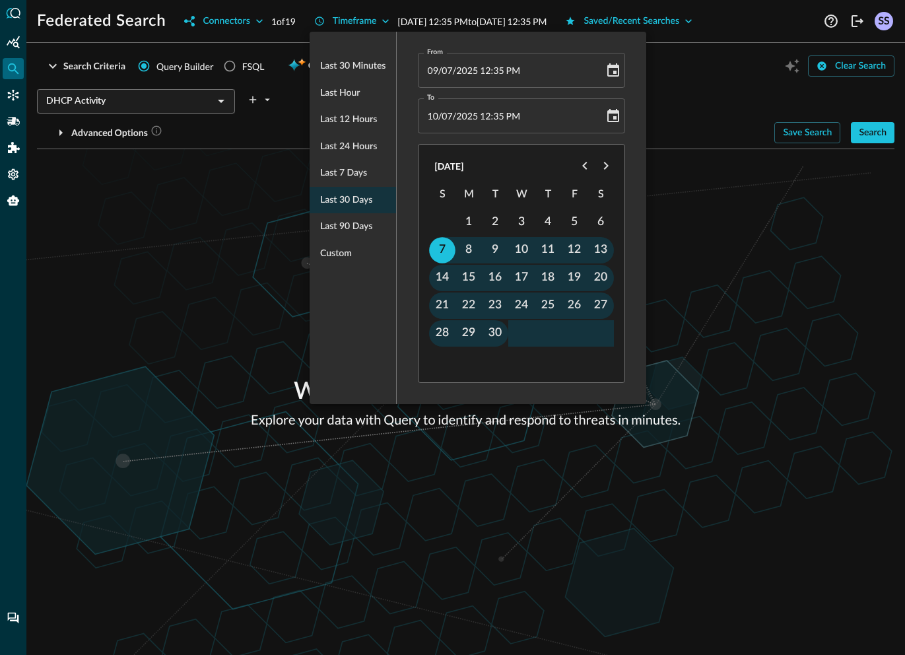
click at [749, 251] on div at bounding box center [452, 327] width 905 height 655
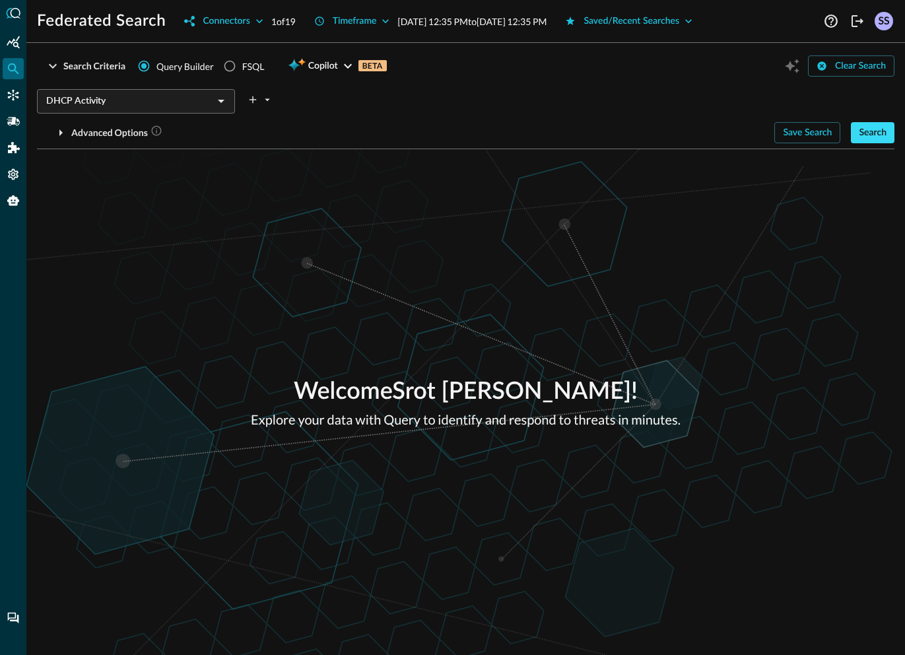
click at [883, 131] on button "Search" at bounding box center [872, 132] width 44 height 21
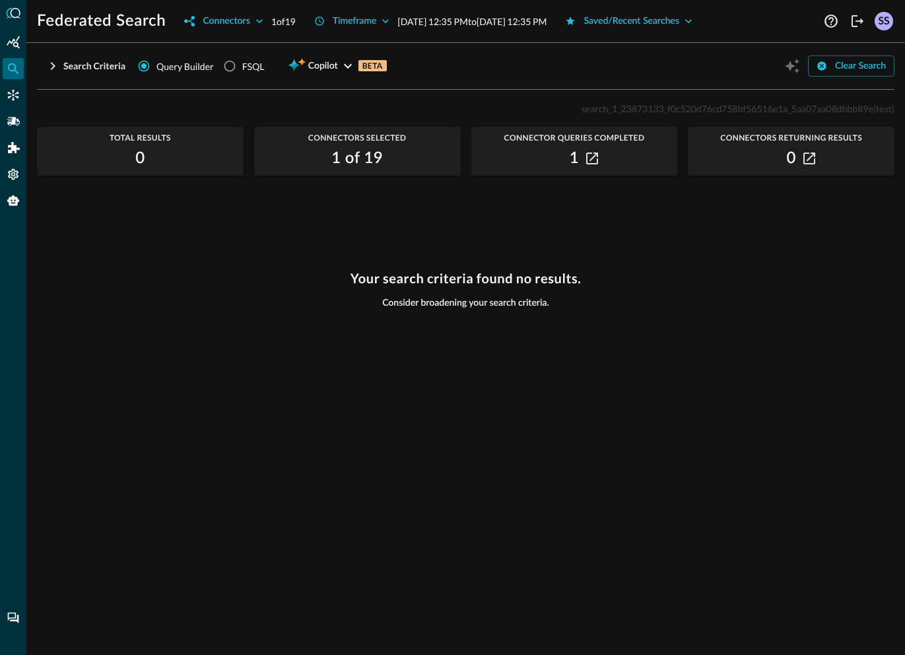
click at [739, 112] on span "search_1_23873133_f0c520d76cd758bf56516e1a_5aa07aa08dbbb89e" at bounding box center [727, 108] width 292 height 11
copy span "search_1_23873133_f0c520d76cd758bf56516e1a_5aa07aa08dbbb89e"
click at [14, 99] on icon "Connectors" at bounding box center [13, 95] width 11 height 11
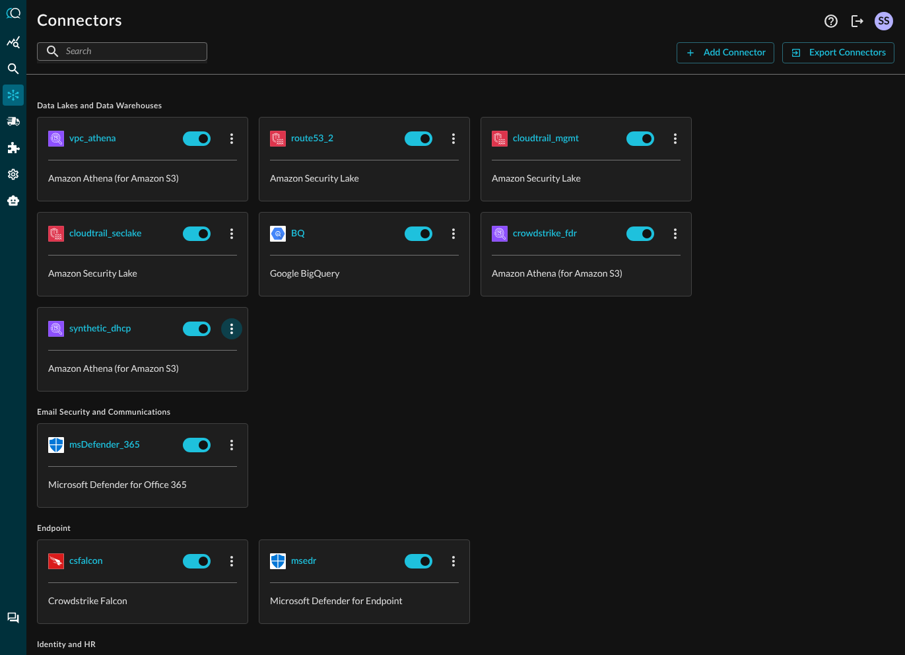
click at [236, 331] on icon "button" at bounding box center [232, 329] width 16 height 16
click at [246, 362] on div "Edit" at bounding box center [249, 358] width 34 height 16
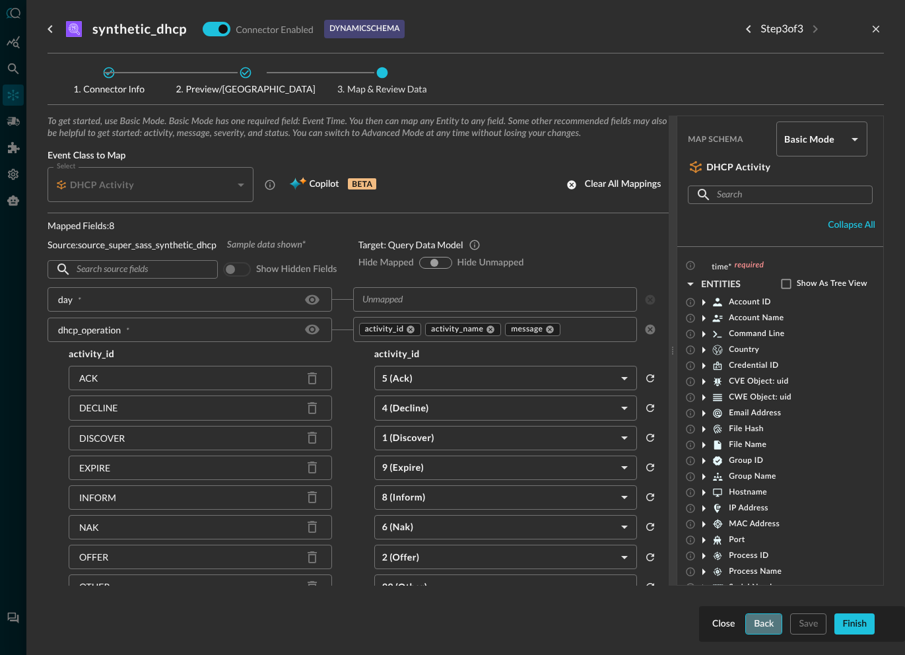
click at [760, 627] on button "Back" at bounding box center [763, 623] width 37 height 21
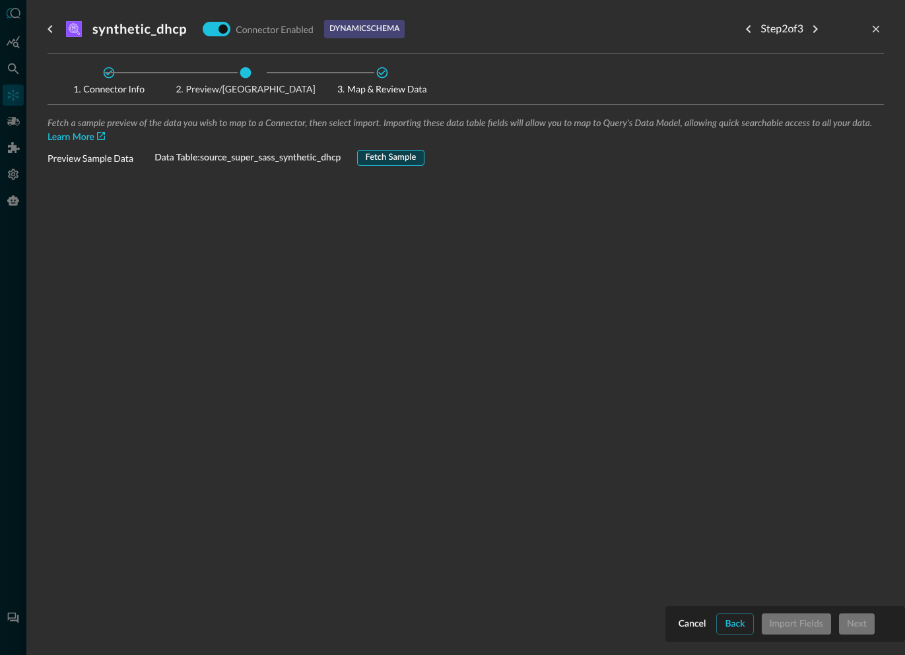
click at [380, 152] on button "Fetch Sample" at bounding box center [391, 158] width 68 height 16
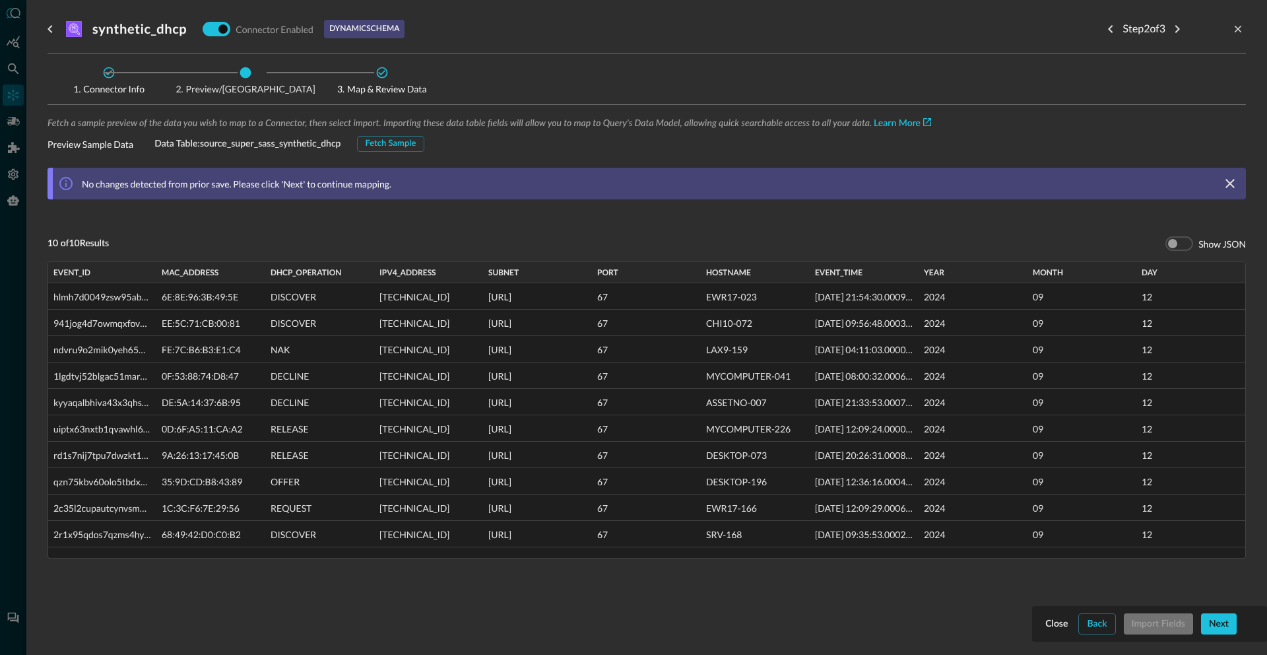
click at [5, 75] on div at bounding box center [633, 327] width 1267 height 655
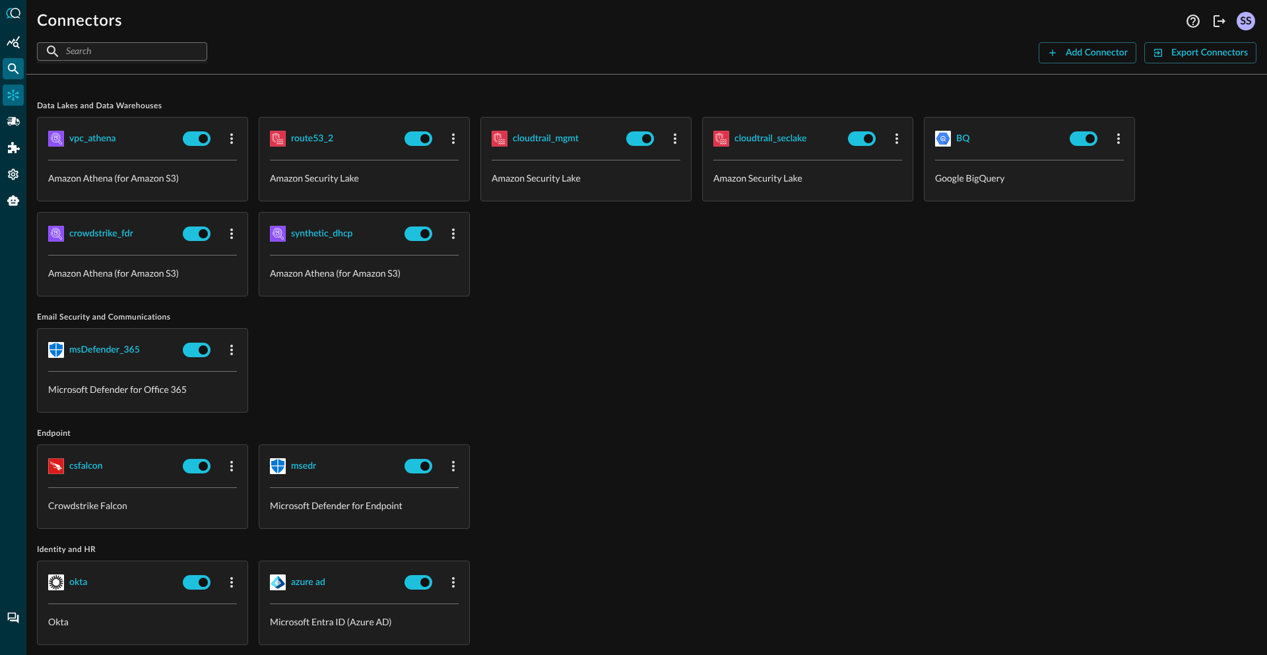
drag, startPoint x: 0, startPoint y: 73, endPoint x: 18, endPoint y: 73, distance: 18.5
click at [0, 72] on div at bounding box center [13, 327] width 26 height 655
click at [18, 72] on icon "Federated Search" at bounding box center [13, 68] width 13 height 13
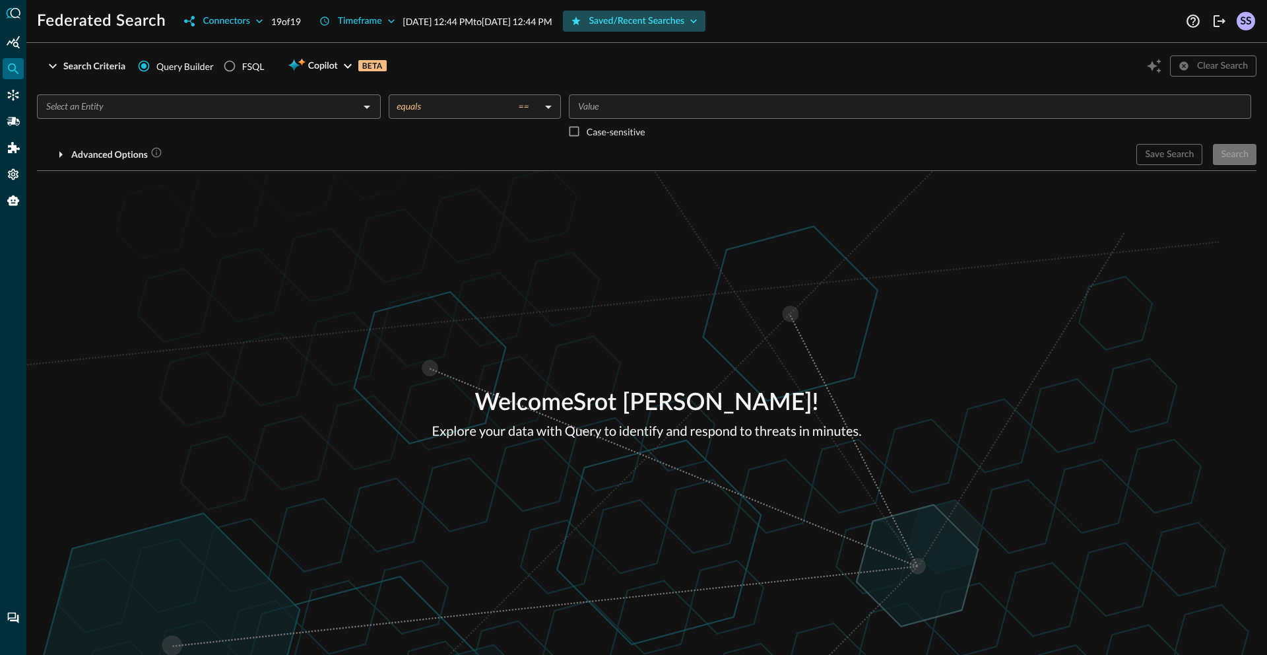
click at [706, 28] on button "Saved/Recent Searches" at bounding box center [634, 21] width 143 height 21
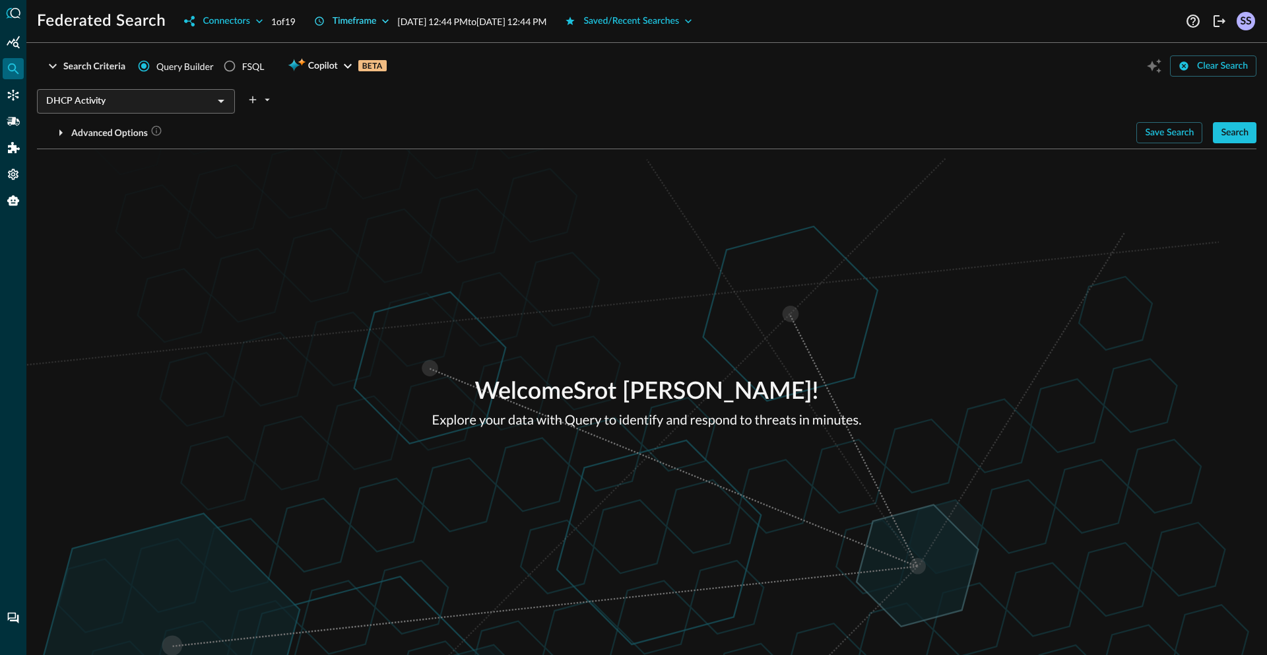
click at [348, 20] on button "Timeframe" at bounding box center [352, 21] width 92 height 21
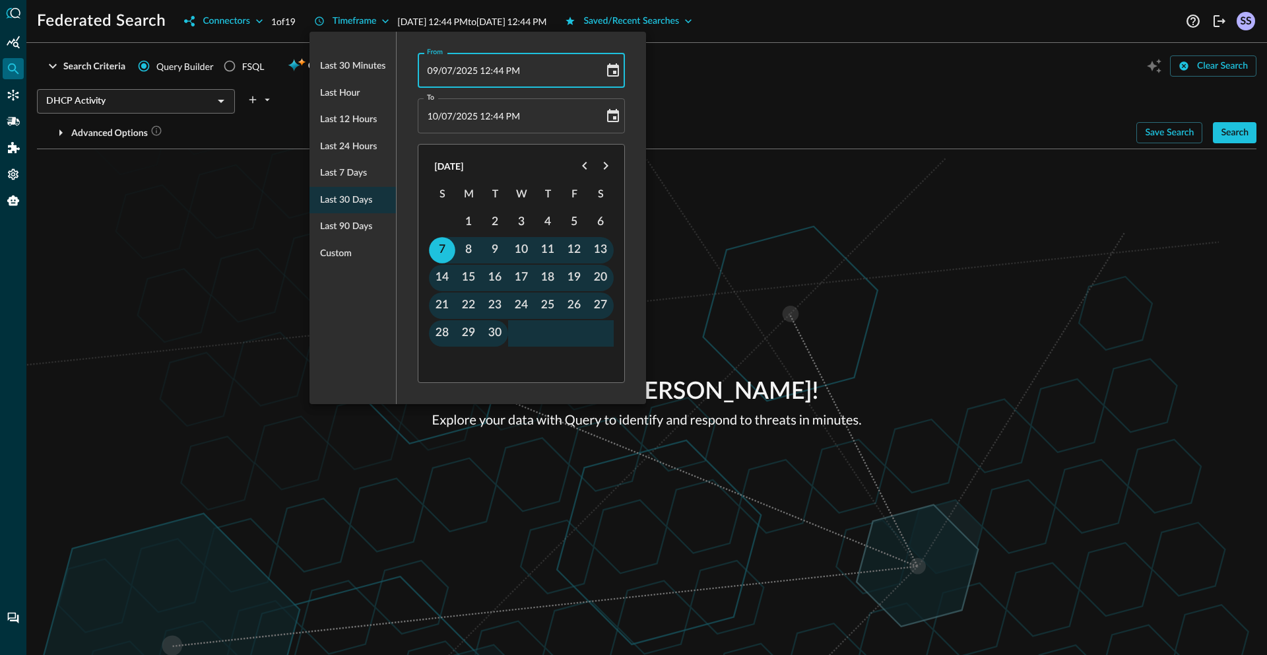
click at [470, 72] on span "2025" at bounding box center [467, 70] width 22 height 11
click at [438, 69] on span "/" at bounding box center [439, 70] width 3 height 11
click at [474, 69] on span "2025" at bounding box center [467, 70] width 22 height 11
type input "09/07/0002 12:44 PM"
type input "[DATE] 12:45 PM"
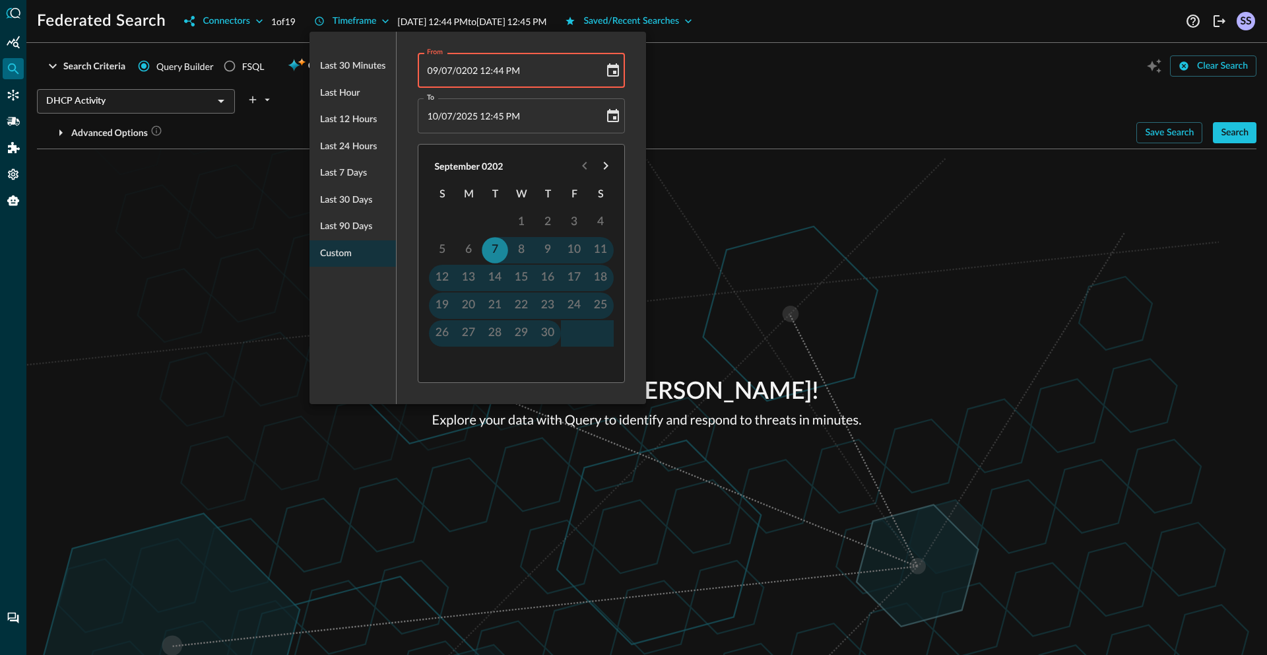
type input "[DATE] 12:44 PM"
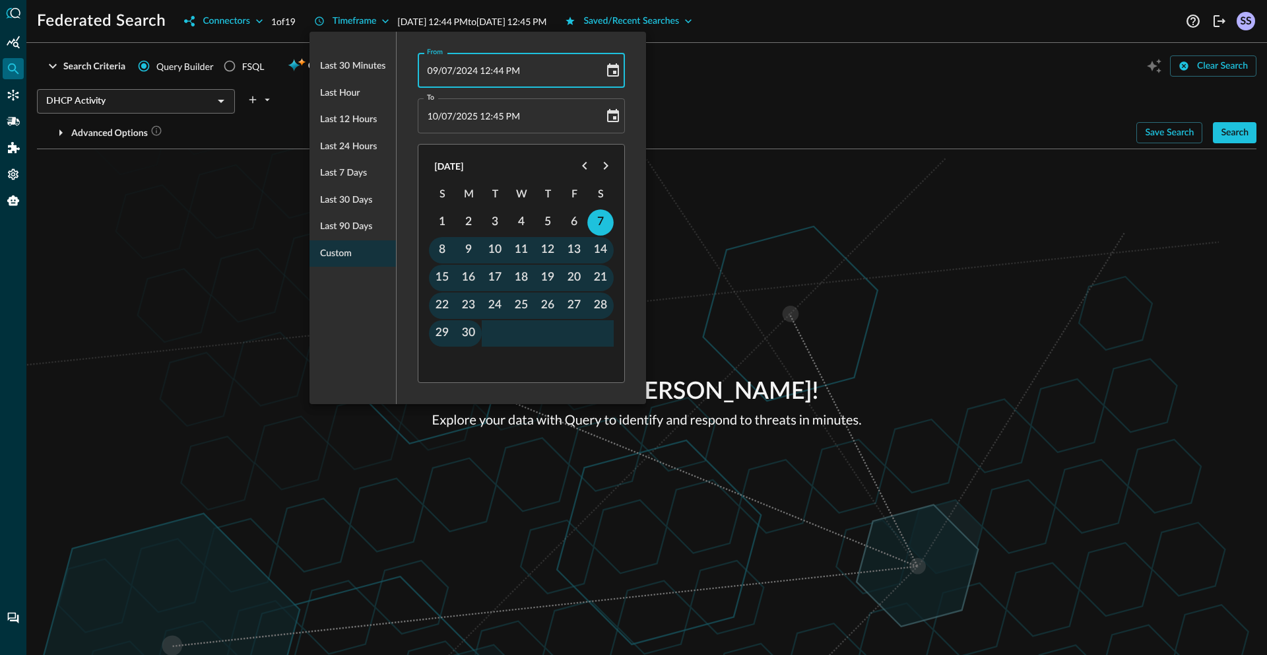
click at [834, 107] on div at bounding box center [633, 327] width 1267 height 655
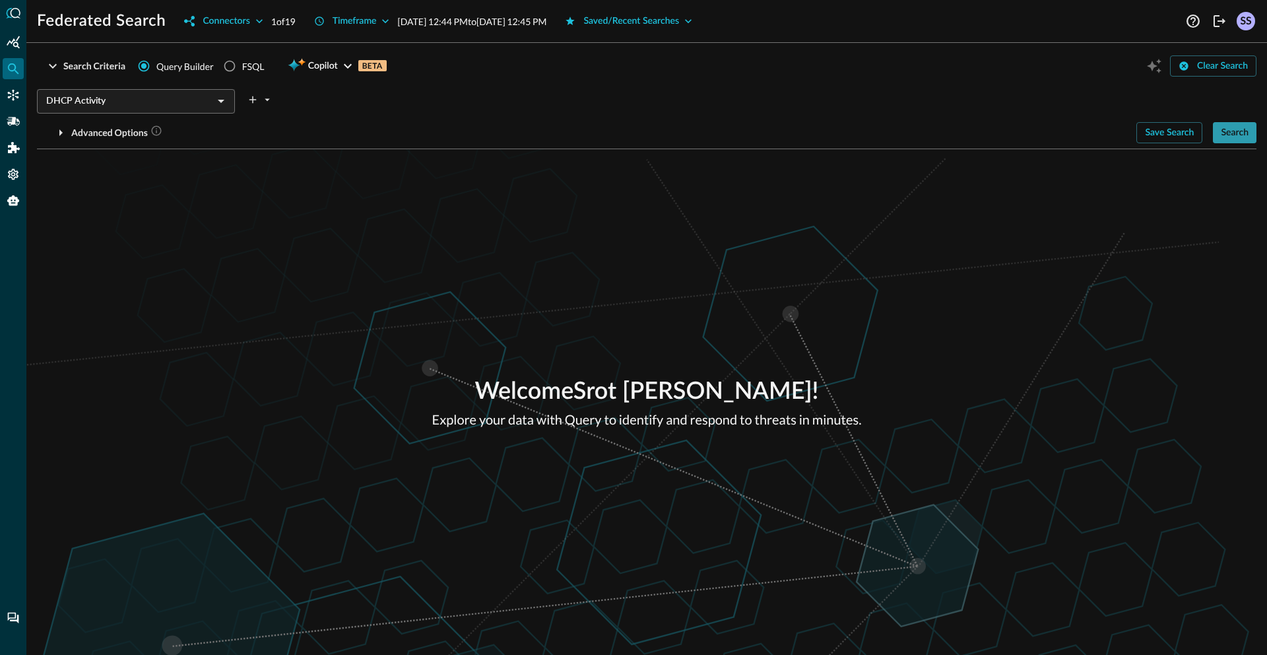
click at [1233, 131] on button "Search" at bounding box center [1235, 132] width 44 height 21
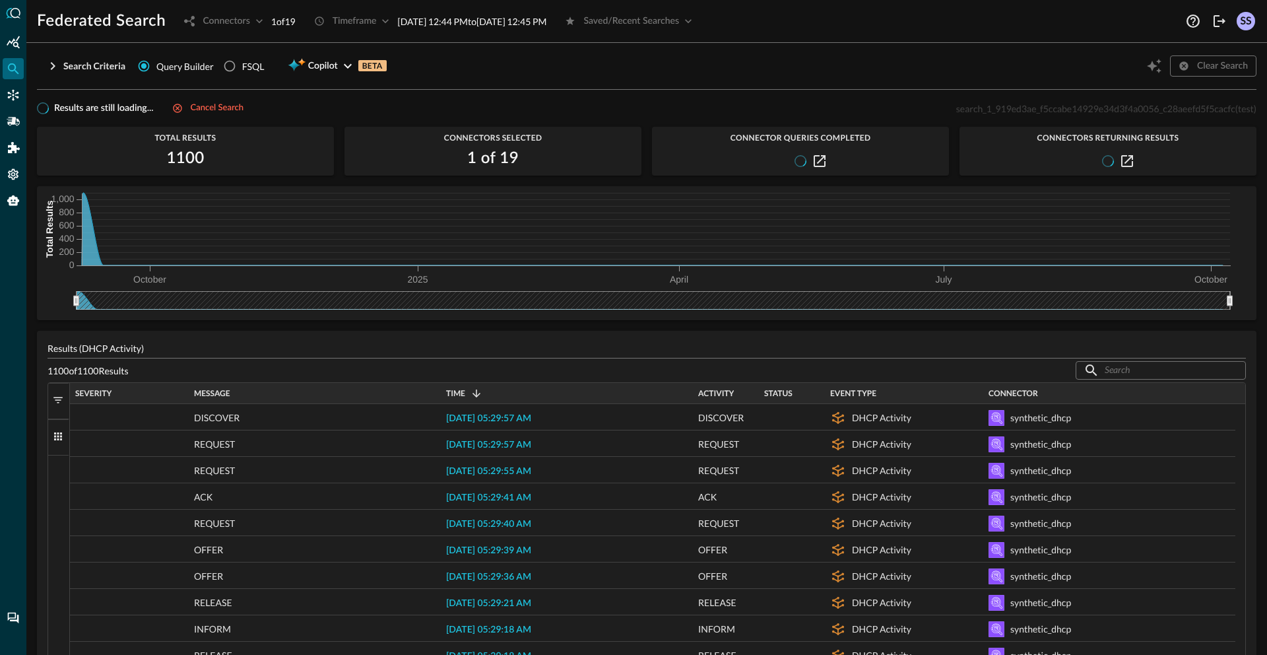
click at [1050, 103] on span "search_1_919ed3ae_f5ccabe14929e34d3f4a0056_c28aeefd5f5cacfc" at bounding box center [1095, 108] width 279 height 11
copy span "search_1_919ed3ae_f5ccabe14929e34d3f4a0056_c28aeefd5f5cacfc"
click at [1011, 111] on span "search_1_919ed3ae_f5ccabe14929e34d3f4a0056_c28aeefd5f5cacfc" at bounding box center [1095, 108] width 279 height 11
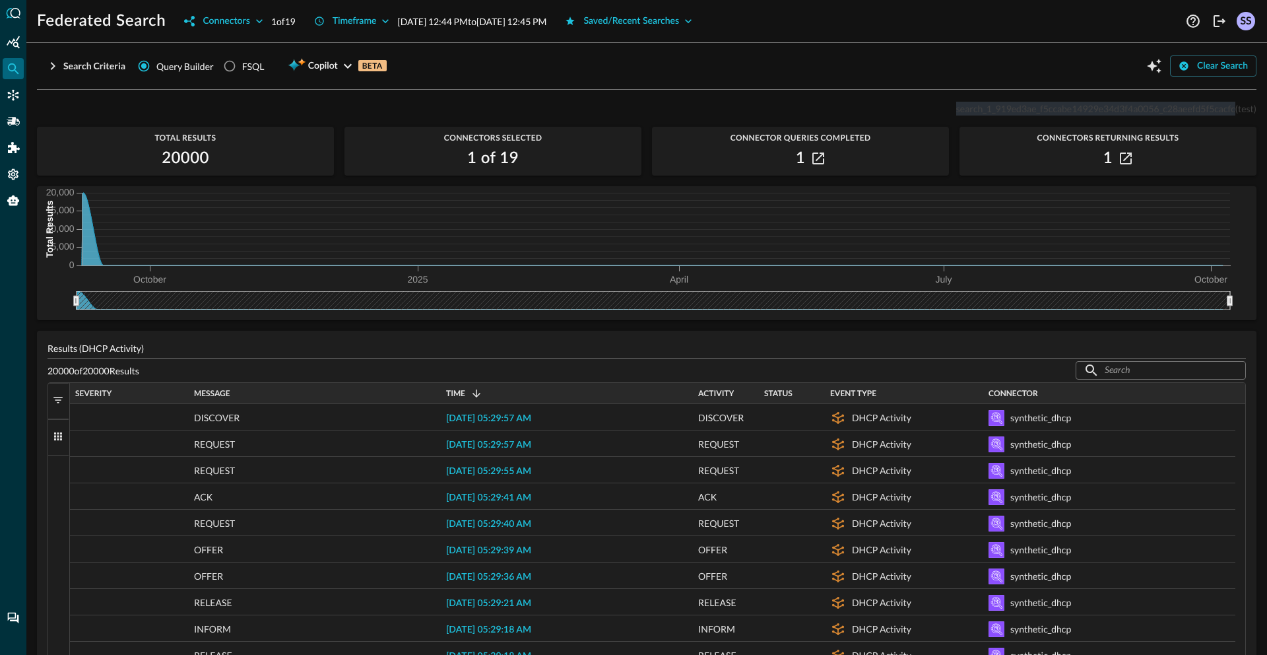
click at [1011, 111] on span "search_1_919ed3ae_f5ccabe14929e34d3f4a0056_c28aeefd5f5cacfc" at bounding box center [1095, 108] width 279 height 11
copy span "search_1_919ed3ae_f5ccabe14929e34d3f4a0056_c28aeefd5f5cacfc"
click at [476, 392] on span at bounding box center [476, 393] width 12 height 12
click at [457, 393] on span "Time" at bounding box center [455, 393] width 19 height 9
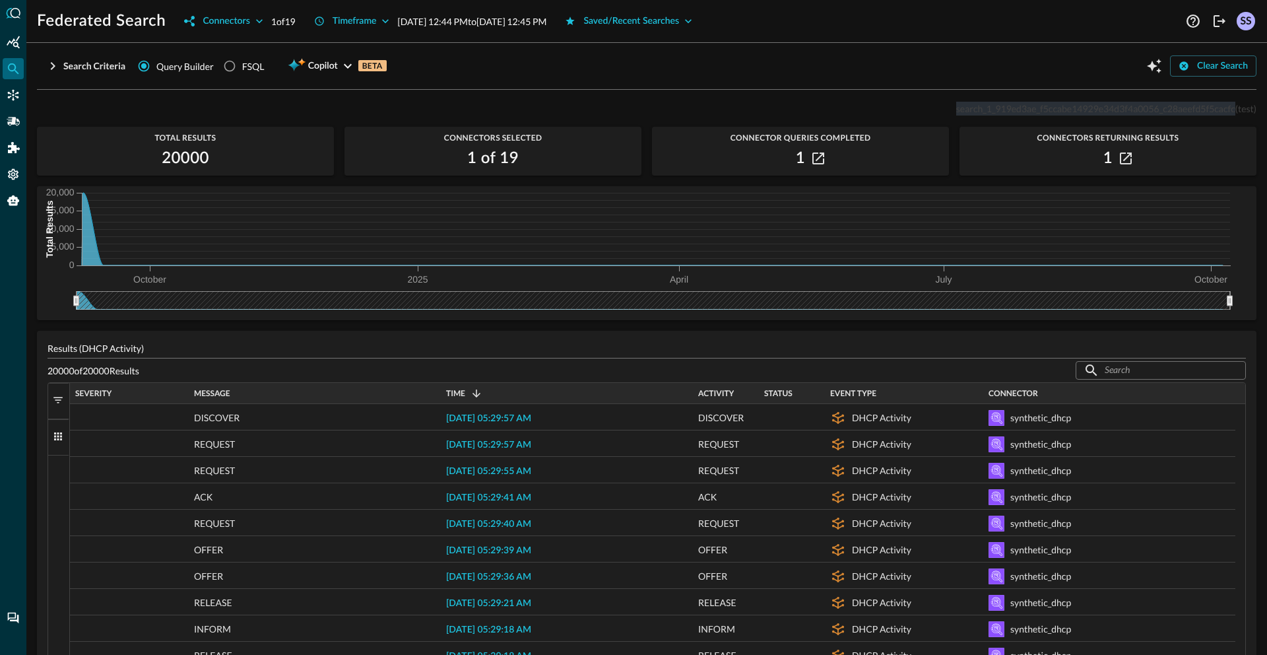
click at [457, 393] on span "Time" at bounding box center [455, 393] width 19 height 9
drag, startPoint x: 90, startPoint y: 253, endPoint x: 98, endPoint y: 255, distance: 7.4
click at [98, 255] on icon at bounding box center [652, 229] width 1141 height 73
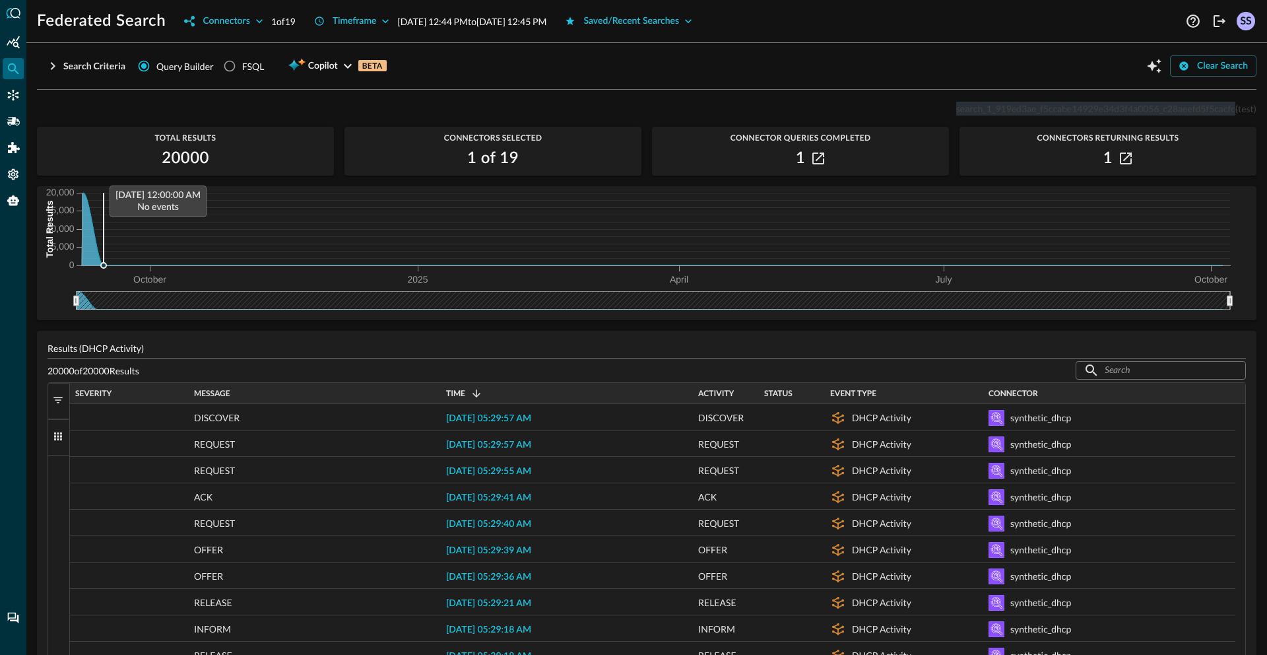
drag, startPoint x: 101, startPoint y: 265, endPoint x: 91, endPoint y: 262, distance: 10.2
click at [91, 262] on icon at bounding box center [652, 229] width 1141 height 73
drag, startPoint x: 75, startPoint y: 304, endPoint x: 86, endPoint y: 305, distance: 10.6
click at [86, 305] on icon at bounding box center [86, 301] width 5 height 10
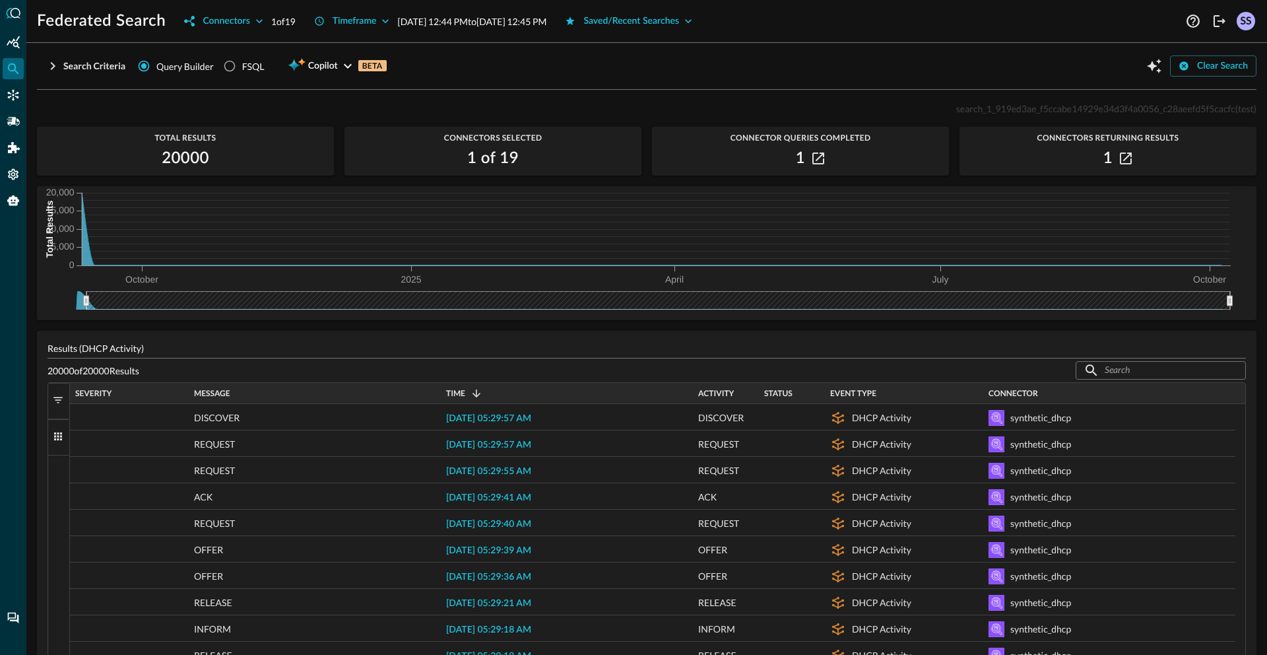
click at [190, 321] on div "search_1_919ed3ae_f5ccabe14929e34d3f4a0056_c28aeefd5f5cacfc (test) Total Result…" at bounding box center [646, 611] width 1219 height 1022
click at [94, 302] on icon at bounding box center [92, 301] width 5 height 10
drag, startPoint x: 94, startPoint y: 302, endPoint x: 62, endPoint y: 297, distance: 32.7
click at [62, 297] on icon at bounding box center [636, 300] width 1198 height 18
click at [77, 300] on icon at bounding box center [78, 301] width 5 height 10
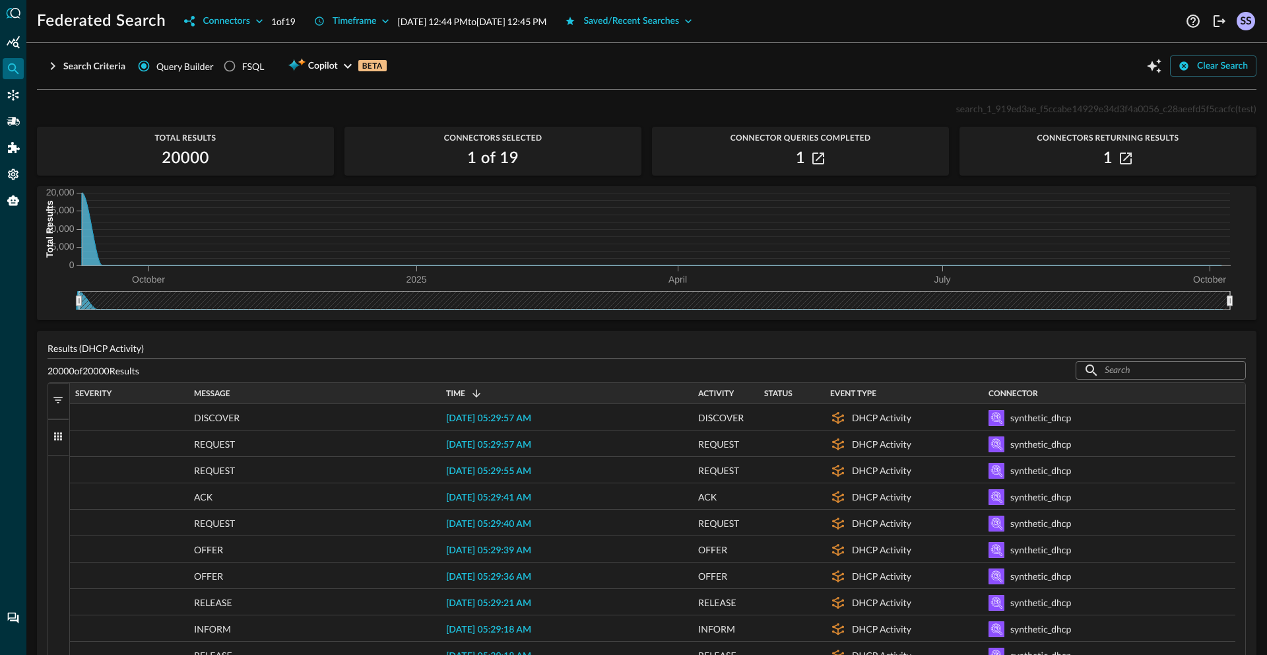
click at [459, 393] on span "Time" at bounding box center [455, 393] width 19 height 9
click at [455, 391] on span "Time" at bounding box center [455, 393] width 19 height 9
drag, startPoint x: 79, startPoint y: 300, endPoint x: 38, endPoint y: 305, distance: 41.2
click at [57, 301] on icon at bounding box center [636, 300] width 1198 height 18
click at [360, 17] on button "Timeframe" at bounding box center [352, 21] width 92 height 21
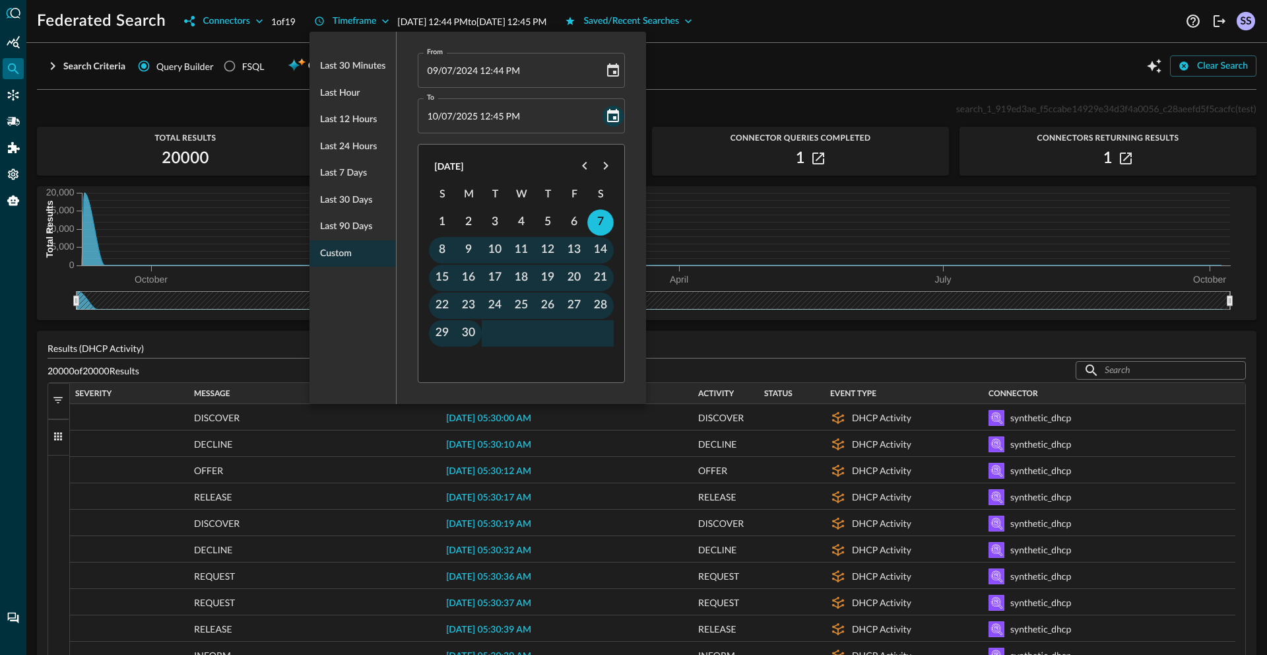
click at [614, 113] on icon "Choose date, selected date is Oct 7, 2025" at bounding box center [613, 116] width 16 height 16
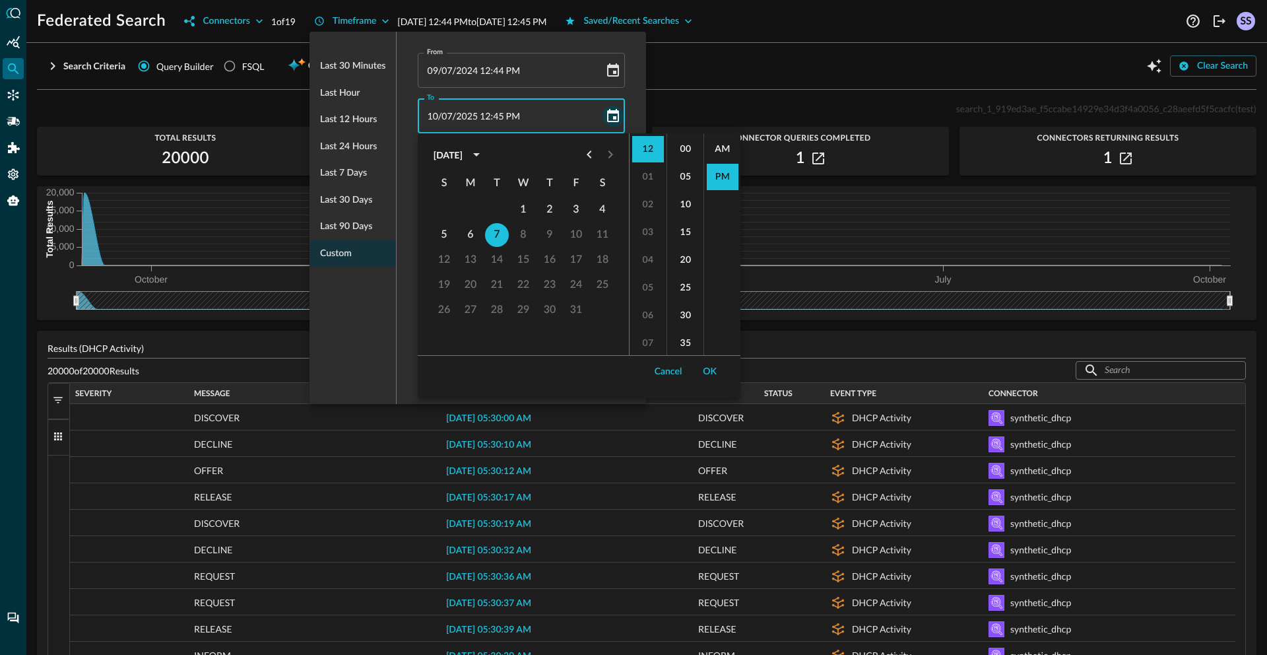
scroll to position [28, 0]
click at [463, 156] on div "[DATE]" at bounding box center [447, 155] width 29 height 14
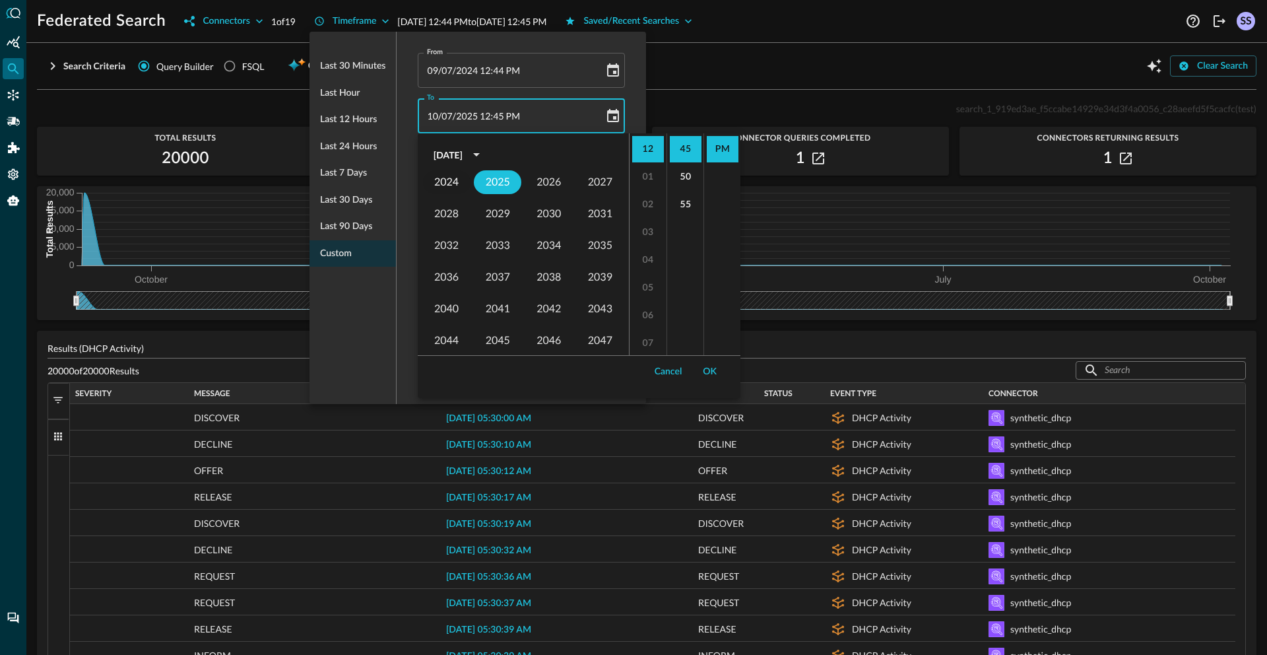
click at [447, 179] on button "2024" at bounding box center [447, 182] width 48 height 24
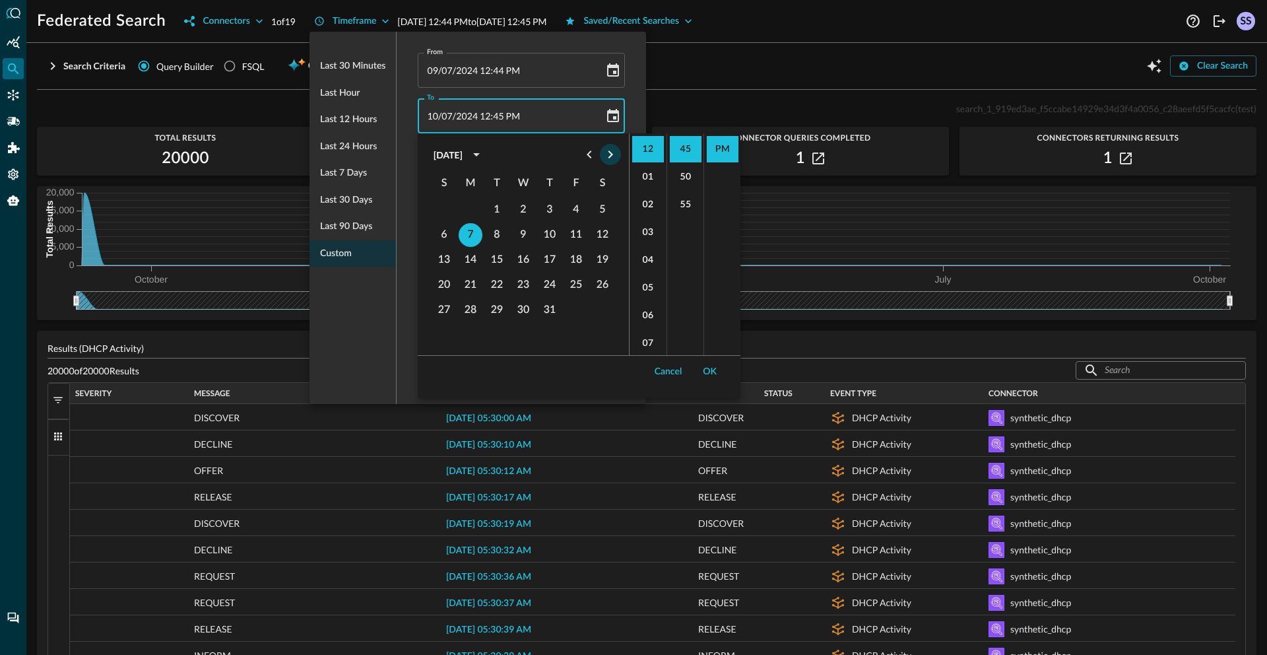
click at [617, 155] on icon "Next month" at bounding box center [610, 154] width 16 height 16
click at [616, 156] on icon "Next month" at bounding box center [610, 154] width 16 height 16
click at [599, 208] on button "7" at bounding box center [603, 210] width 24 height 24
type input "[DATE] 12:45 PM"
click at [696, 71] on div at bounding box center [633, 327] width 1267 height 655
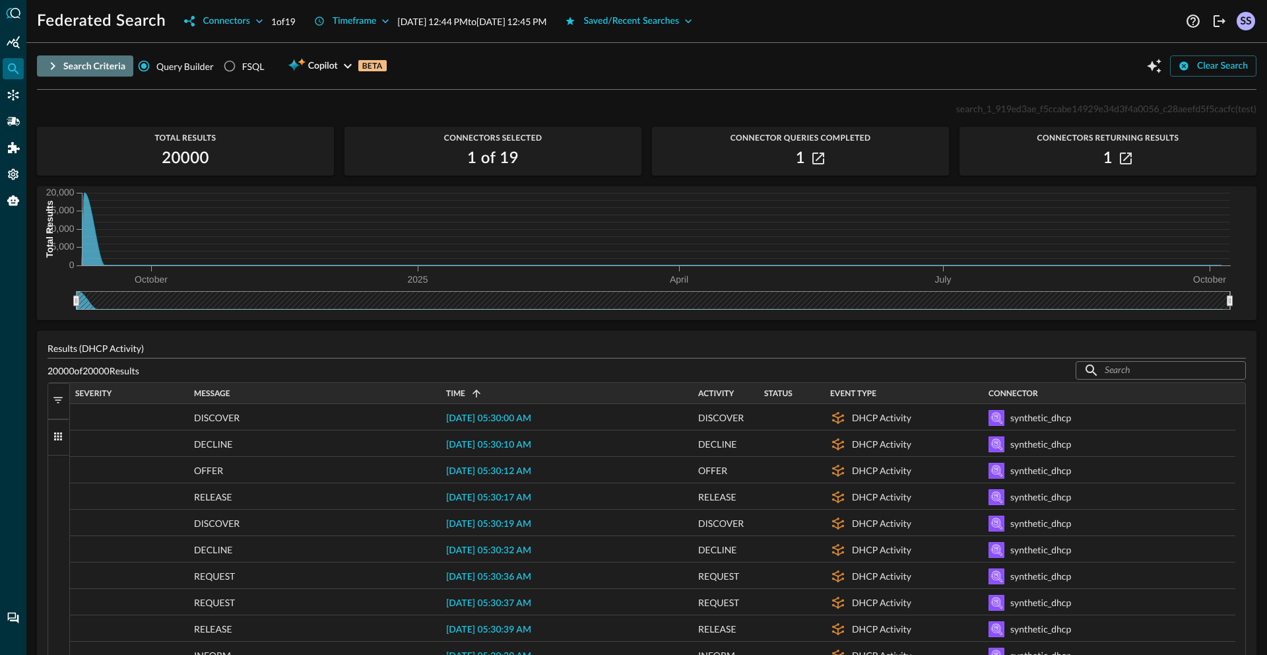
click at [79, 61] on button "Search Criteria" at bounding box center [85, 65] width 96 height 21
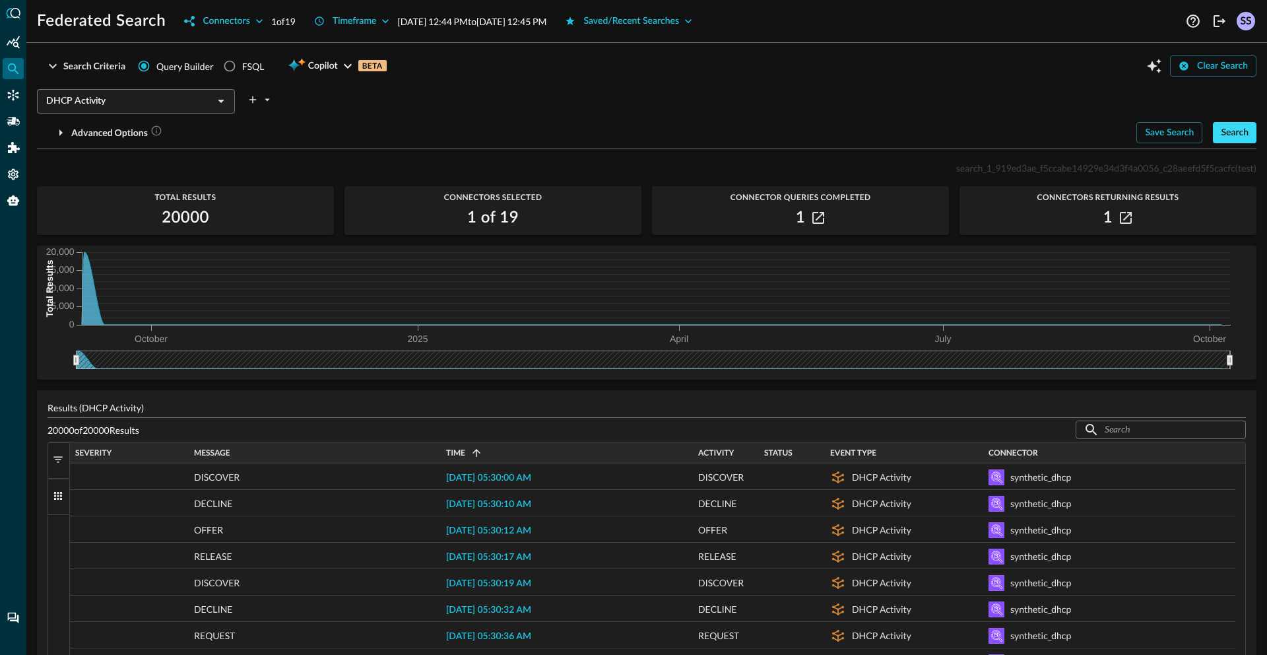
click at [1215, 129] on button "Search" at bounding box center [1235, 132] width 44 height 21
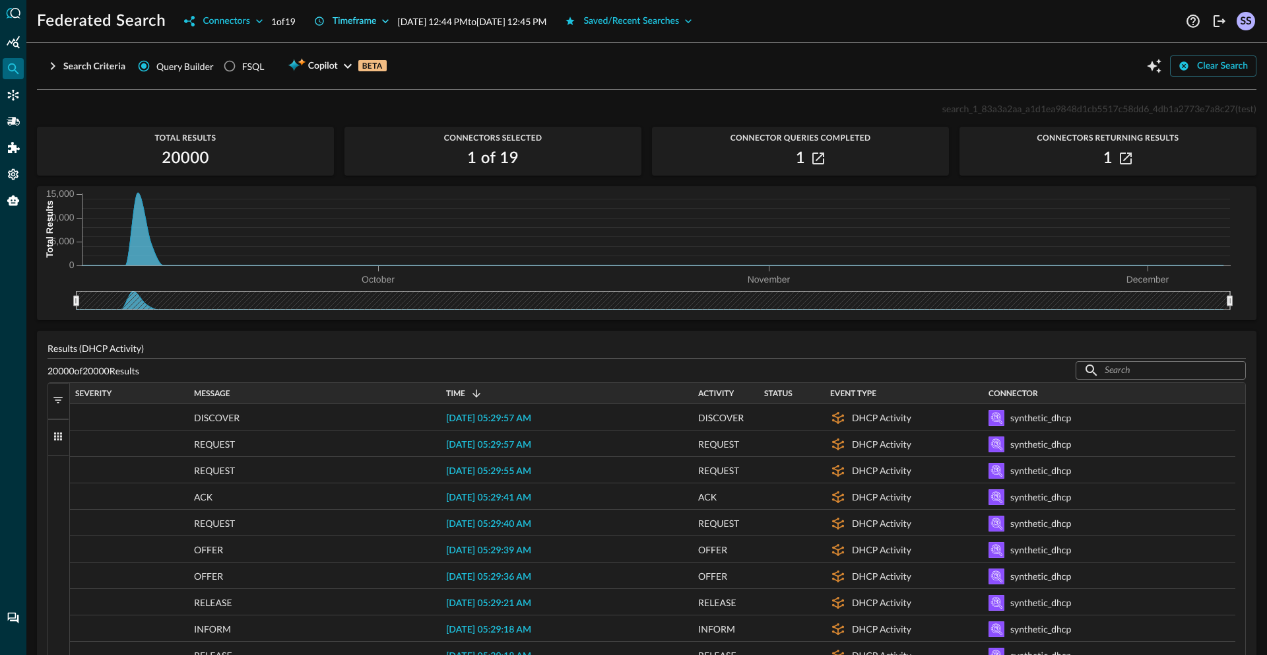
click at [347, 22] on button "Timeframe" at bounding box center [352, 21] width 92 height 21
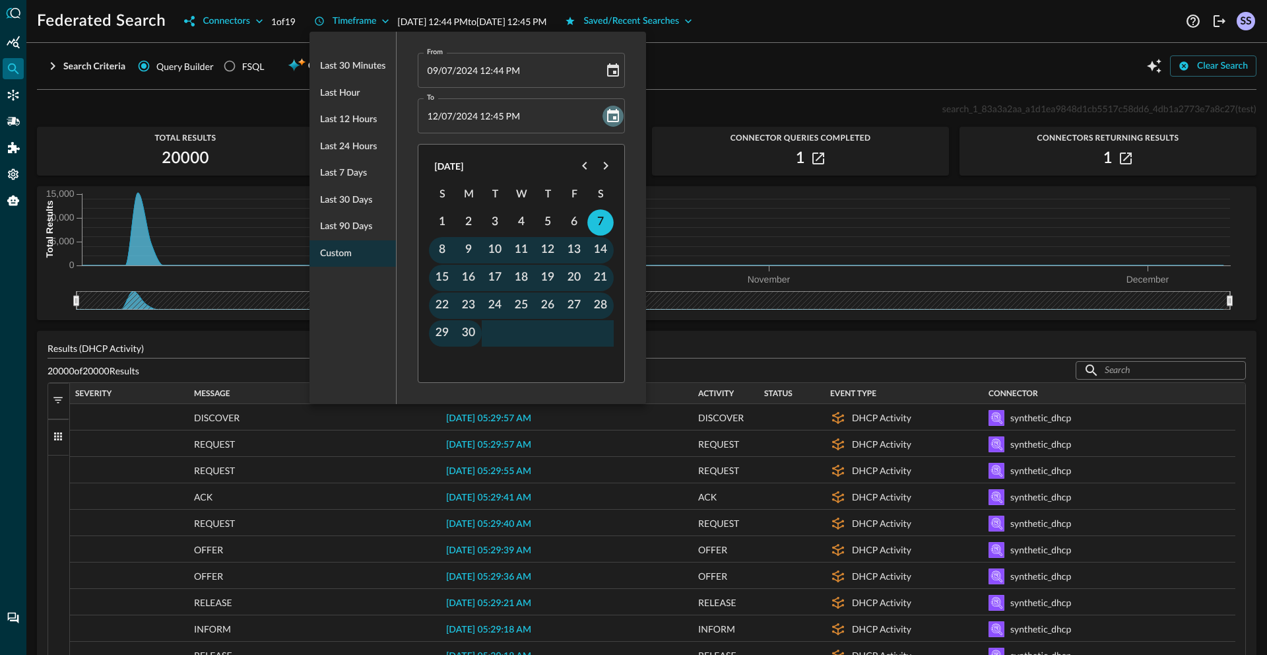
click at [610, 115] on icon "Choose date, selected date is Dec 7, 2024" at bounding box center [613, 116] width 16 height 16
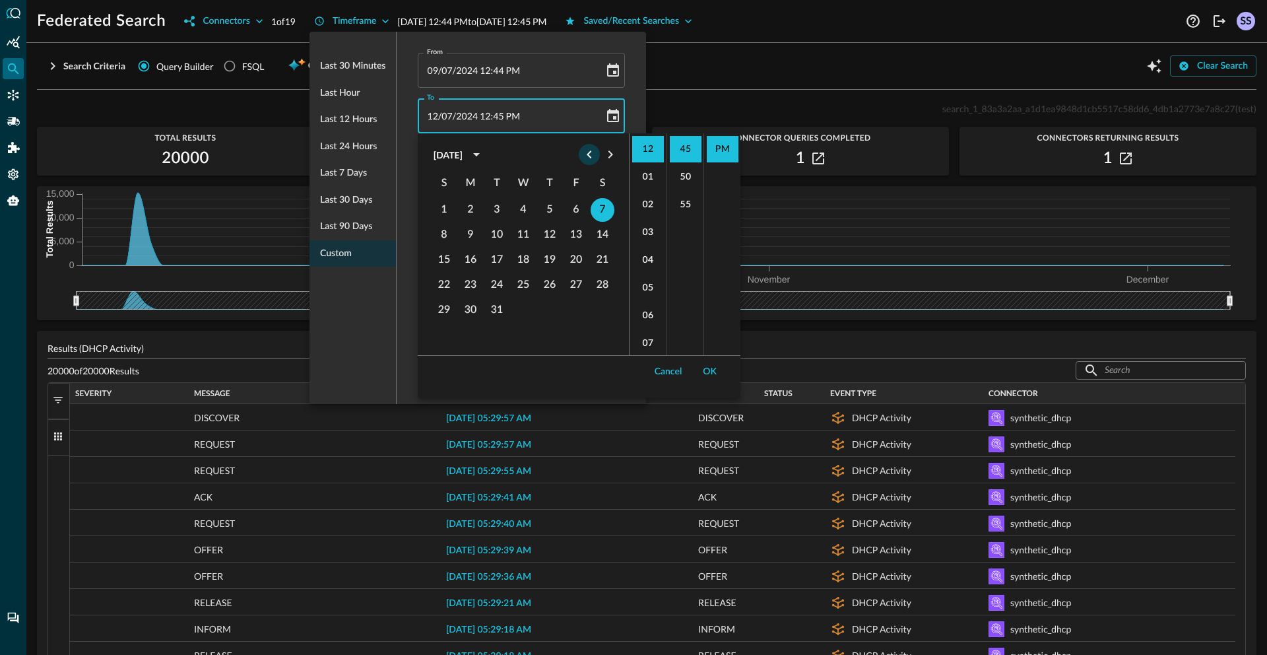
click at [585, 150] on icon "Previous month" at bounding box center [589, 154] width 16 height 16
click at [585, 150] on div at bounding box center [600, 154] width 42 height 21
click at [592, 150] on div at bounding box center [600, 154] width 16 height 21
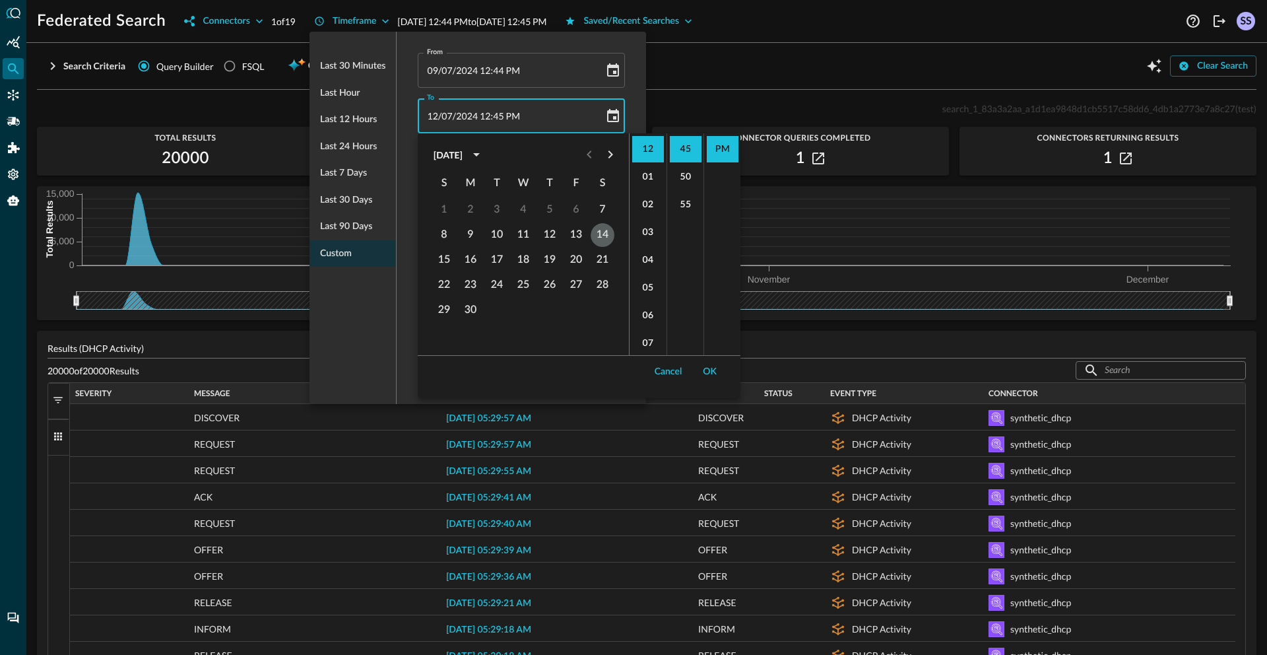
click at [606, 238] on button "14" at bounding box center [603, 235] width 24 height 24
type input "[DATE] 12:45 PM"
click at [691, 75] on div at bounding box center [633, 327] width 1267 height 655
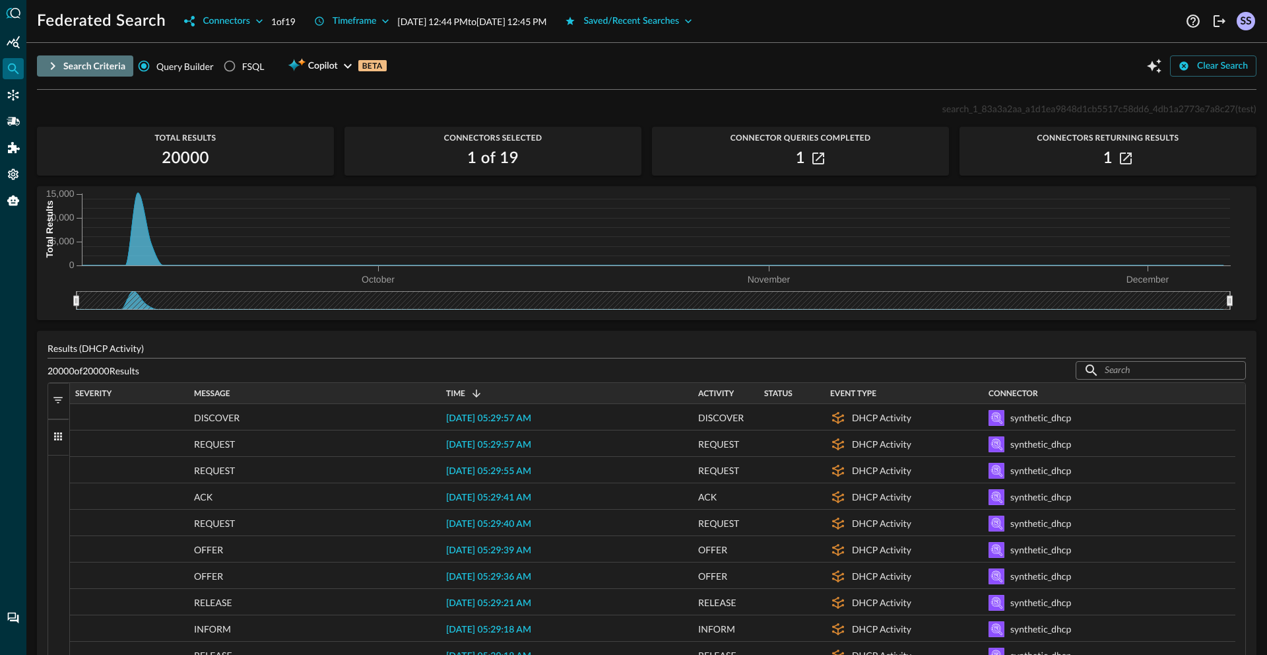
click at [122, 66] on button "Search Criteria" at bounding box center [85, 65] width 96 height 21
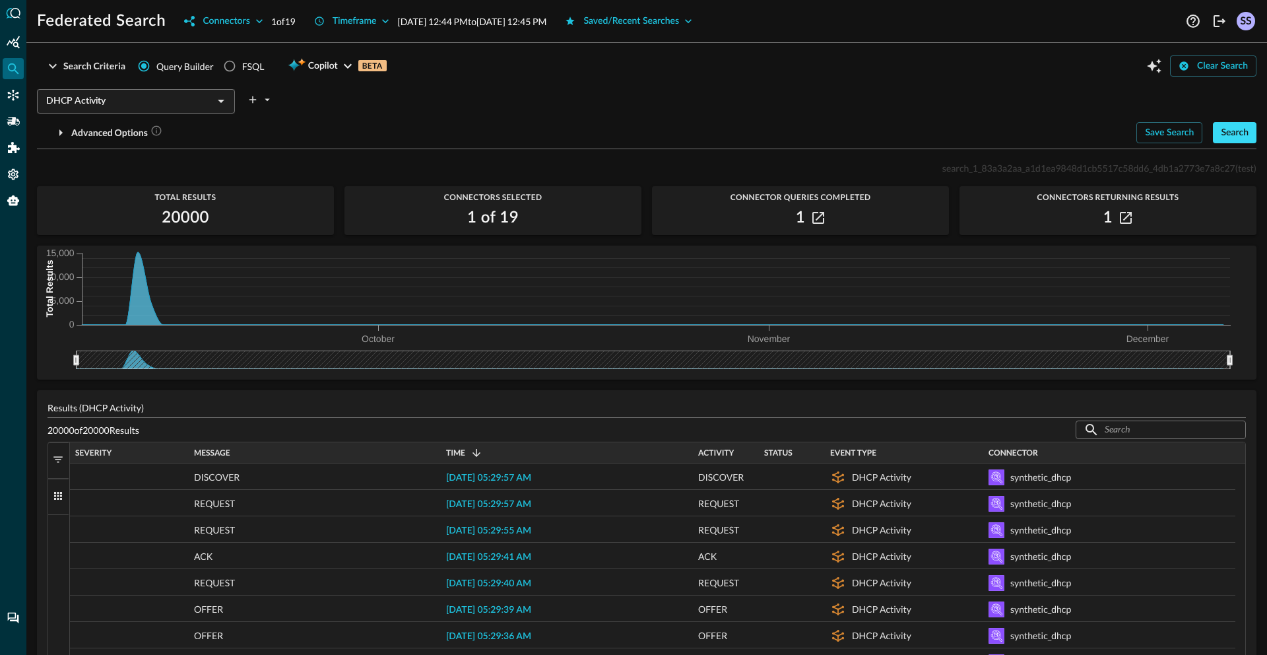
click at [1225, 135] on button "Search" at bounding box center [1235, 132] width 44 height 21
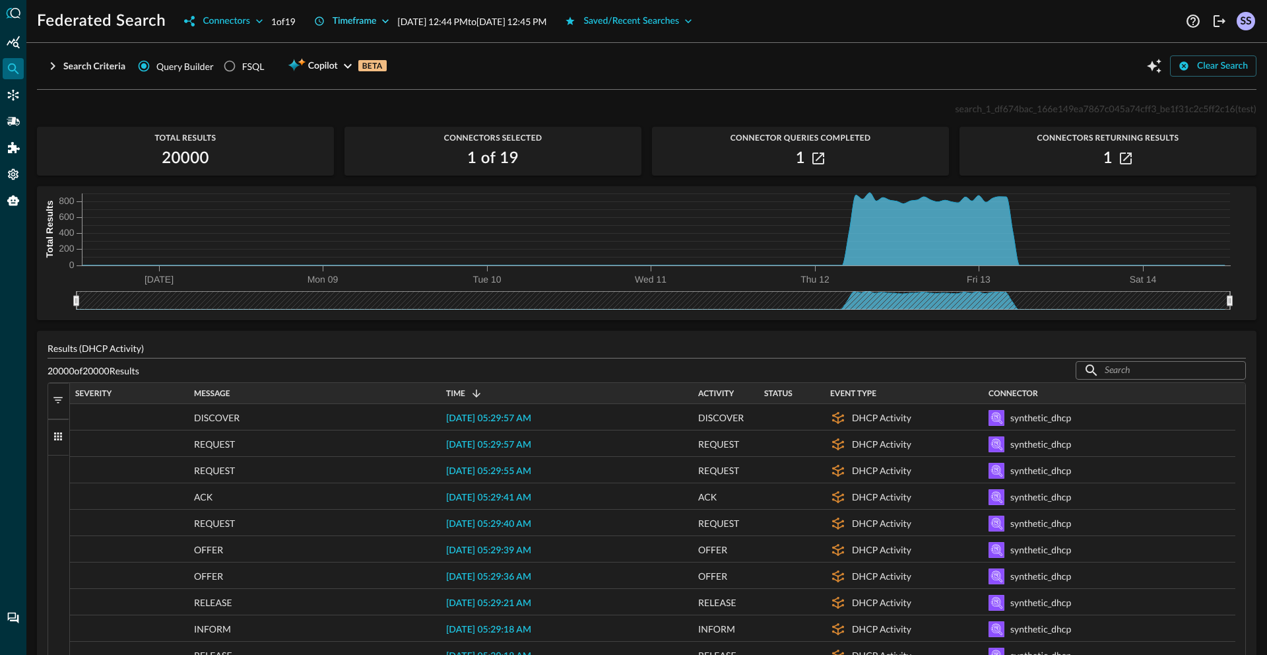
click at [356, 19] on button "Timeframe" at bounding box center [352, 21] width 92 height 21
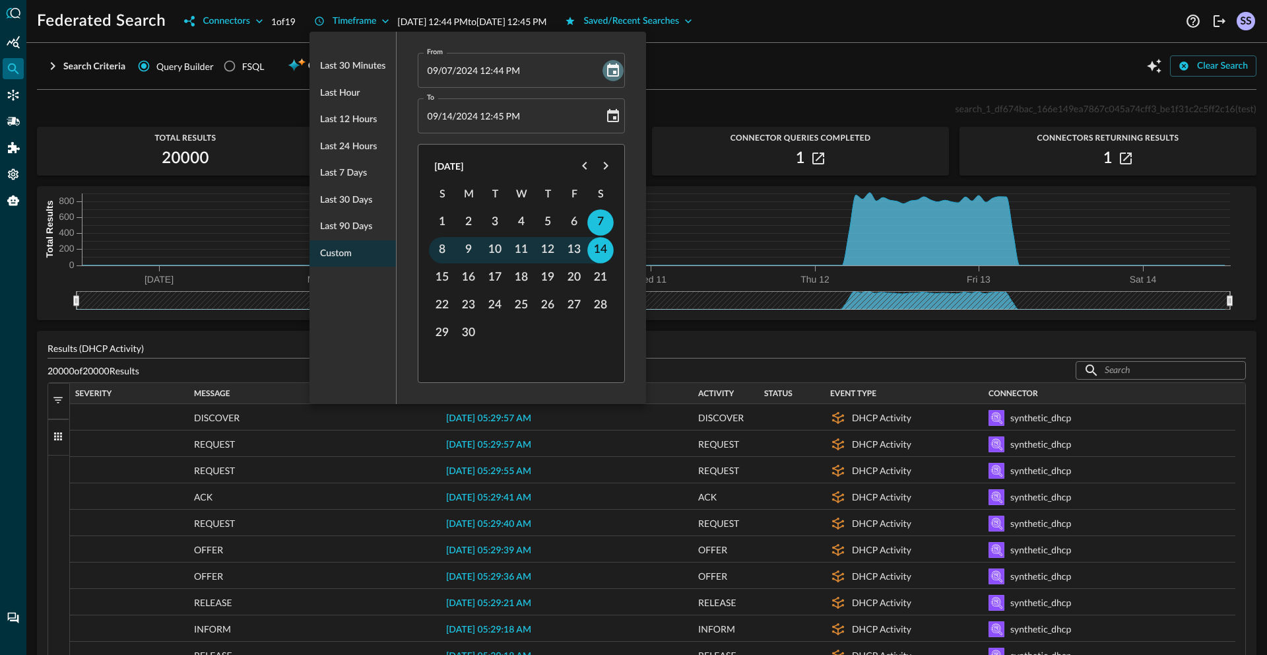
click at [614, 69] on icon "Choose date, selected date is Sep 7, 2024" at bounding box center [613, 71] width 16 height 16
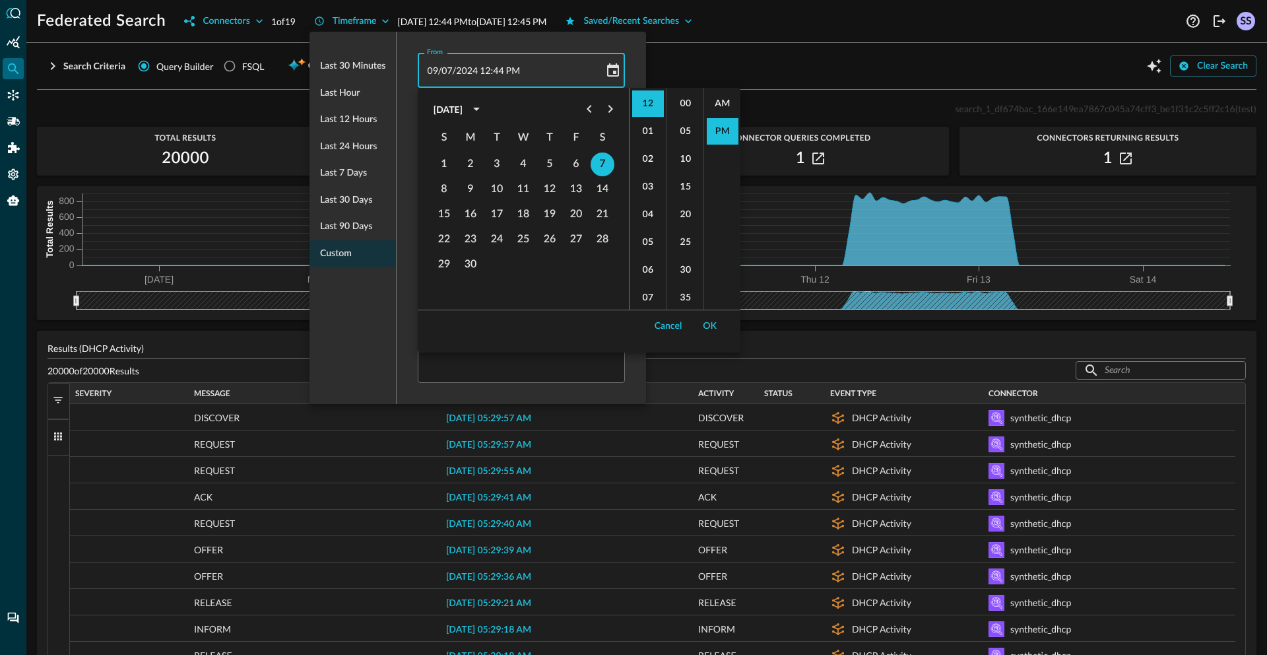
scroll to position [28, 0]
click at [550, 187] on button "12" at bounding box center [550, 189] width 24 height 24
type input "09/12/2024 12:44 PM"
click at [671, 59] on div at bounding box center [633, 327] width 1267 height 655
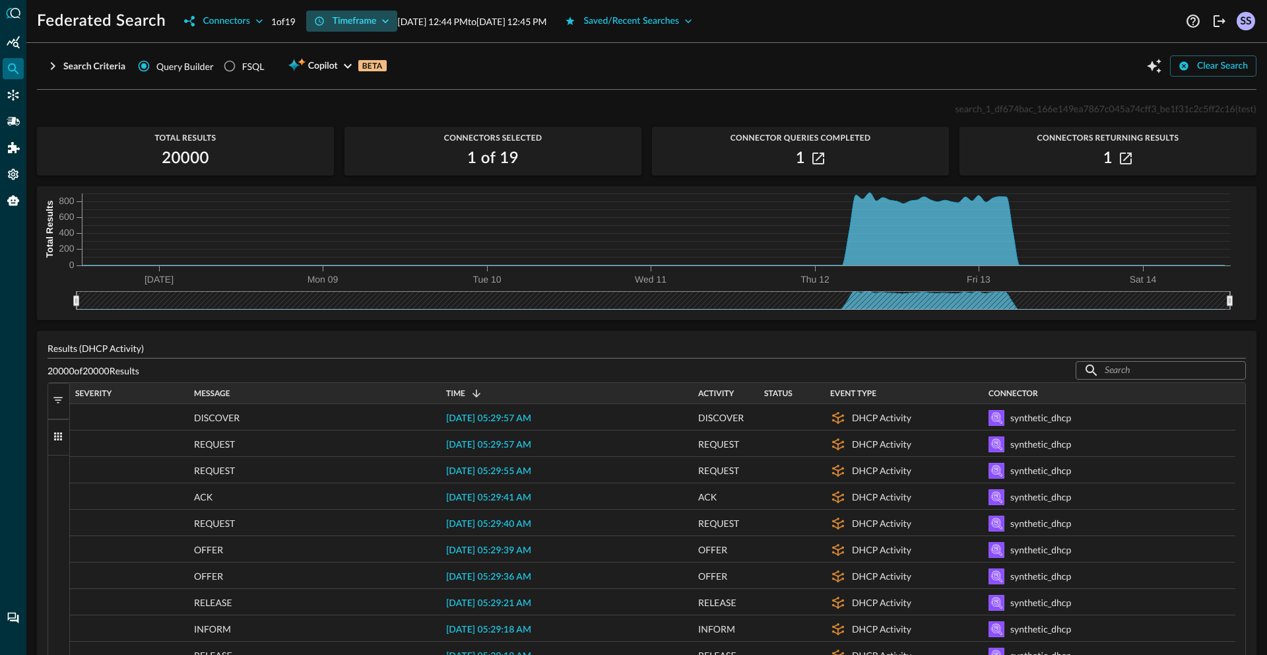
click at [348, 17] on button "Timeframe" at bounding box center [352, 21] width 92 height 21
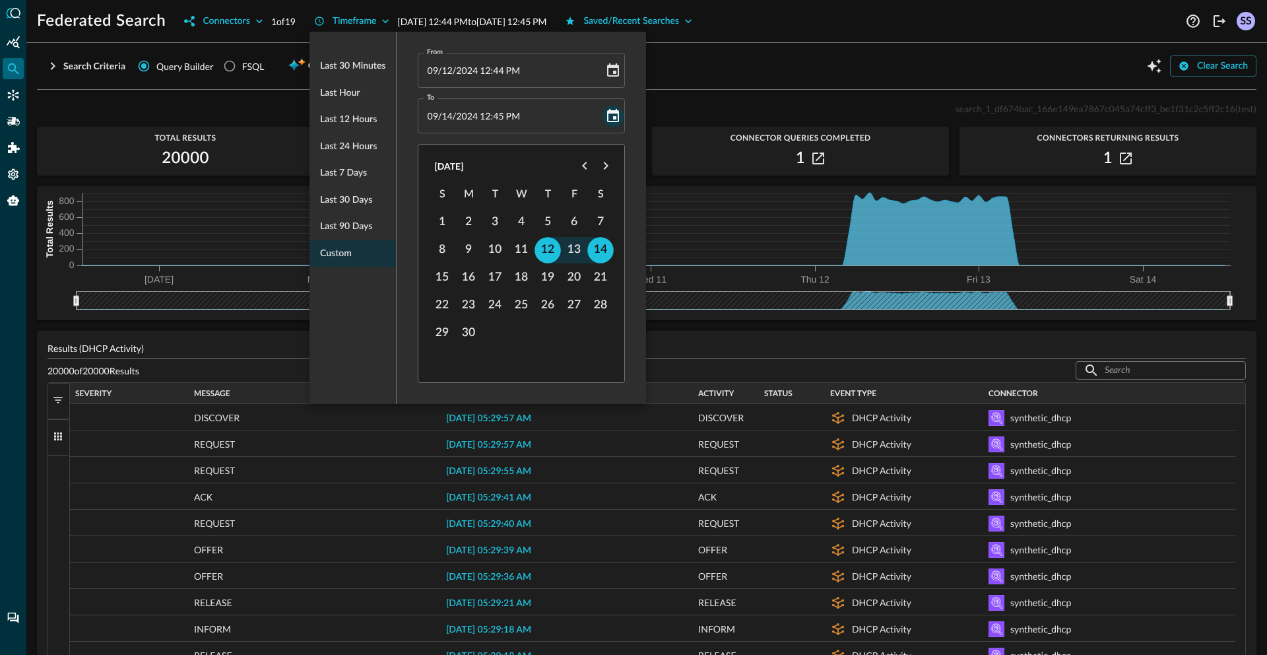
click at [607, 116] on icon "Choose date, selected date is Sep 14, 2024" at bounding box center [613, 116] width 16 height 16
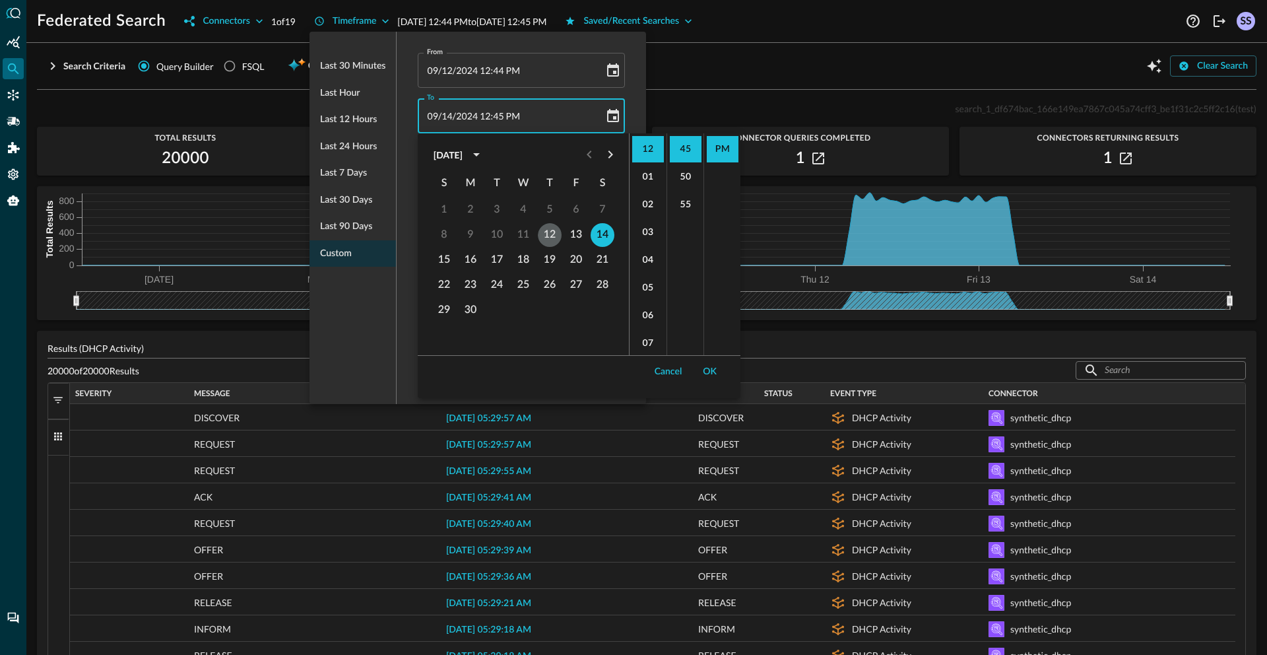
click at [548, 239] on button "12" at bounding box center [550, 235] width 24 height 24
click at [491, 115] on span ":" at bounding box center [492, 115] width 3 height 11
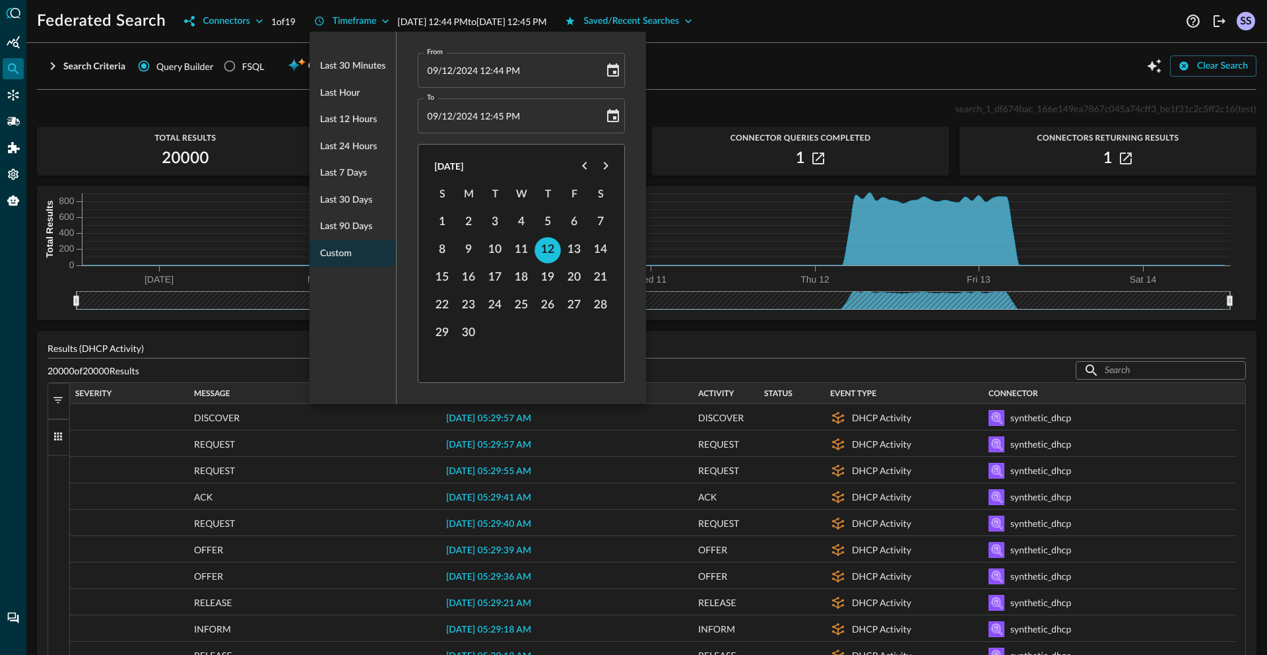
click at [491, 115] on span ":" at bounding box center [492, 115] width 3 height 11
click at [612, 119] on icon "Choose date, selected date is Sep 12, 2024" at bounding box center [613, 116] width 16 height 16
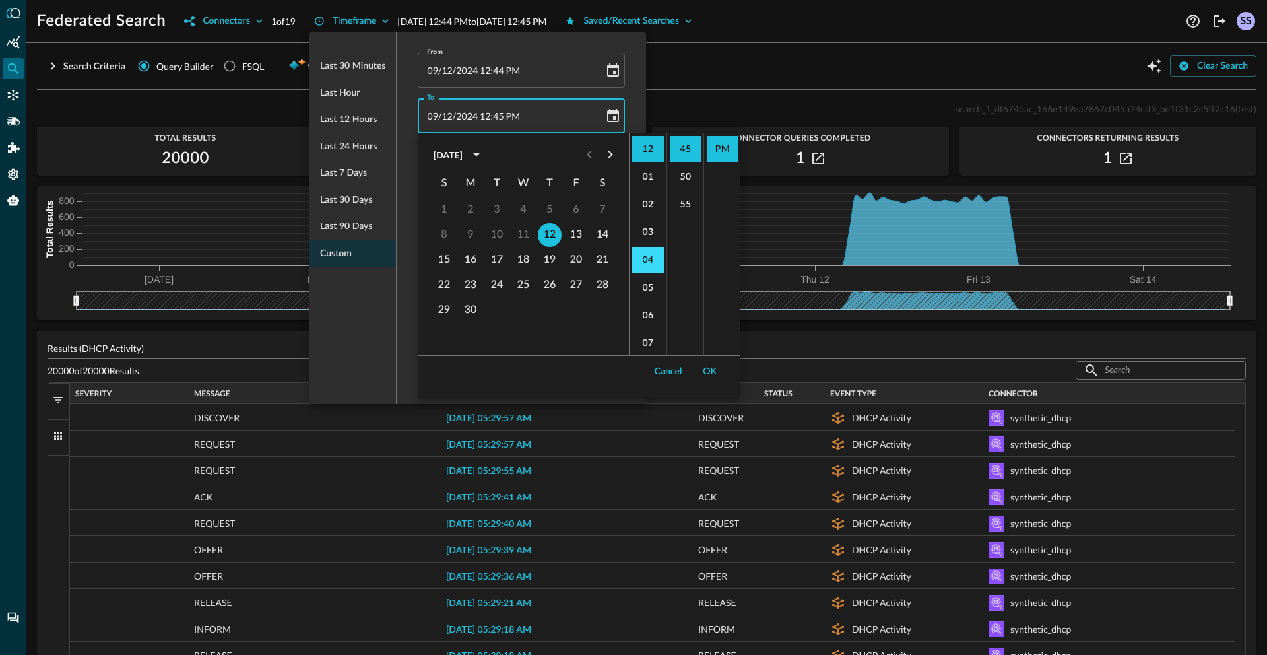
click at [647, 256] on li "04" at bounding box center [648, 260] width 32 height 26
type input "09/12/2024 04:45 PM"
click at [703, 373] on button "OK" at bounding box center [710, 371] width 30 height 21
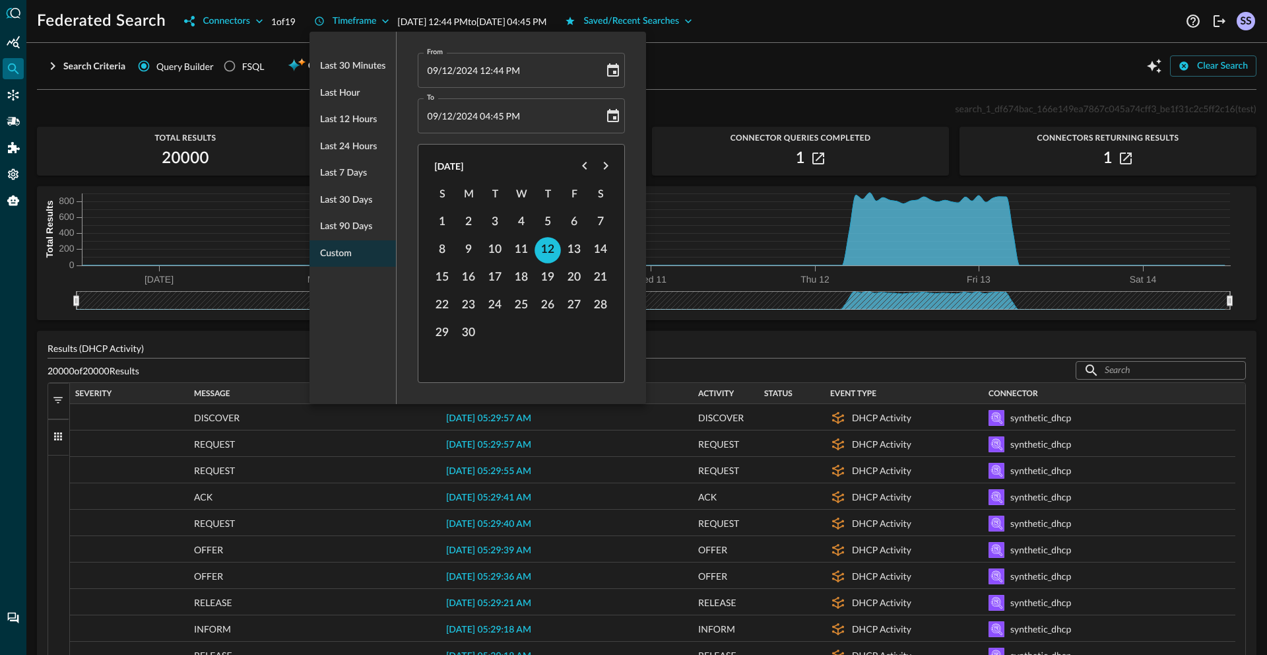
click at [720, 67] on div at bounding box center [633, 327] width 1267 height 655
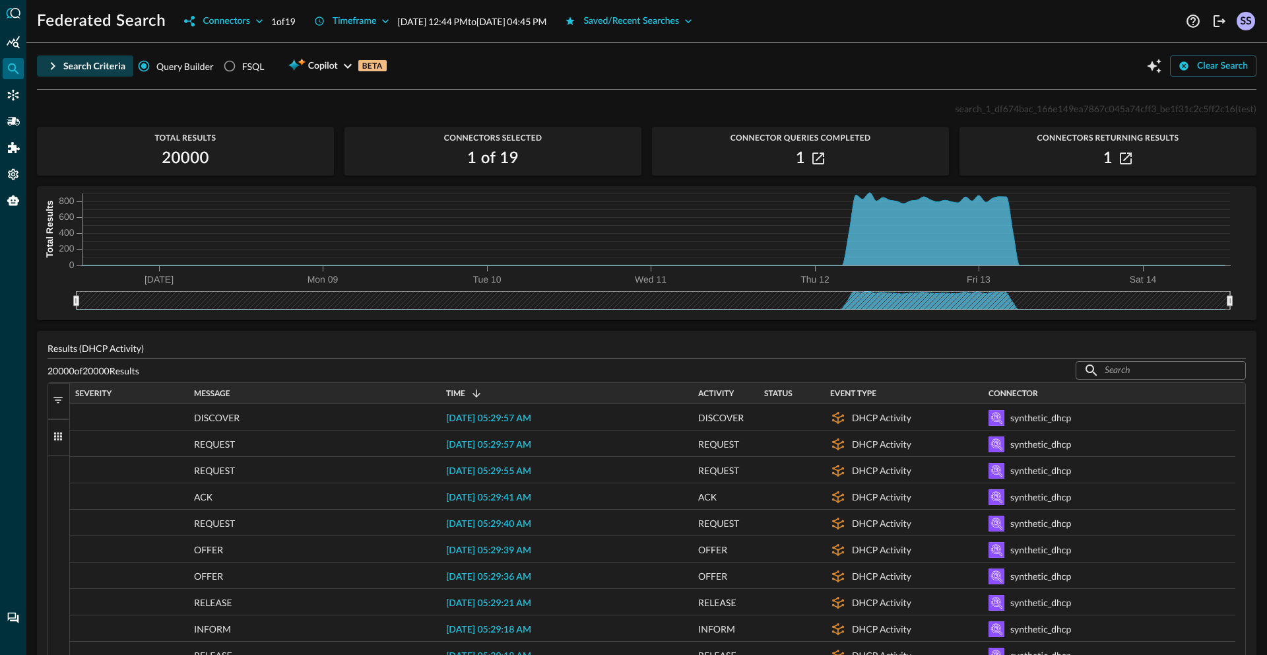
click at [98, 59] on button "Search Criteria" at bounding box center [85, 65] width 96 height 21
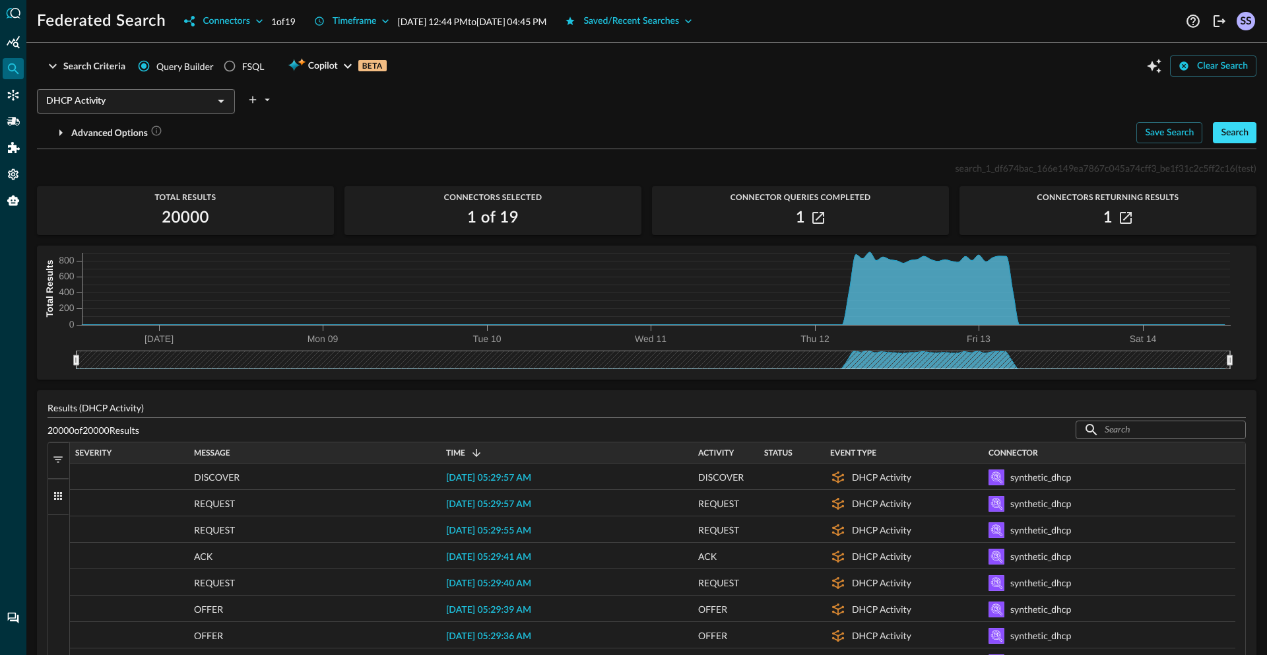
click at [1234, 135] on button "Search" at bounding box center [1235, 132] width 44 height 21
